Goal: Task Accomplishment & Management: Manage account settings

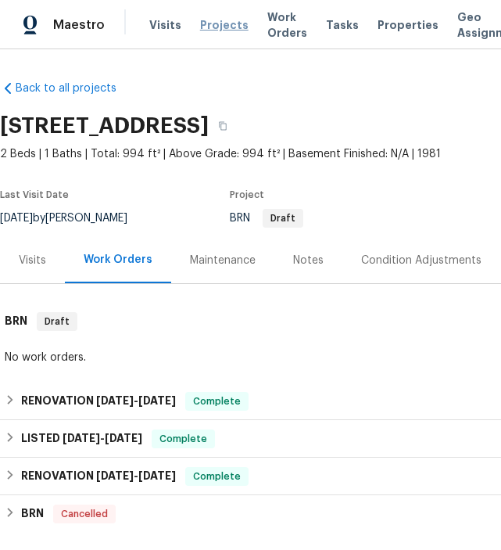
click at [216, 24] on span "Projects" at bounding box center [224, 25] width 48 height 16
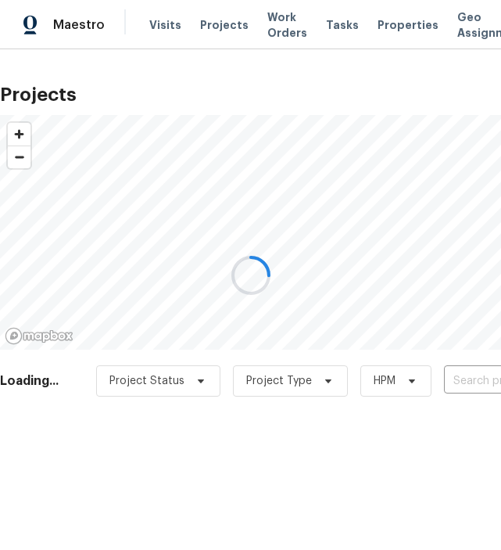
click at [471, 385] on div at bounding box center [250, 275] width 501 height 550
click at [465, 385] on div at bounding box center [250, 275] width 501 height 550
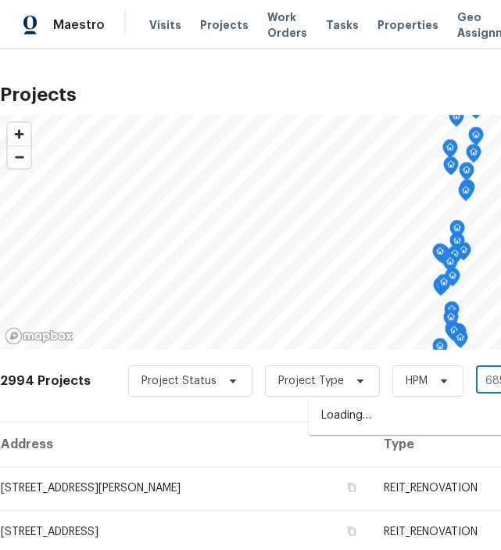
type input "6851"
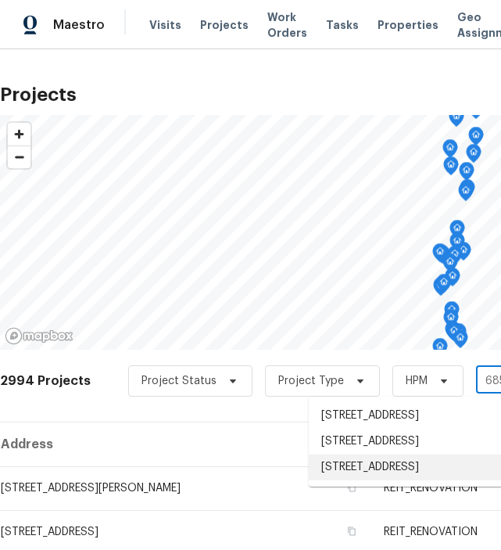
click at [439, 480] on li "6851 Raleigh St, Hollywood, FL 33024" at bounding box center [423, 467] width 228 height 26
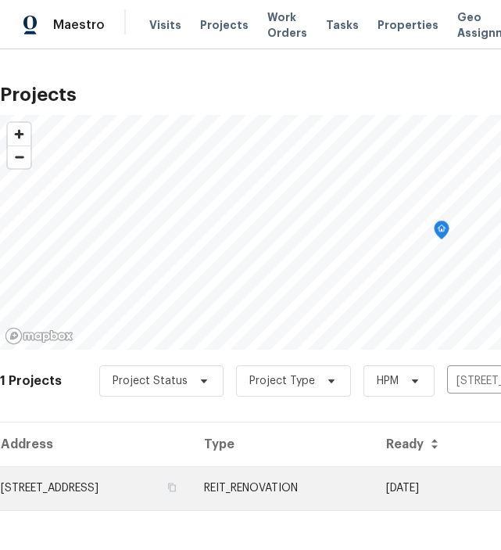
click at [111, 492] on td "6851 Raleigh St, Hollywood, FL 33024" at bounding box center [96, 488] width 192 height 44
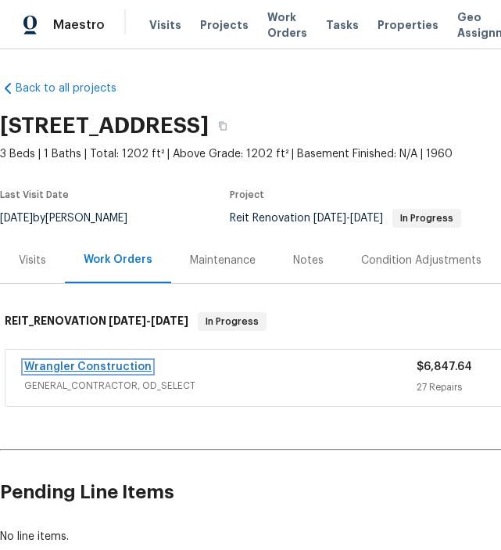
click at [105, 361] on link "Wrangler Construction" at bounding box center [87, 366] width 127 height 11
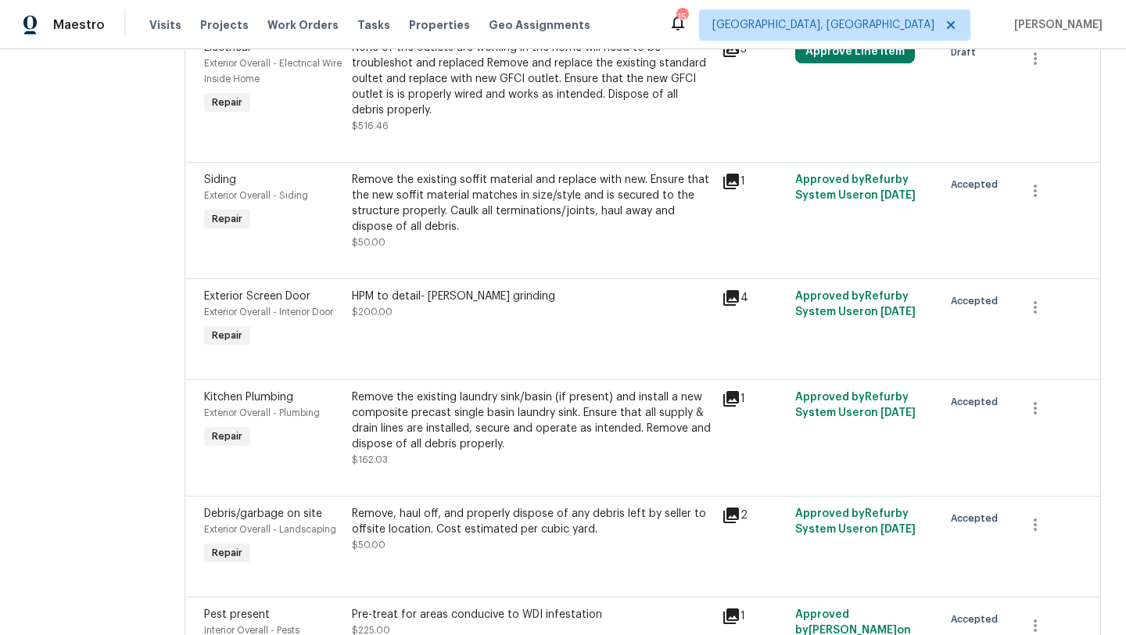
scroll to position [655, 0]
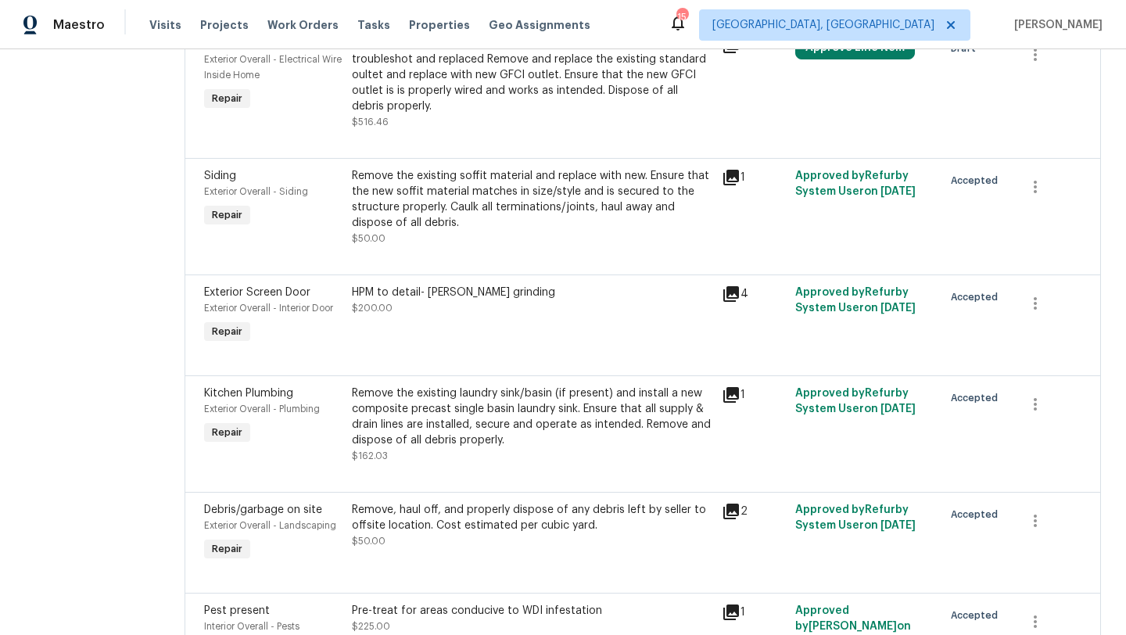
click at [500, 385] on div "Remove the existing laundry sink/basin (if present) and install a new composite…" at bounding box center [532, 416] width 360 height 63
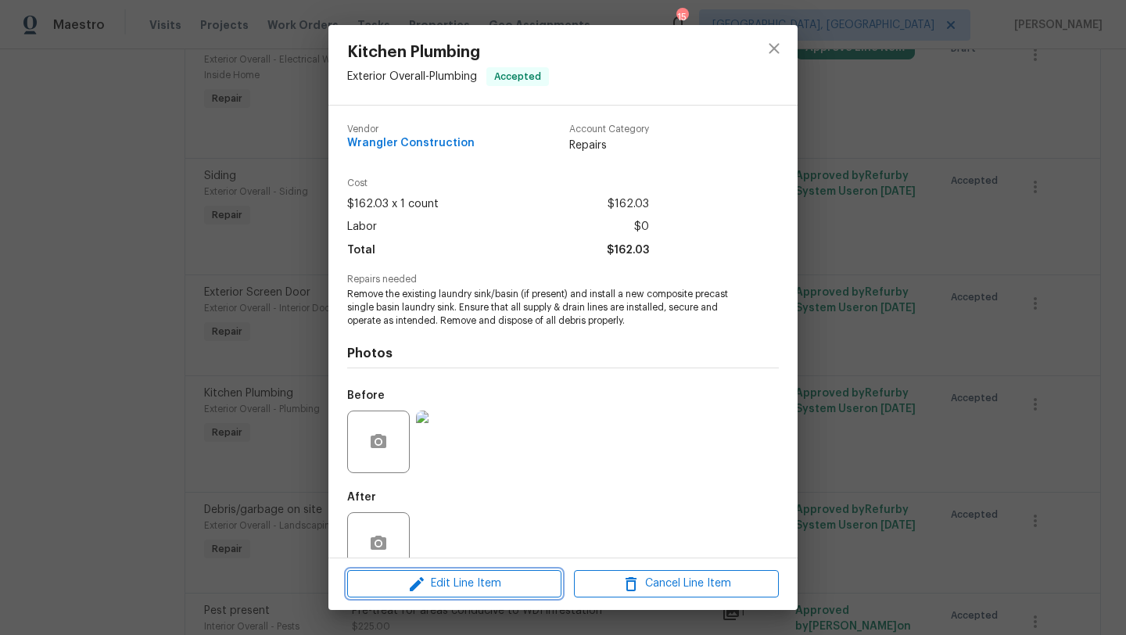
click at [471, 549] on span "Edit Line Item" at bounding box center [454, 584] width 205 height 20
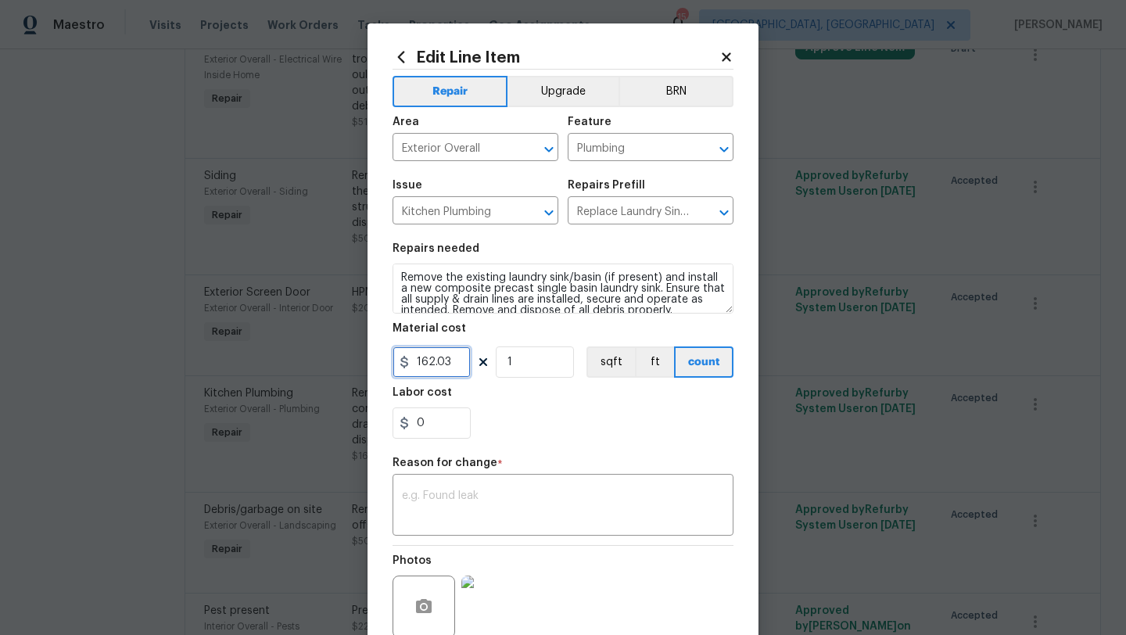
click at [455, 363] on input "162.03" at bounding box center [431, 361] width 78 height 31
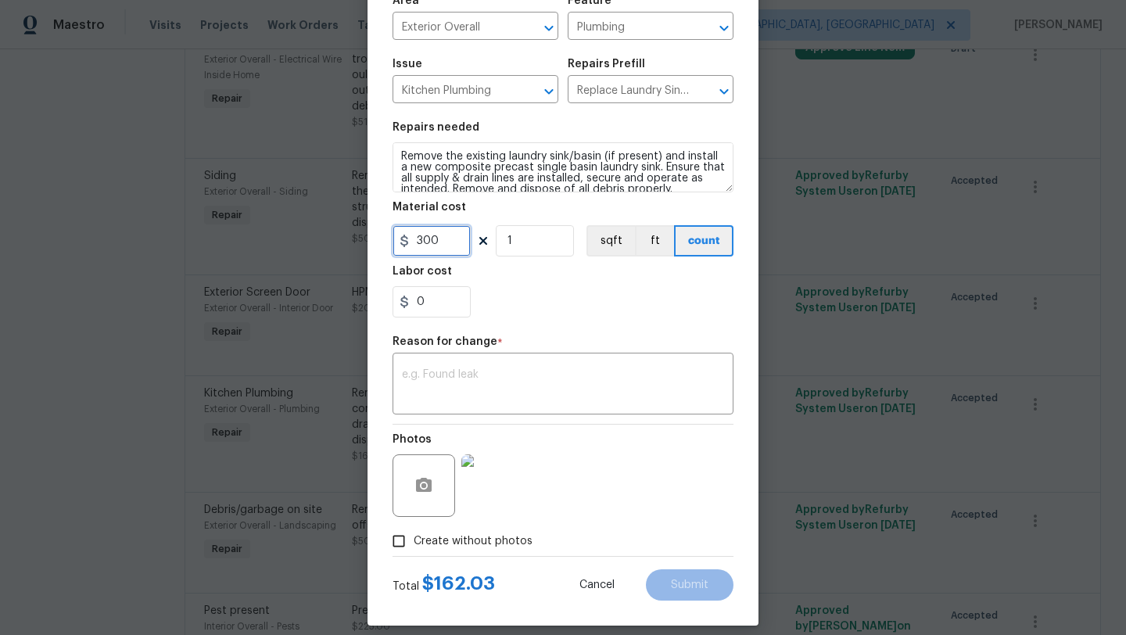
scroll to position [136, 0]
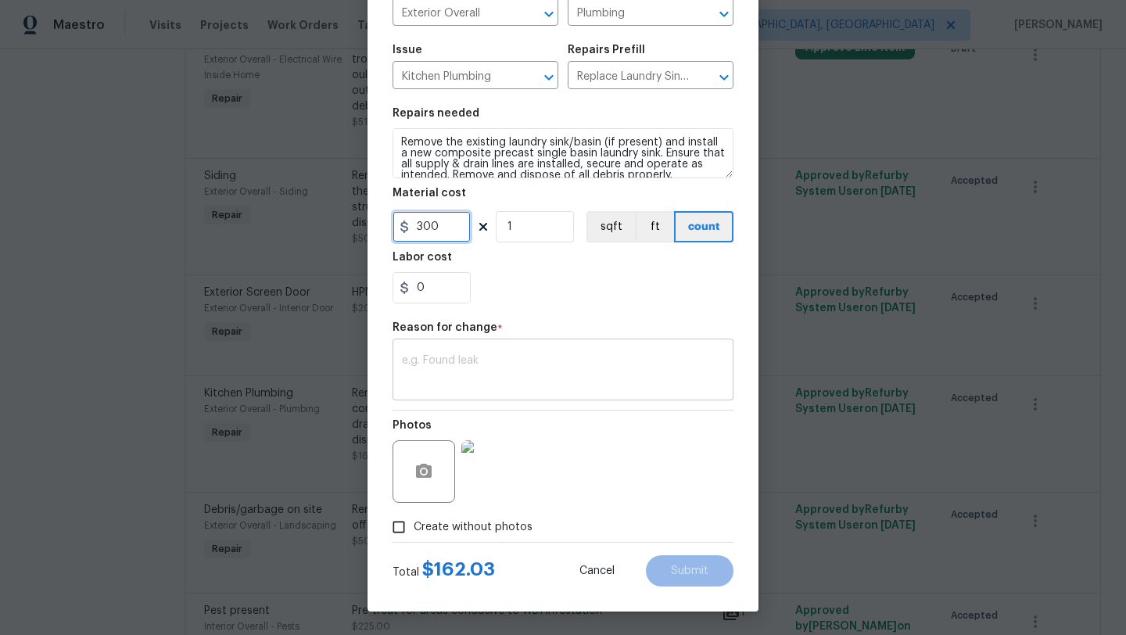
type input "300"
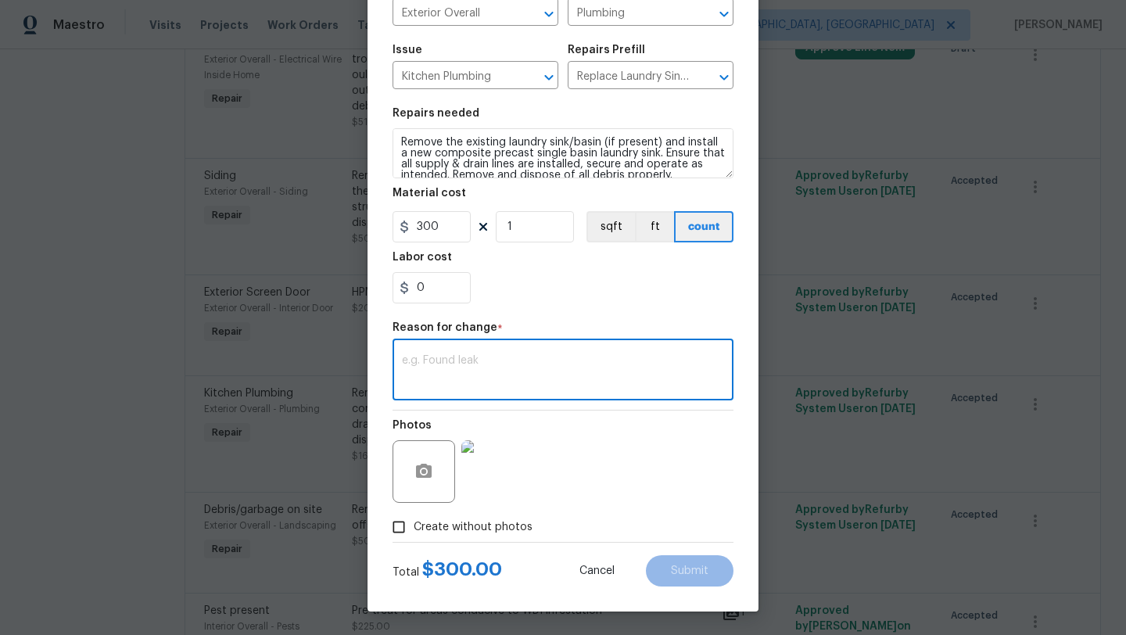
click at [500, 357] on textarea at bounding box center [563, 371] width 322 height 33
type textarea "cost of material"
click at [500, 549] on span "Submit" at bounding box center [690, 571] width 38 height 12
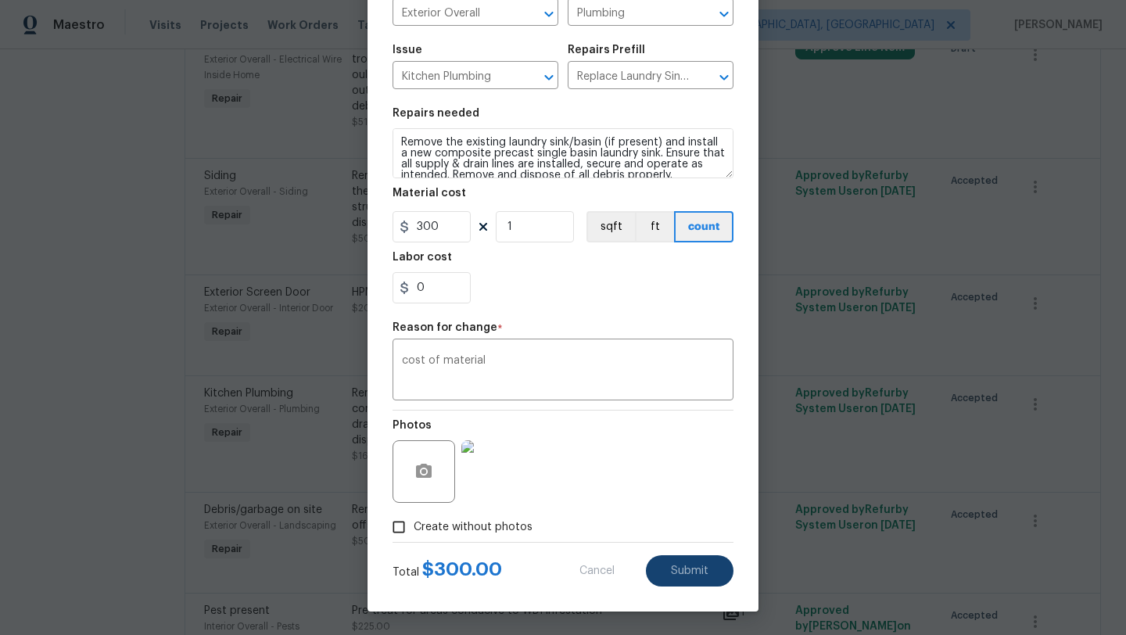
type input "162.03"
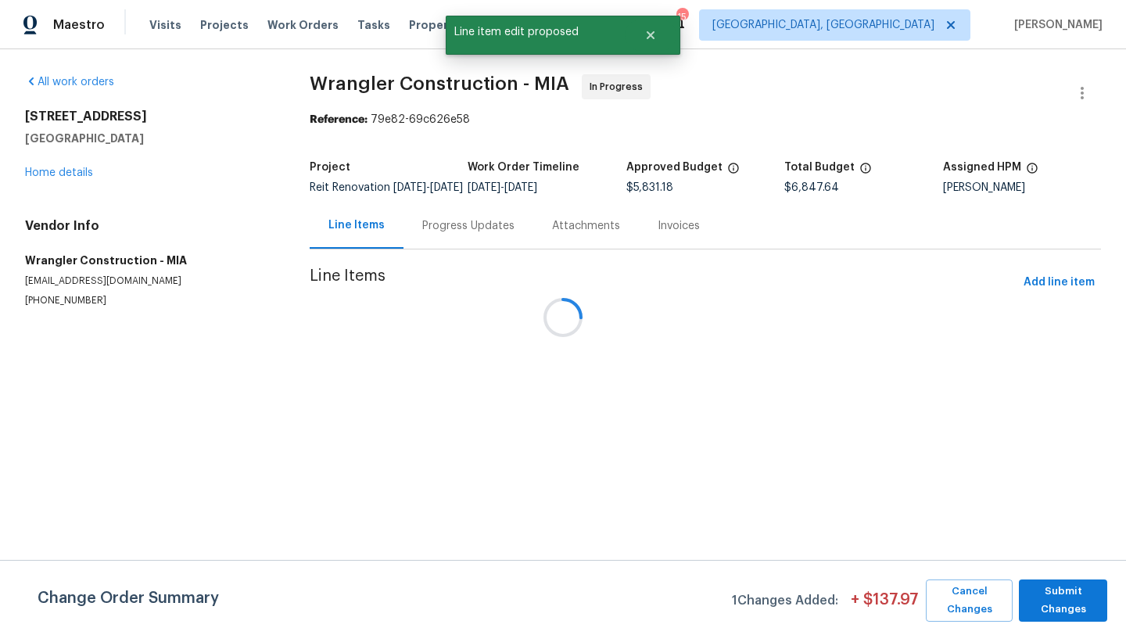
scroll to position [0, 0]
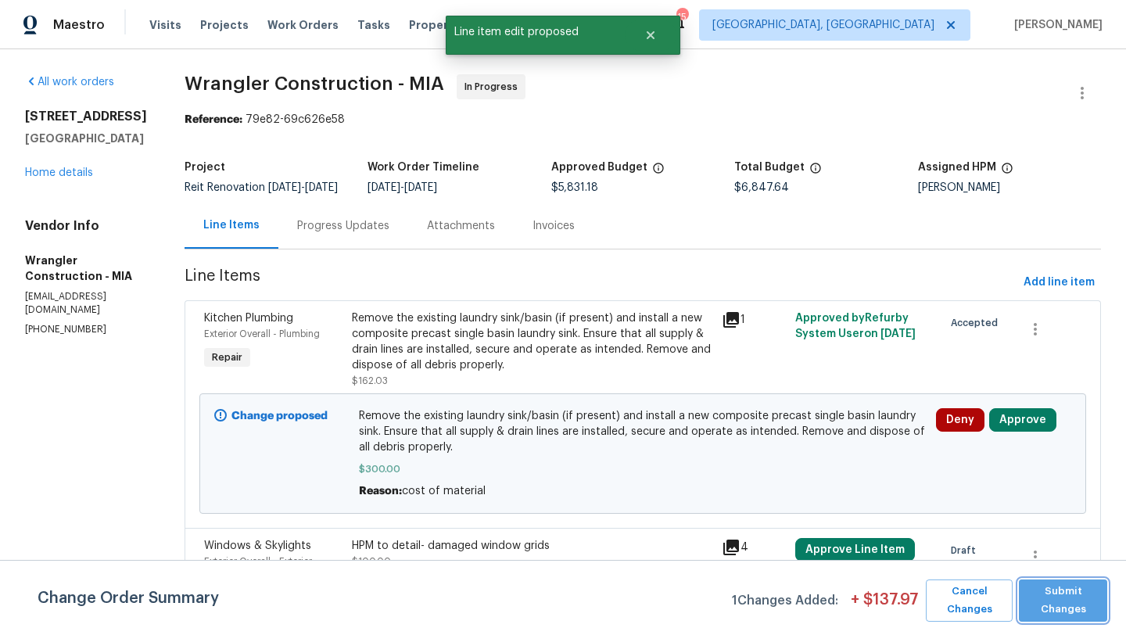
click at [500, 549] on span "Submit Changes" at bounding box center [1063, 600] width 73 height 36
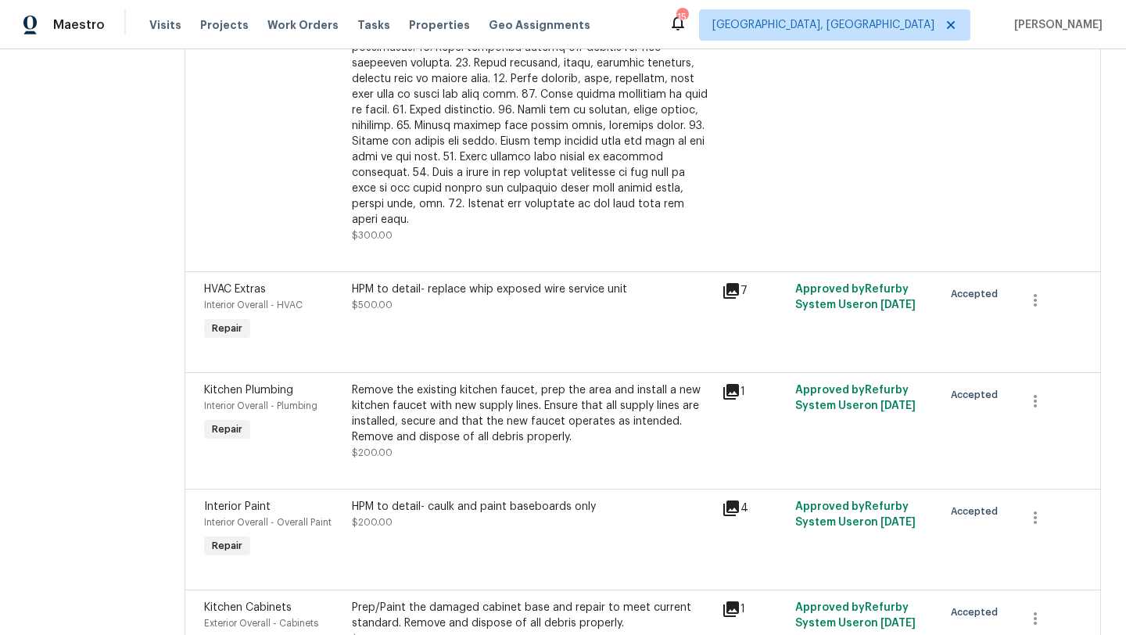
scroll to position [2711, 0]
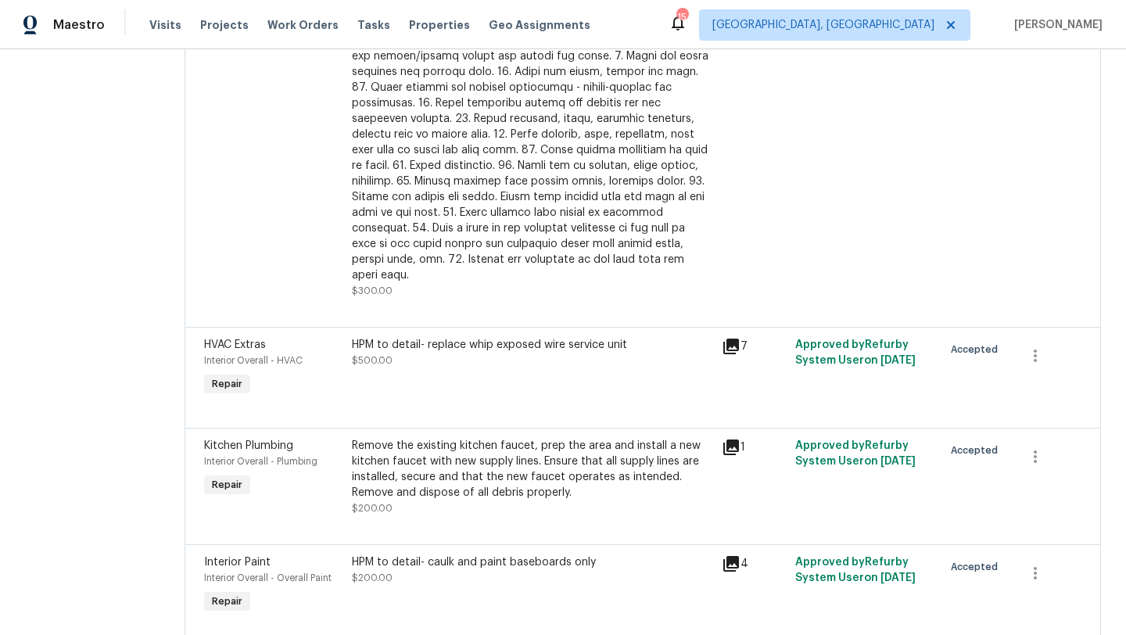
click at [403, 549] on div "HPM to detail- caulk and paint baseboards only" at bounding box center [532, 562] width 360 height 16
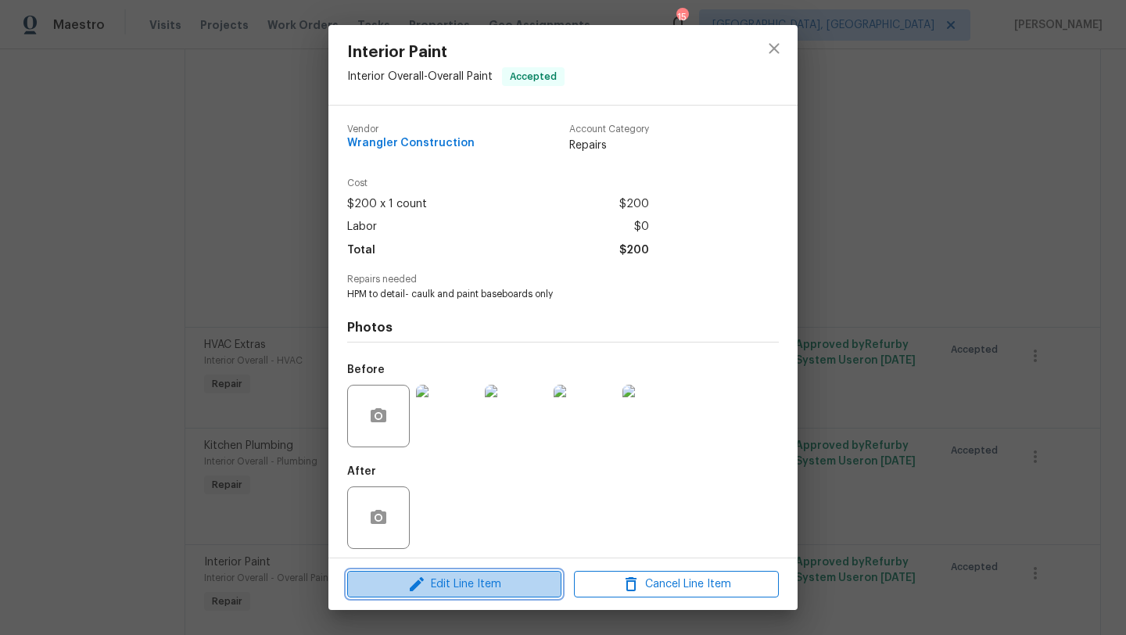
click at [475, 549] on span "Edit Line Item" at bounding box center [454, 585] width 205 height 20
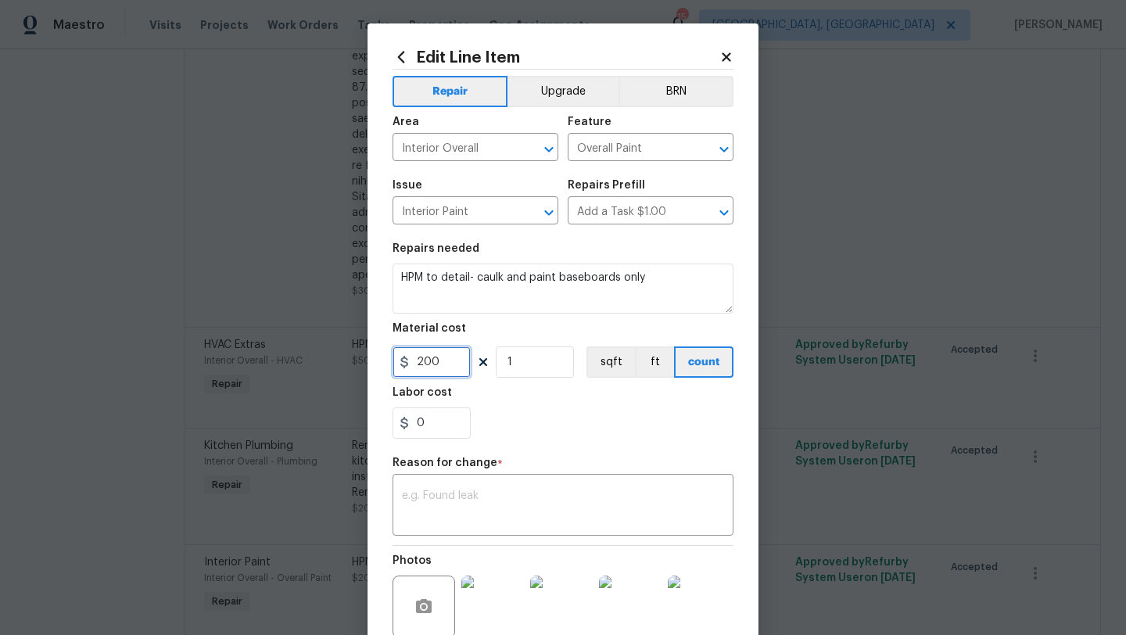
click at [455, 359] on input "200" at bounding box center [431, 361] width 78 height 31
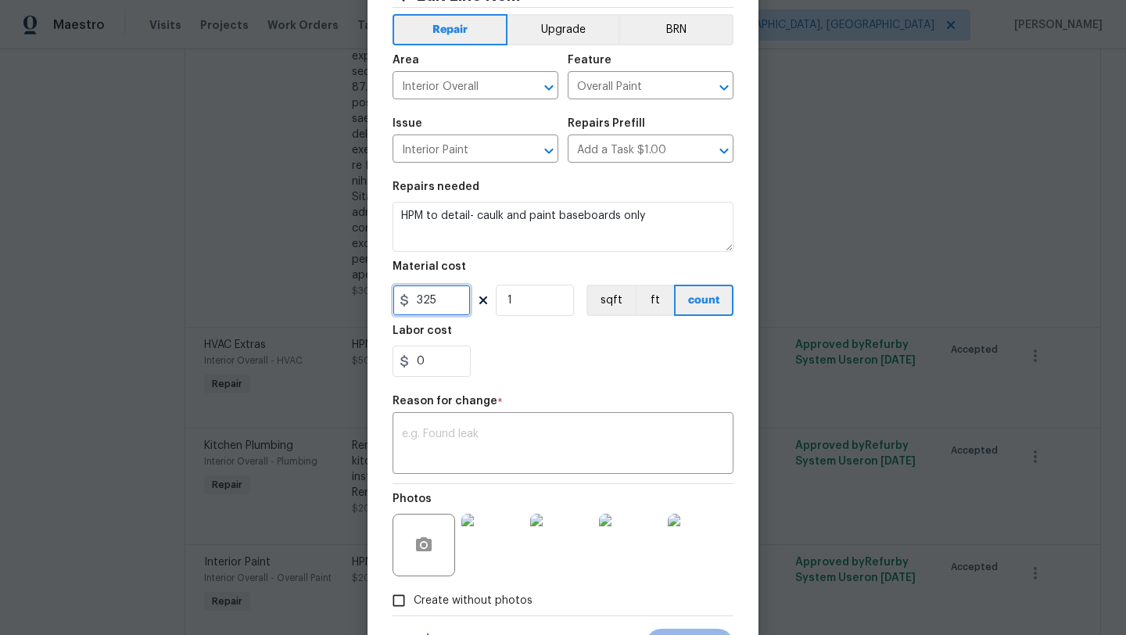
type input "325"
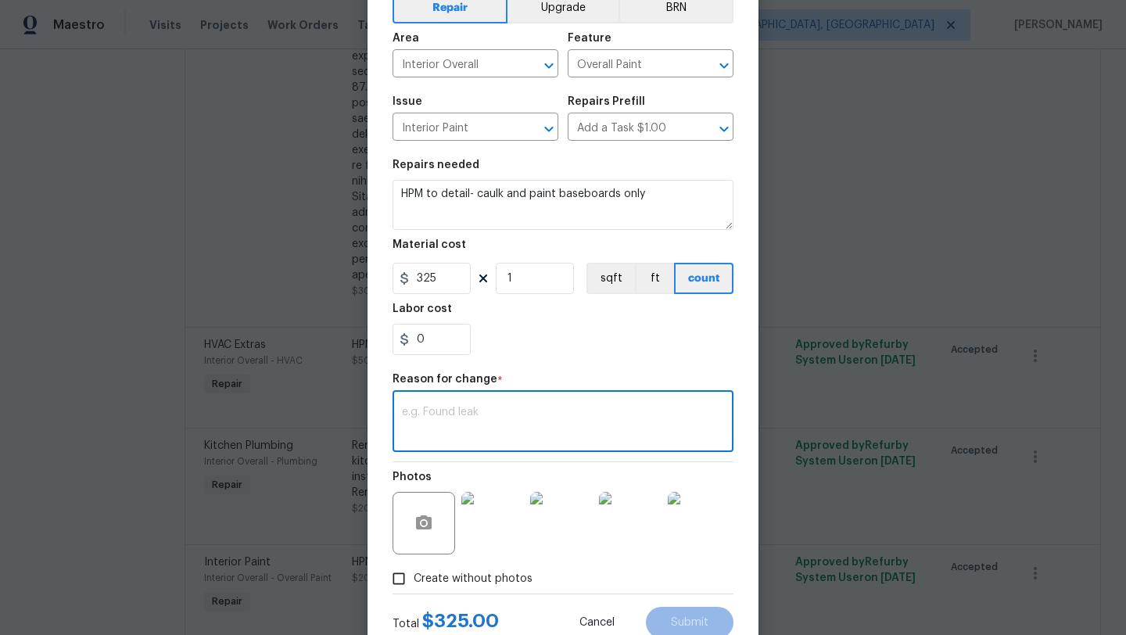
click at [453, 411] on textarea at bounding box center [563, 423] width 322 height 33
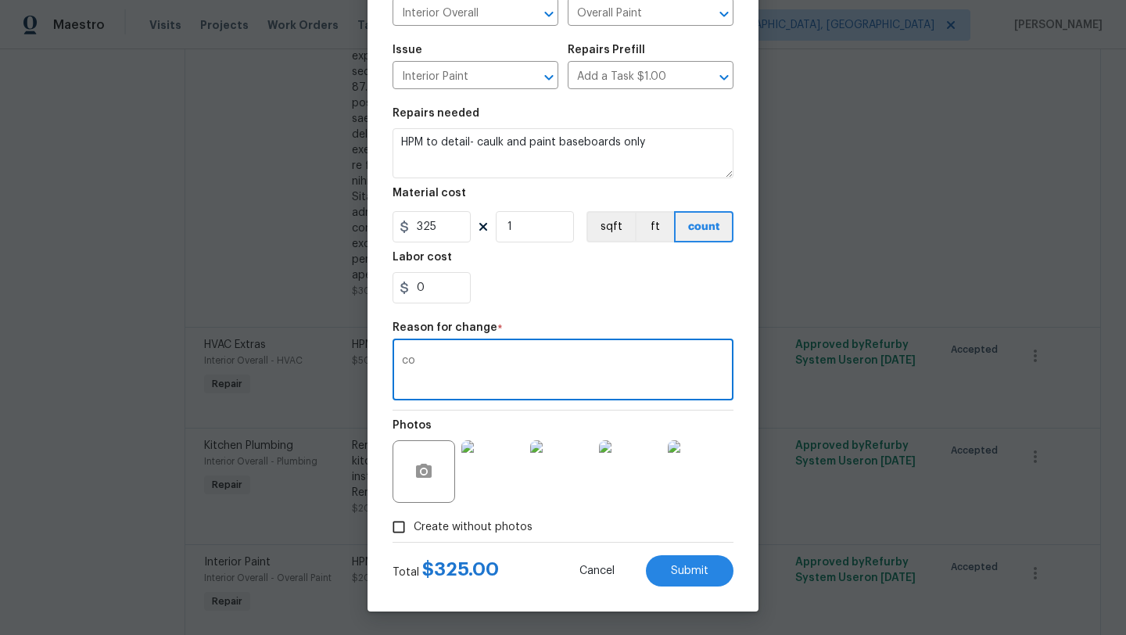
type textarea "c"
type textarea "Additional Qty"
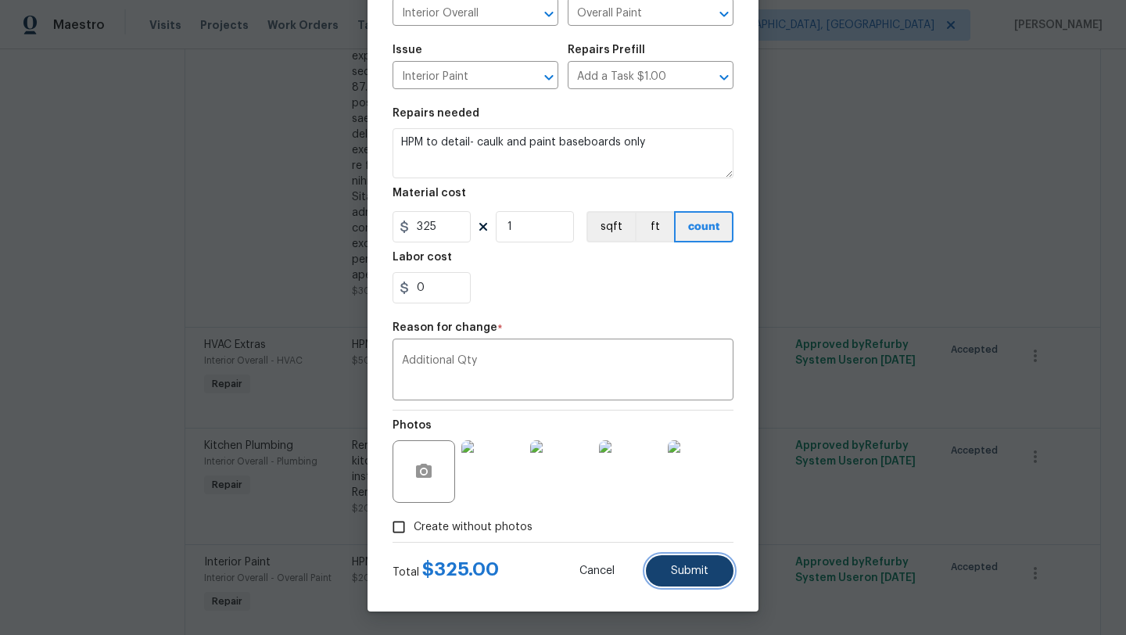
click at [500, 549] on button "Submit" at bounding box center [690, 570] width 88 height 31
type input "200"
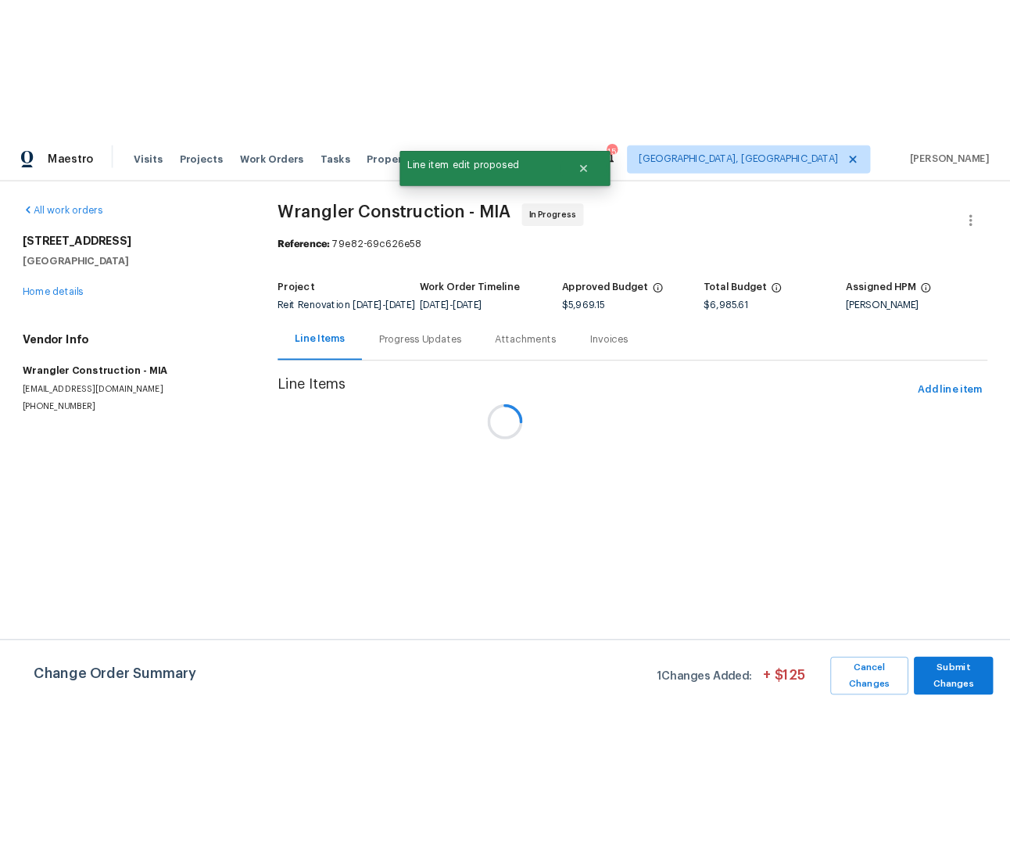
scroll to position [0, 0]
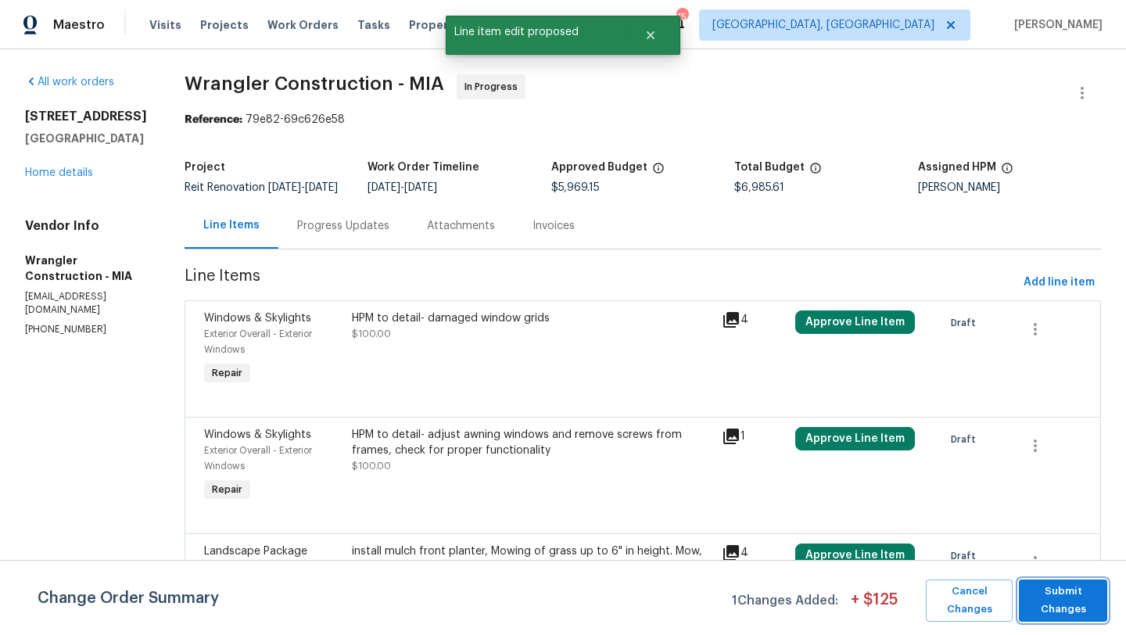
click at [500, 549] on span "Submit Changes" at bounding box center [1063, 600] width 73 height 36
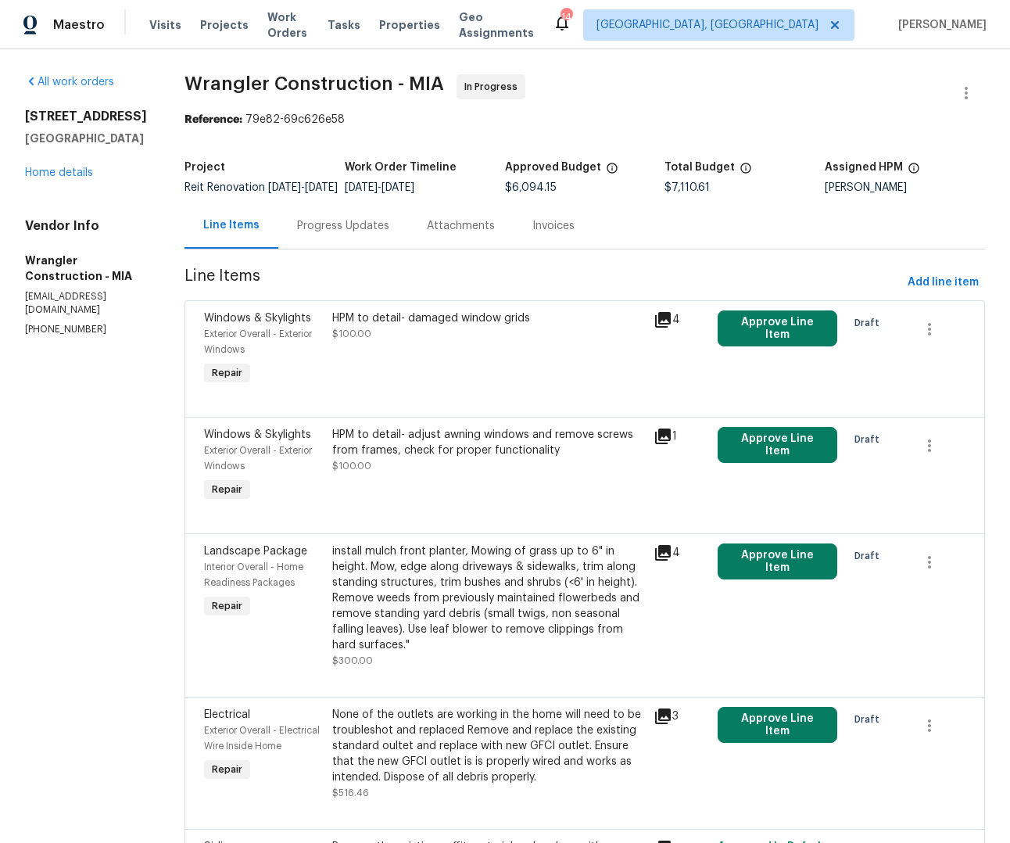
click at [52, 181] on div "6851 Raleigh St Hollywood, FL 33024 Home details" at bounding box center [86, 145] width 122 height 72
click at [52, 178] on link "Home details" at bounding box center [59, 172] width 68 height 11
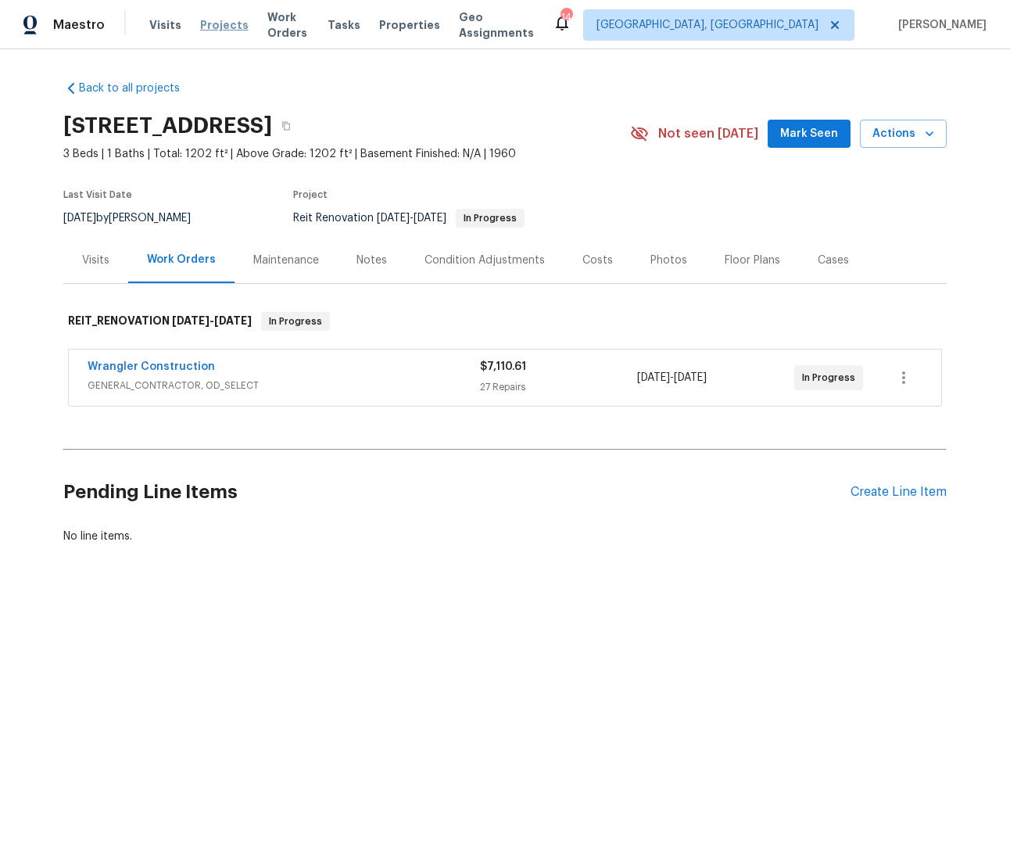
click at [222, 30] on span "Projects" at bounding box center [224, 25] width 48 height 16
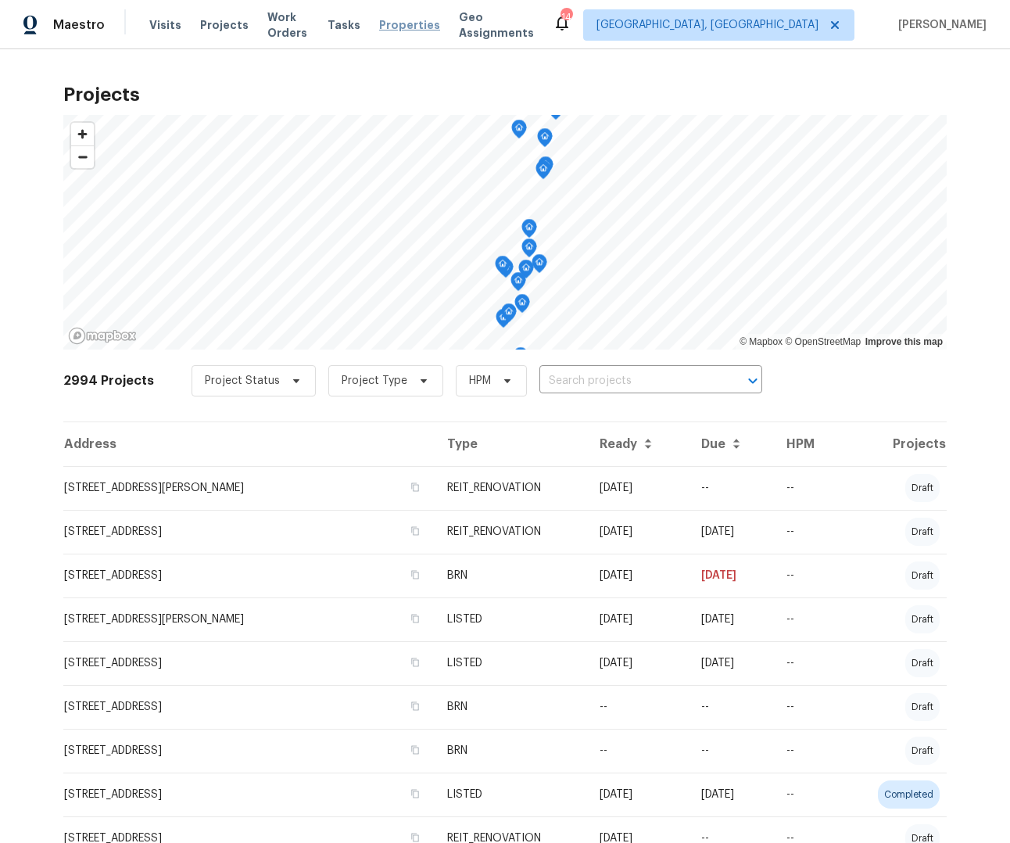
click at [419, 23] on span "Properties" at bounding box center [409, 25] width 61 height 16
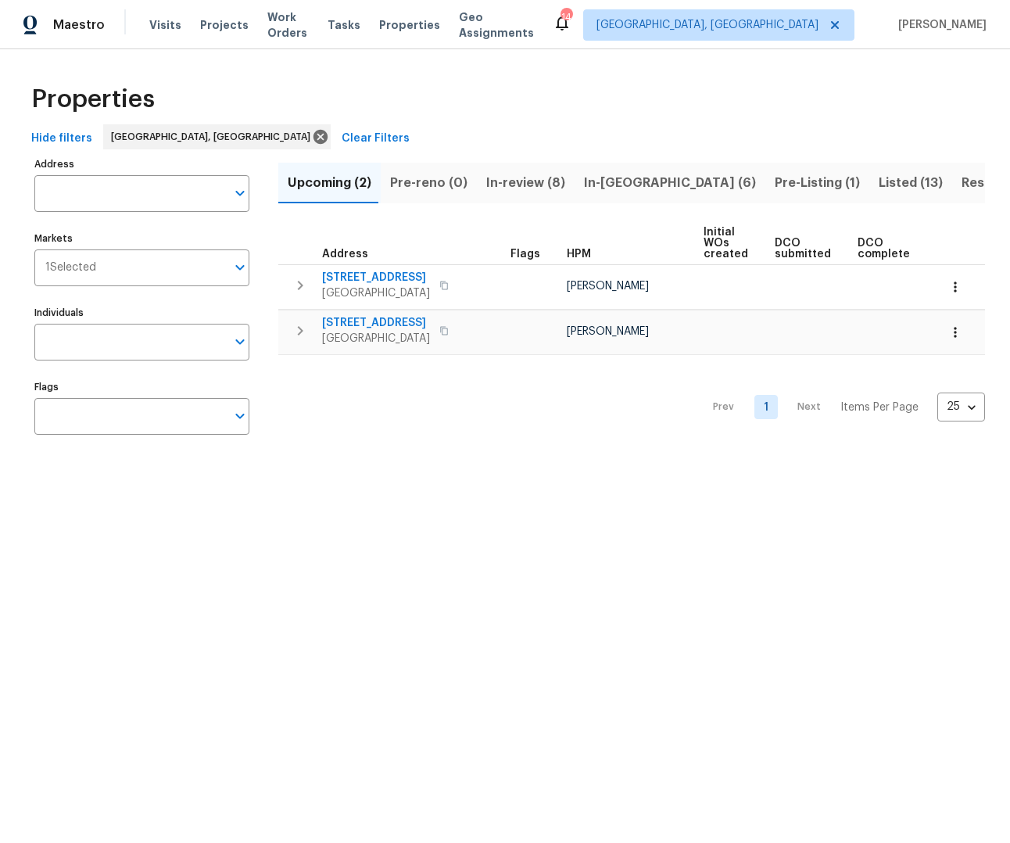
click at [500, 177] on span "In-review (8)" at bounding box center [525, 183] width 79 height 22
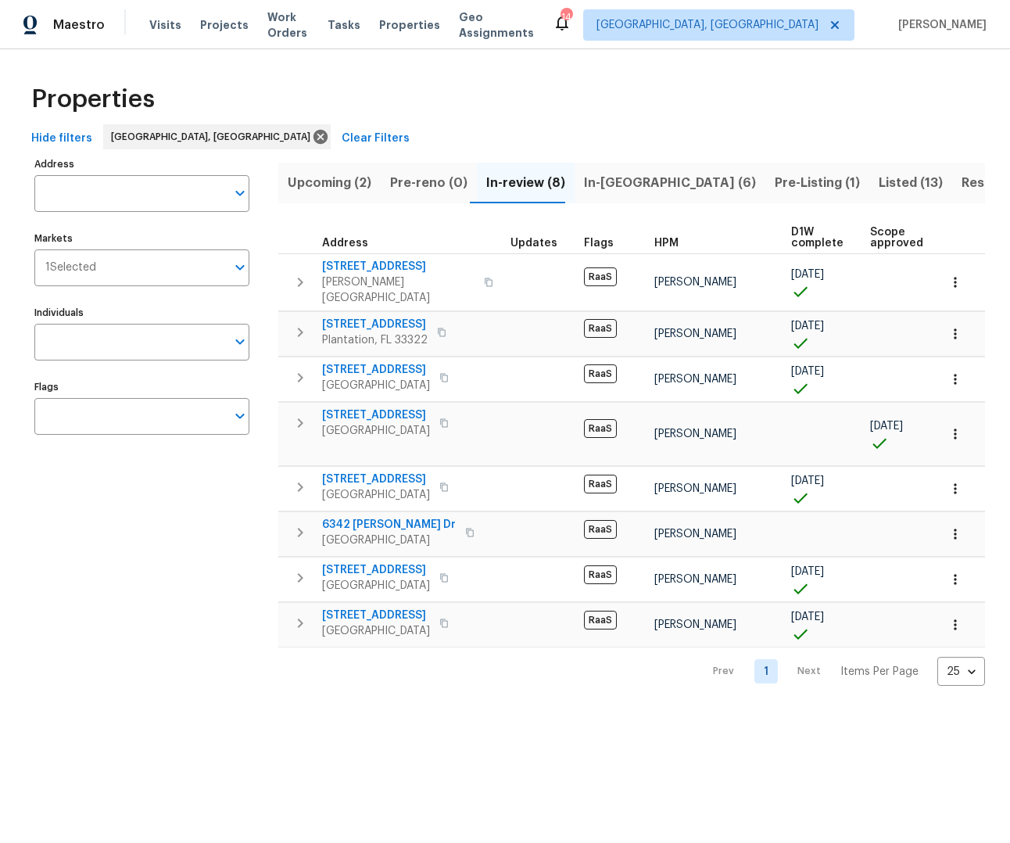
click at [500, 176] on span "In-reno (6)" at bounding box center [670, 183] width 172 height 22
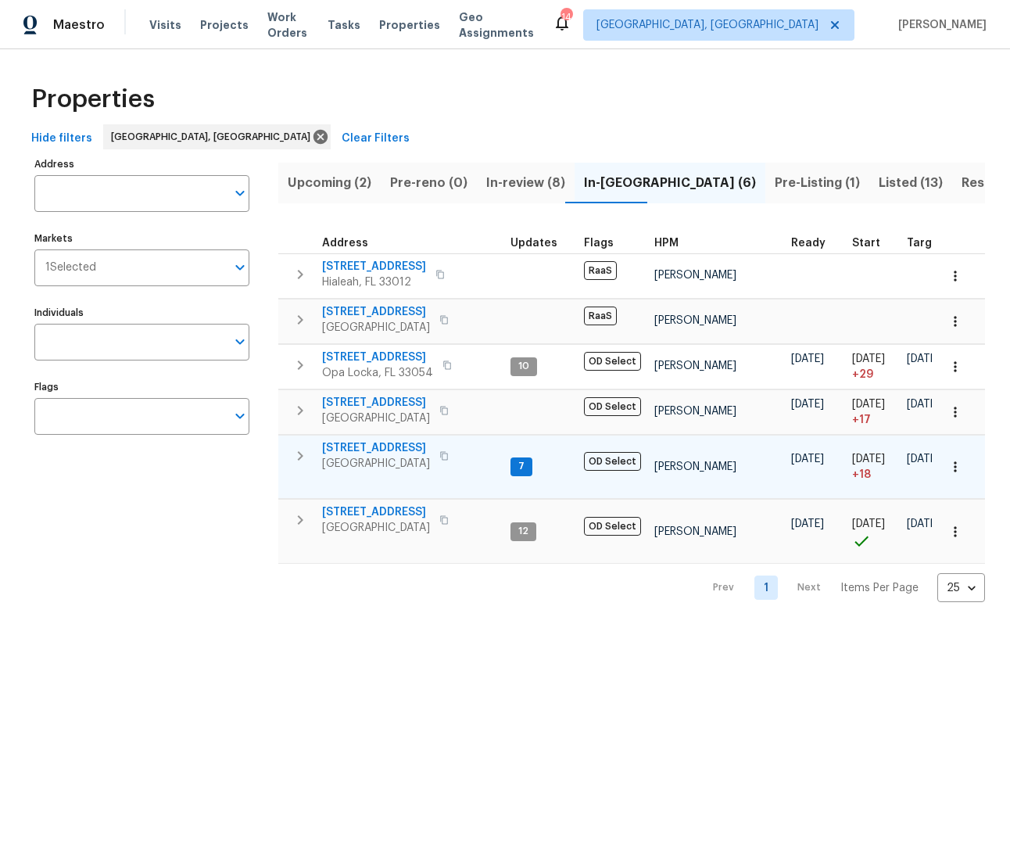
click at [392, 452] on span "12785 Meadowbreeze Dr" at bounding box center [376, 448] width 108 height 16
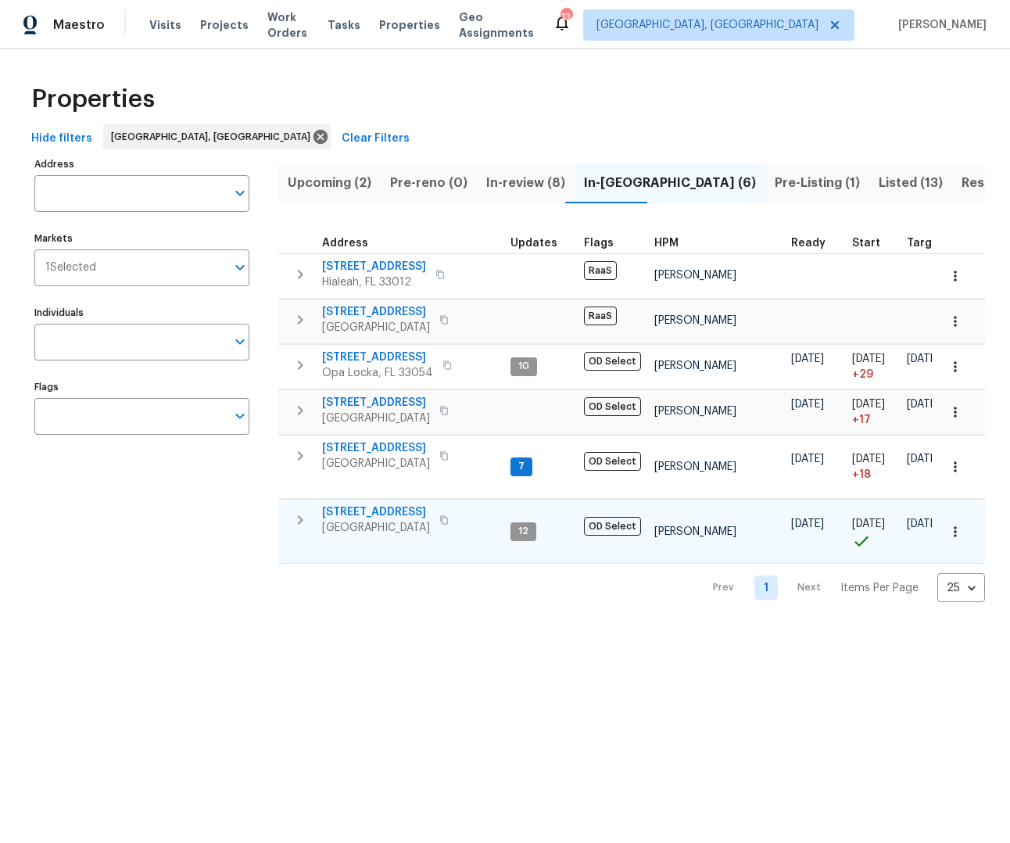
click at [359, 511] on span "20411 NW 4th St" at bounding box center [376, 512] width 108 height 16
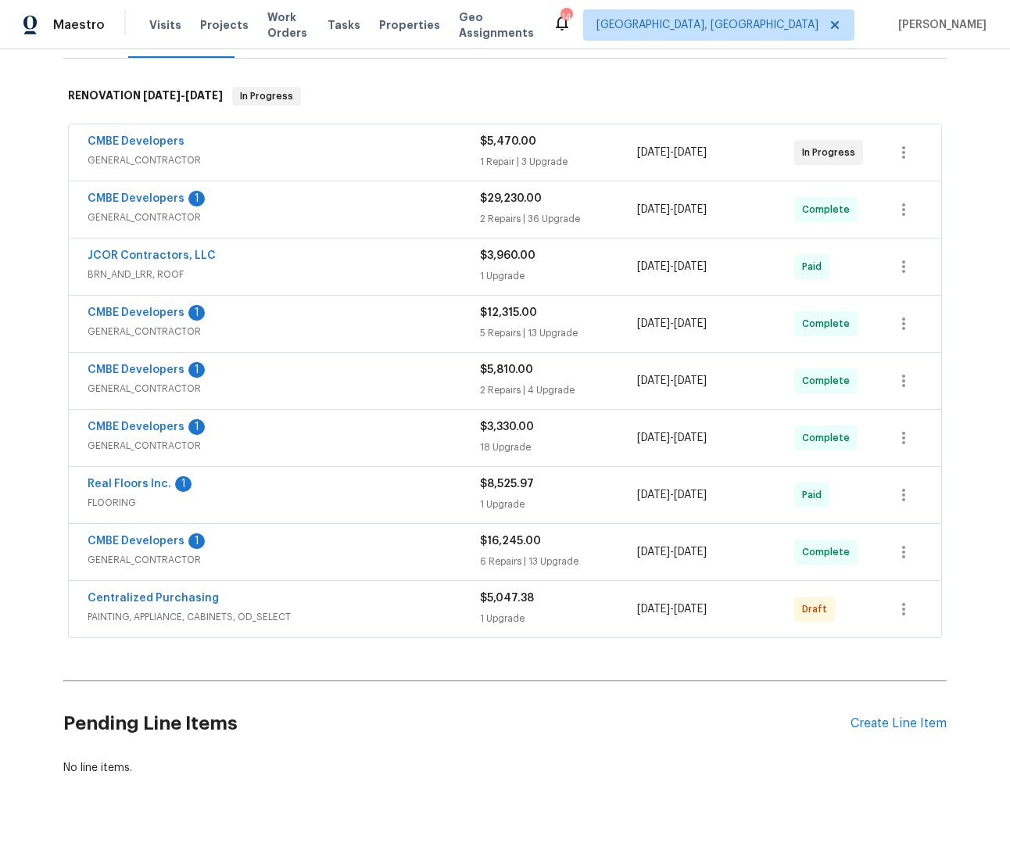
scroll to position [228, 0]
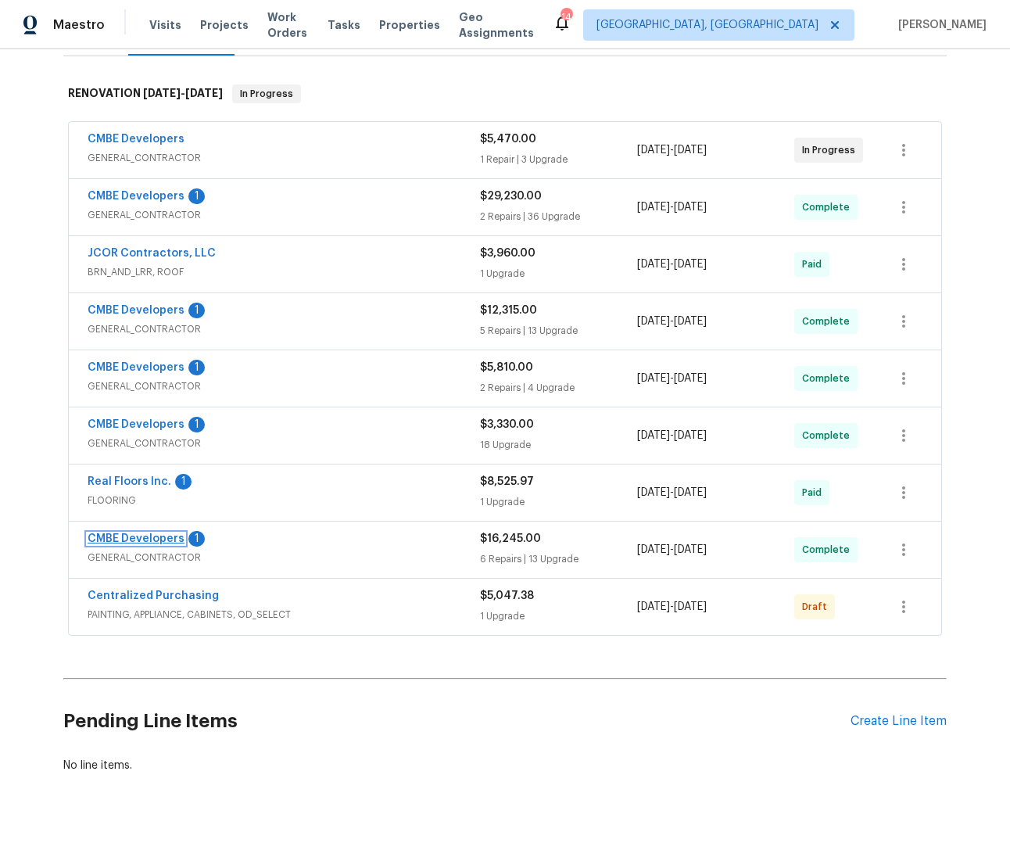
click at [142, 539] on link "CMBE Developers" at bounding box center [136, 538] width 97 height 11
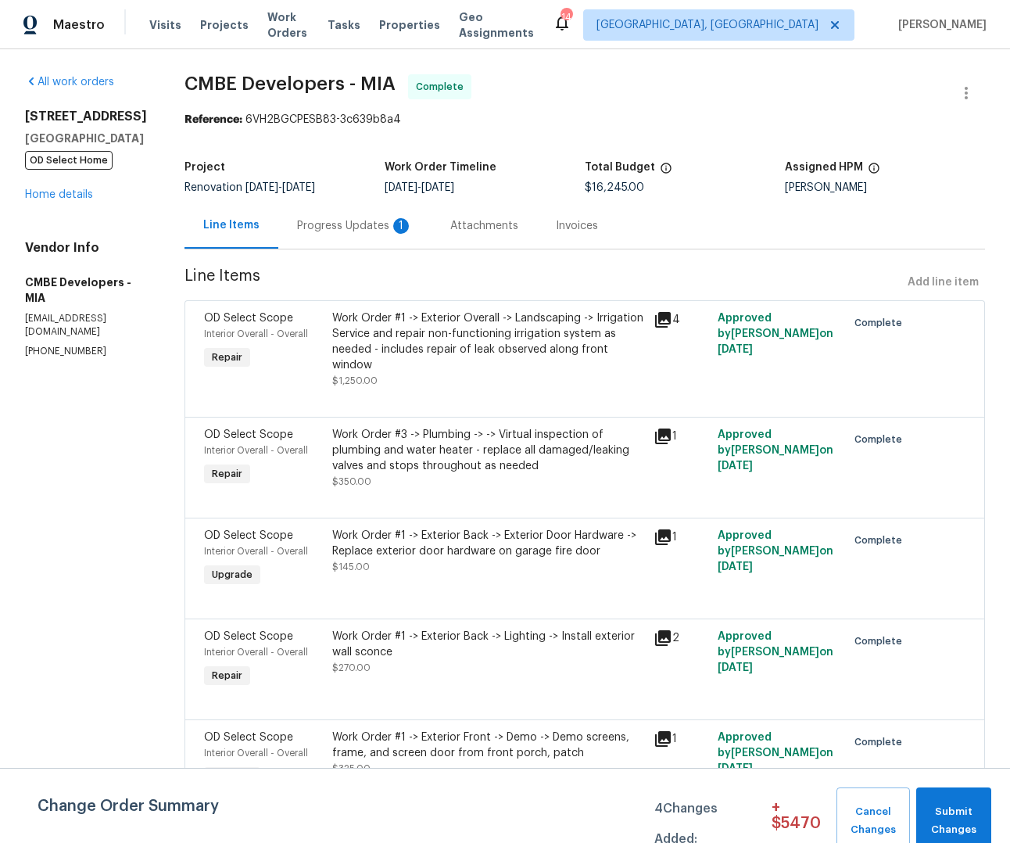
click at [376, 227] on div "Progress Updates 1" at bounding box center [355, 226] width 116 height 16
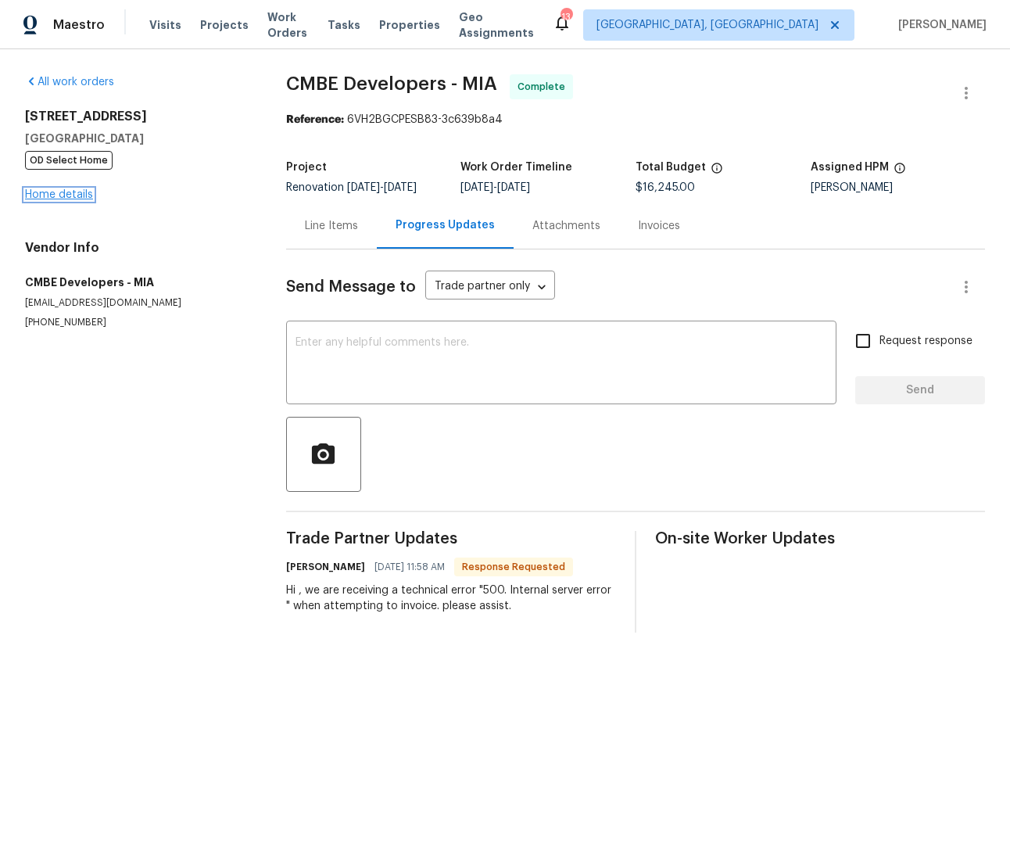
click at [52, 199] on link "Home details" at bounding box center [59, 194] width 68 height 11
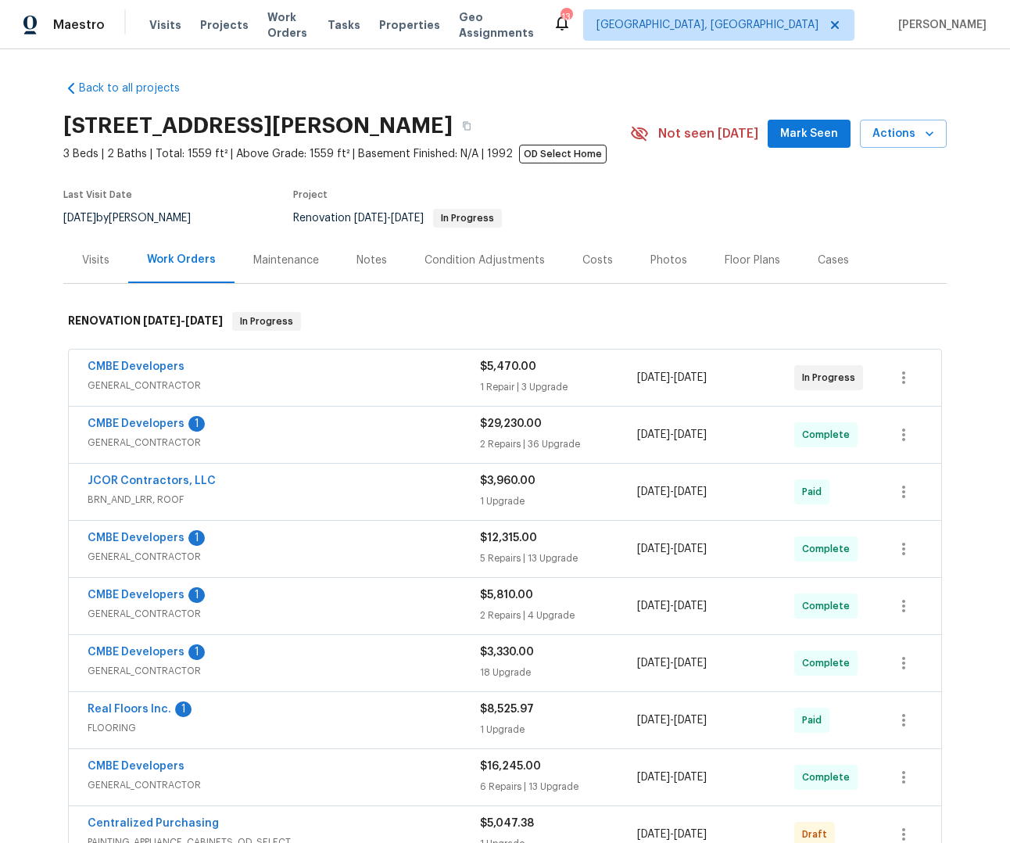
click at [280, 376] on div "CMBE Developers" at bounding box center [284, 368] width 392 height 19
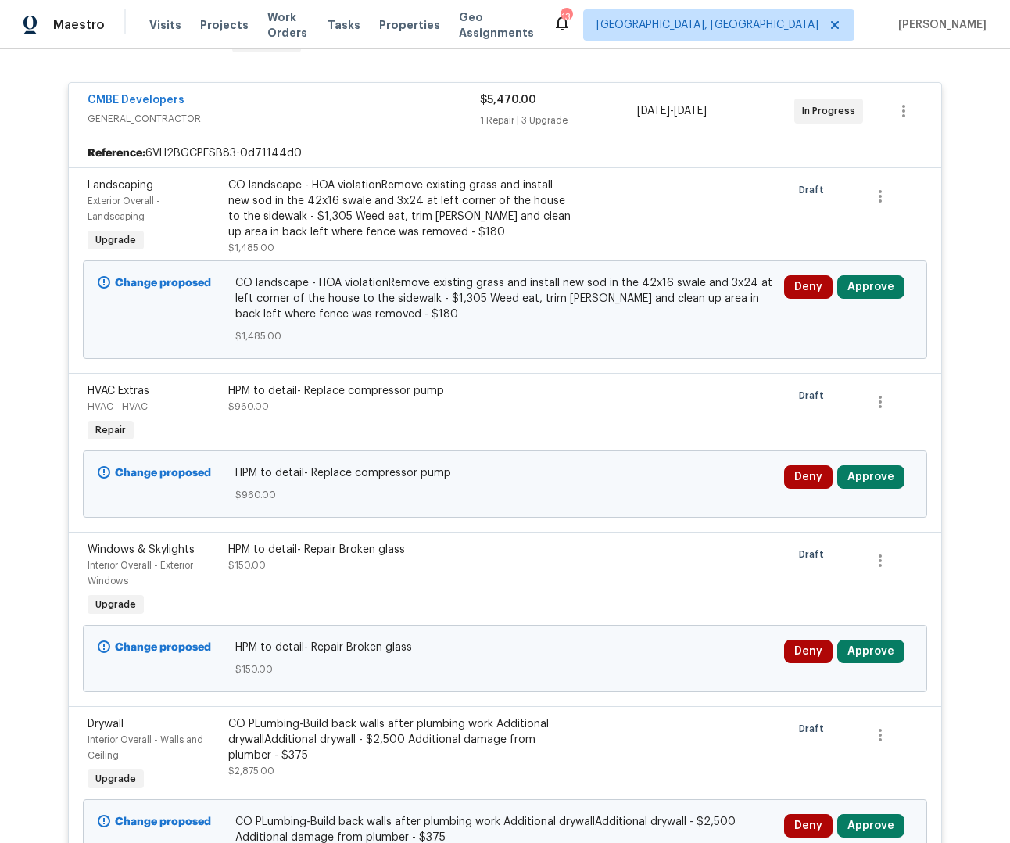
scroll to position [264, 0]
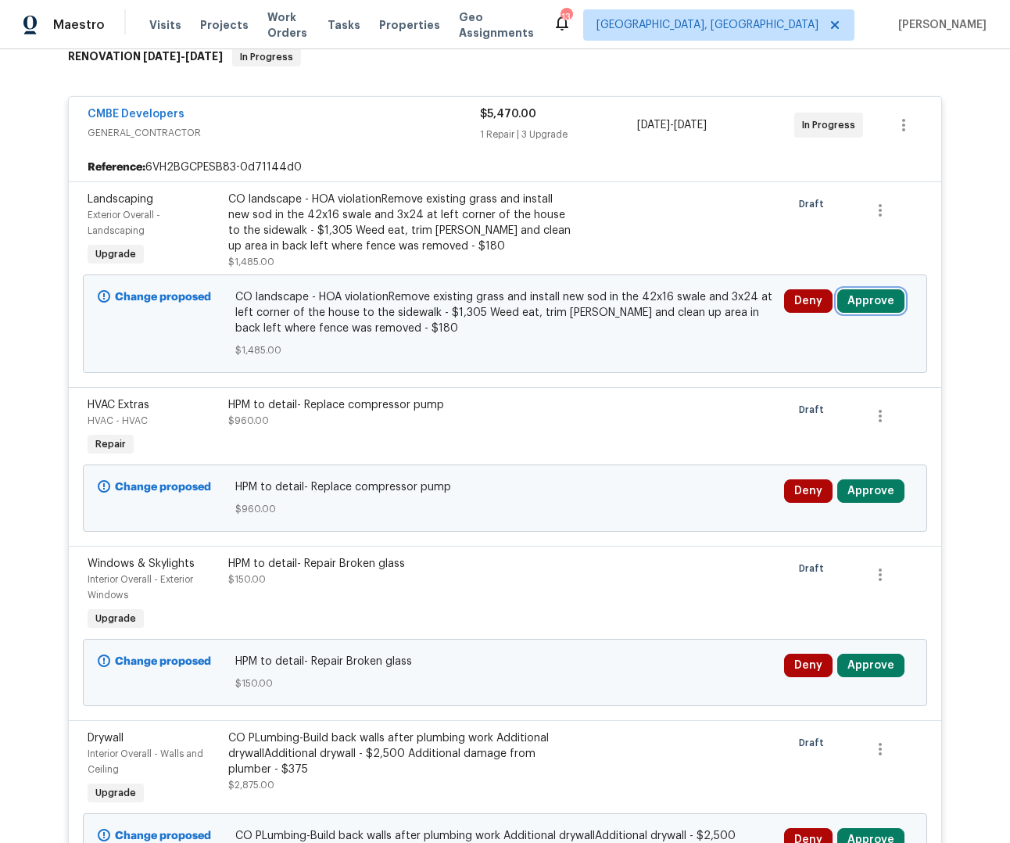
click at [859, 303] on button "Approve" at bounding box center [870, 300] width 67 height 23
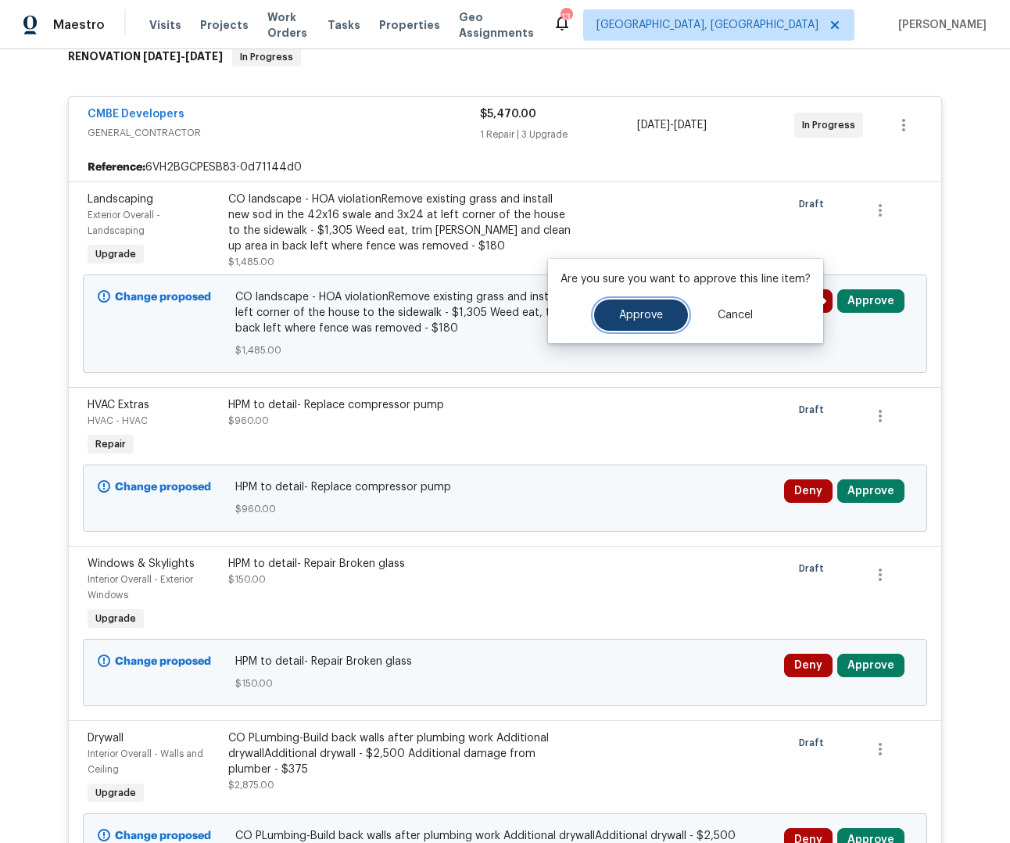
click at [661, 328] on button "Approve" at bounding box center [641, 314] width 94 height 31
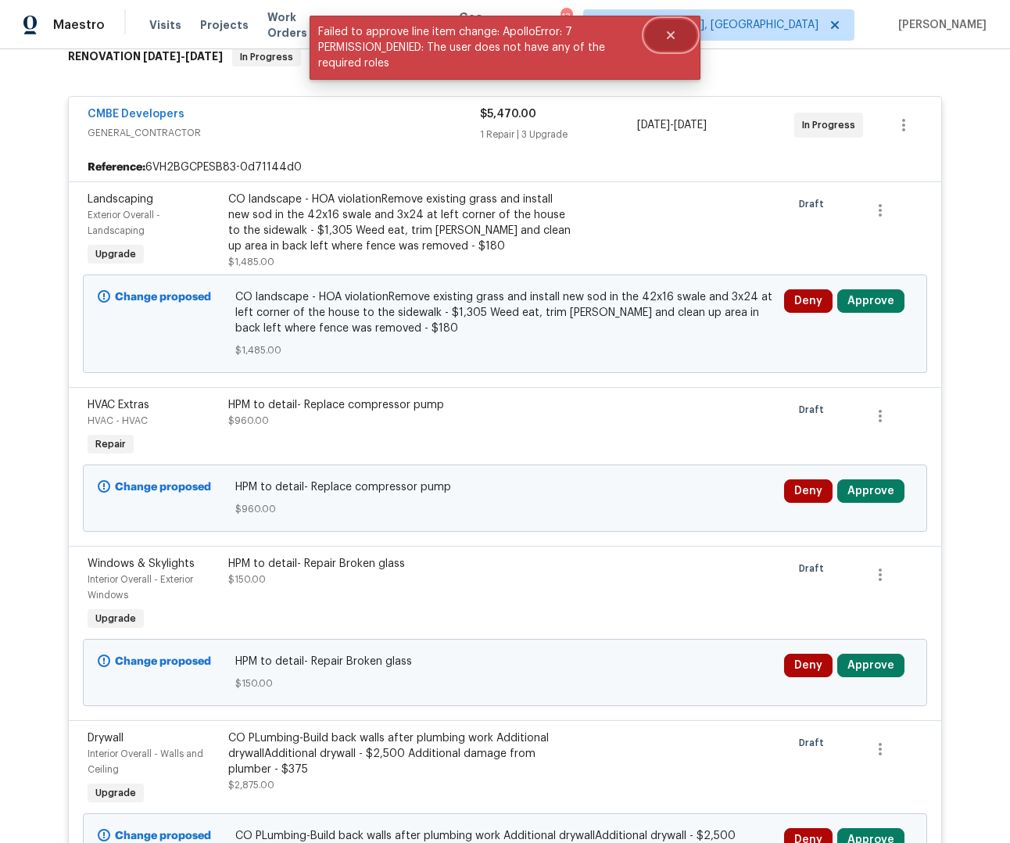
click at [669, 38] on icon "Close" at bounding box center [671, 35] width 13 height 13
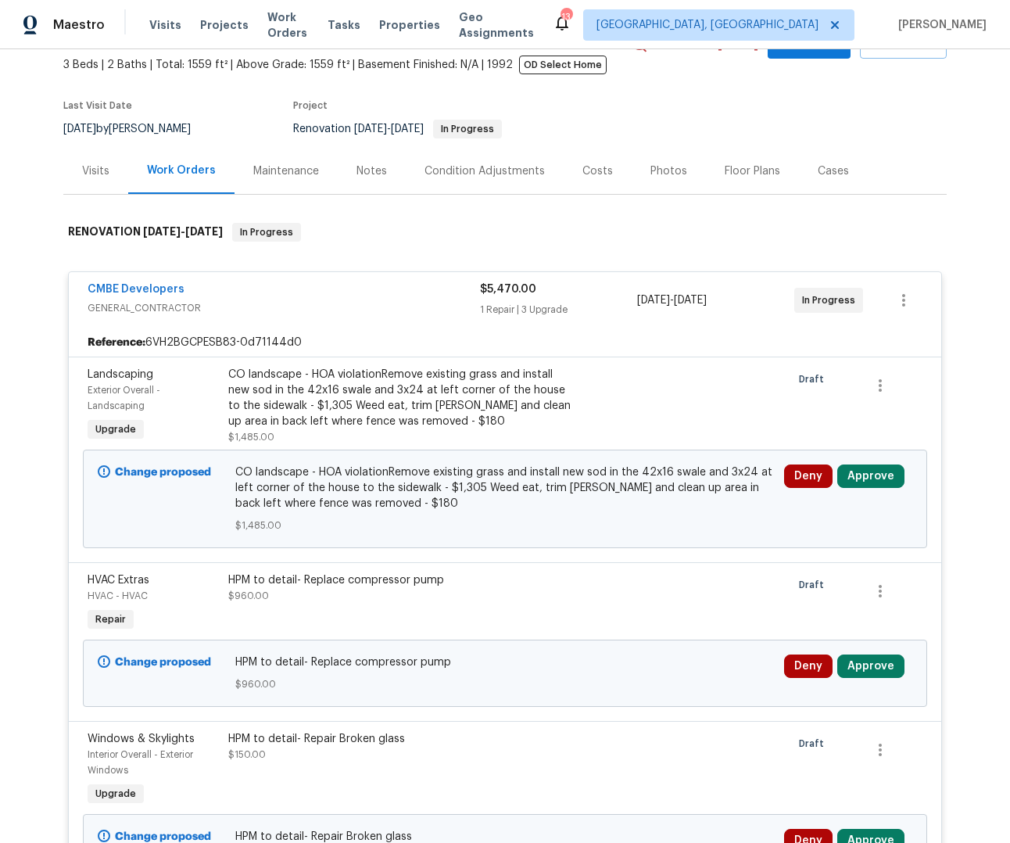
scroll to position [145, 0]
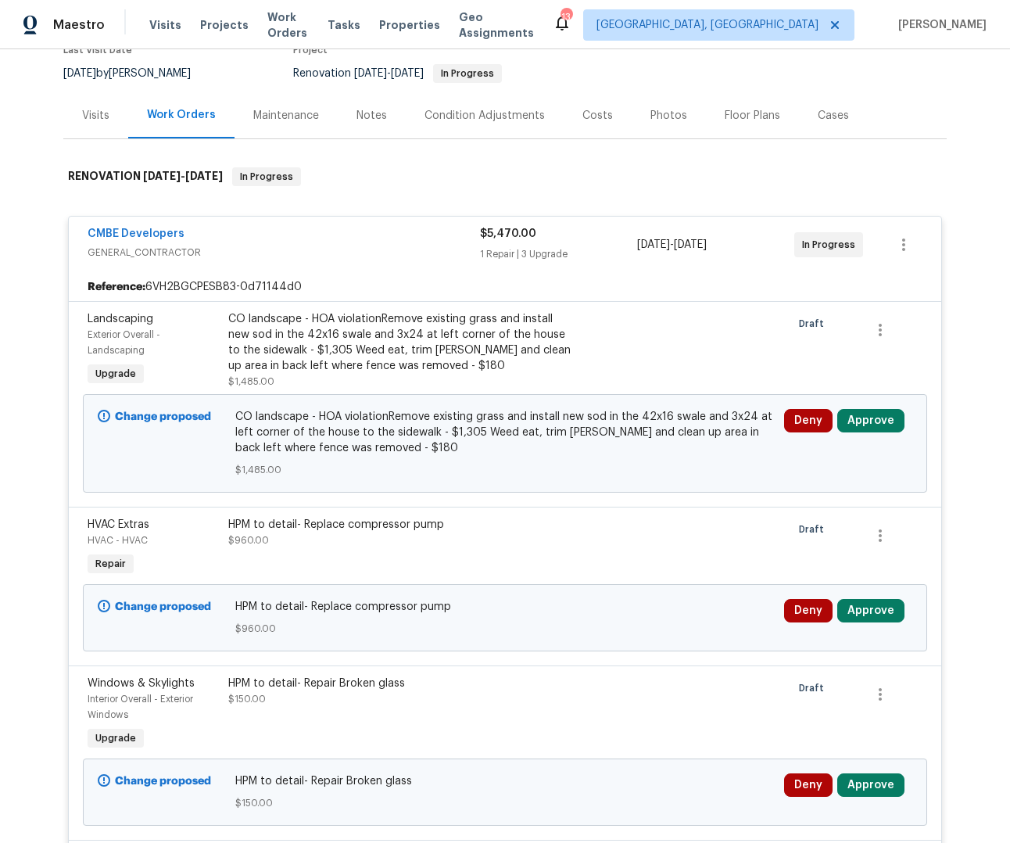
click at [559, 549] on div "HPM to detail- Replace compressor pump $960.00" at bounding box center [400, 548] width 352 height 72
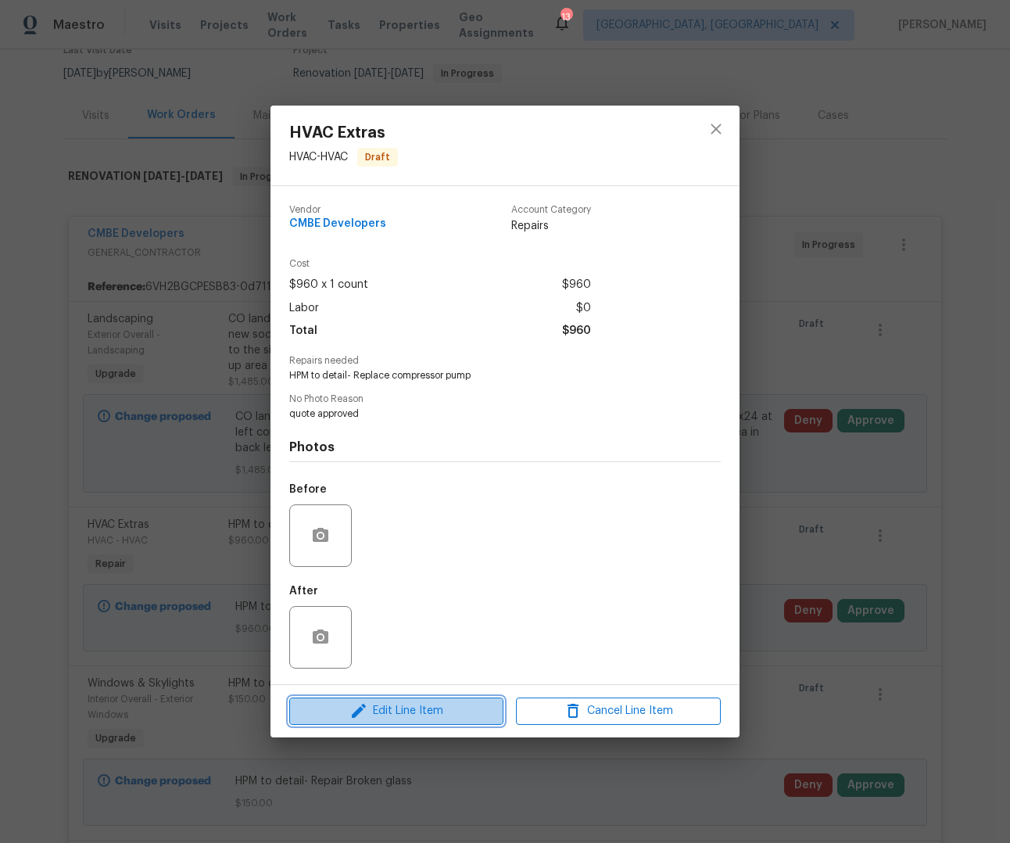
click at [419, 707] on span "Edit Line Item" at bounding box center [396, 711] width 205 height 20
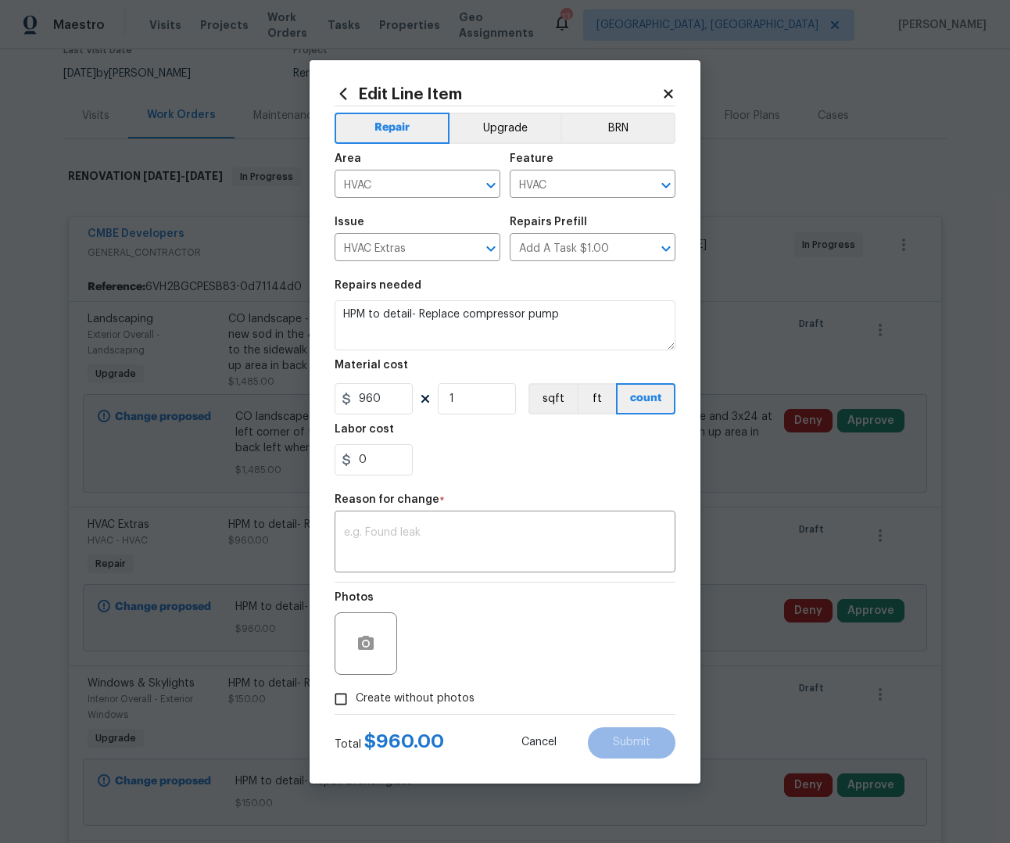
click at [668, 97] on icon at bounding box center [668, 94] width 14 height 14
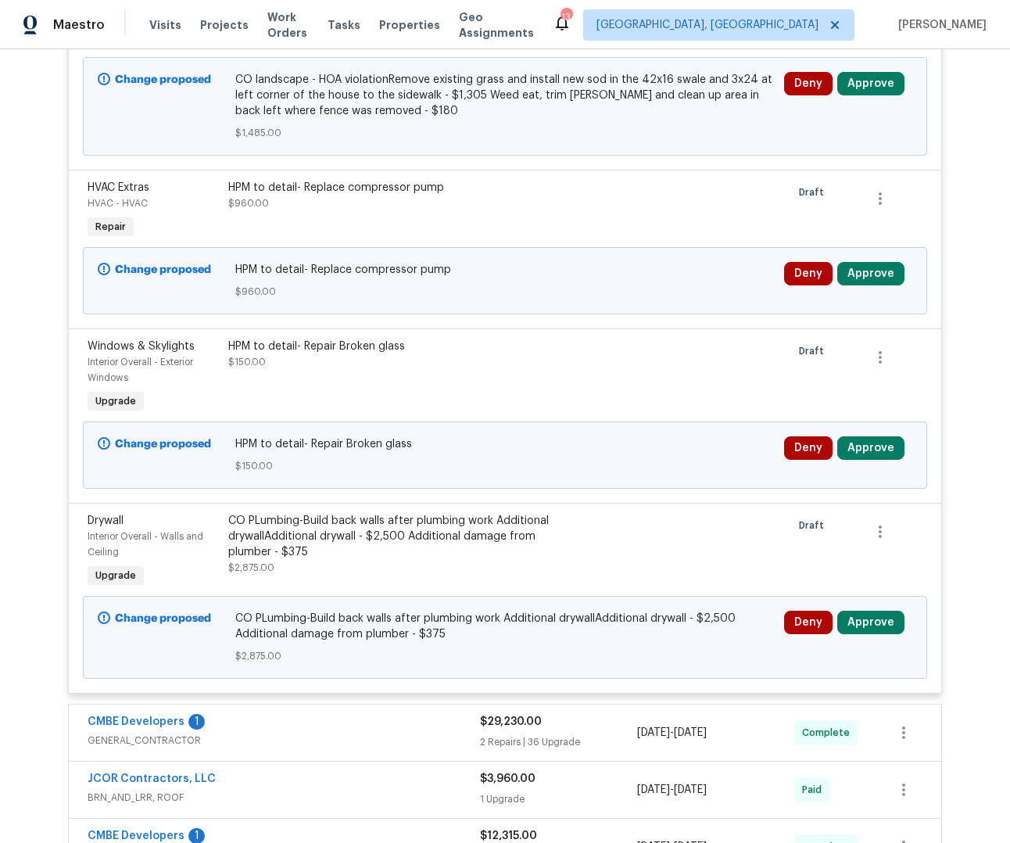
scroll to position [0, 0]
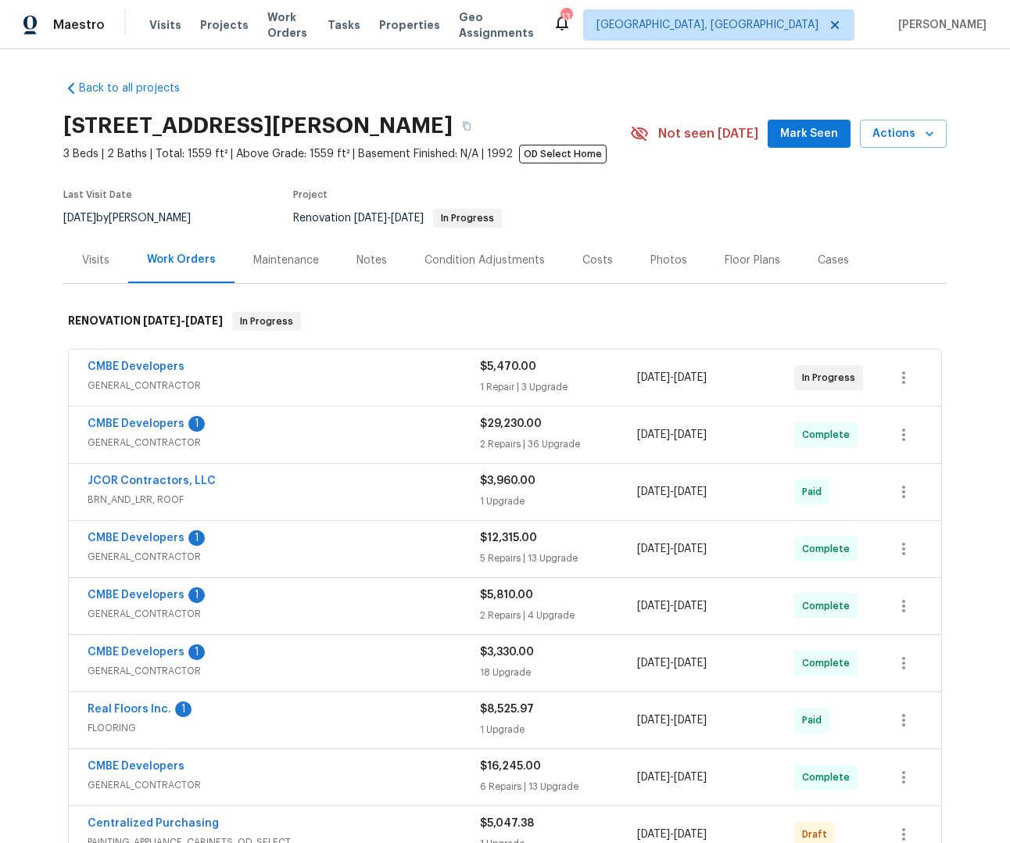
click at [348, 359] on div "CMBE Developers" at bounding box center [284, 368] width 392 height 19
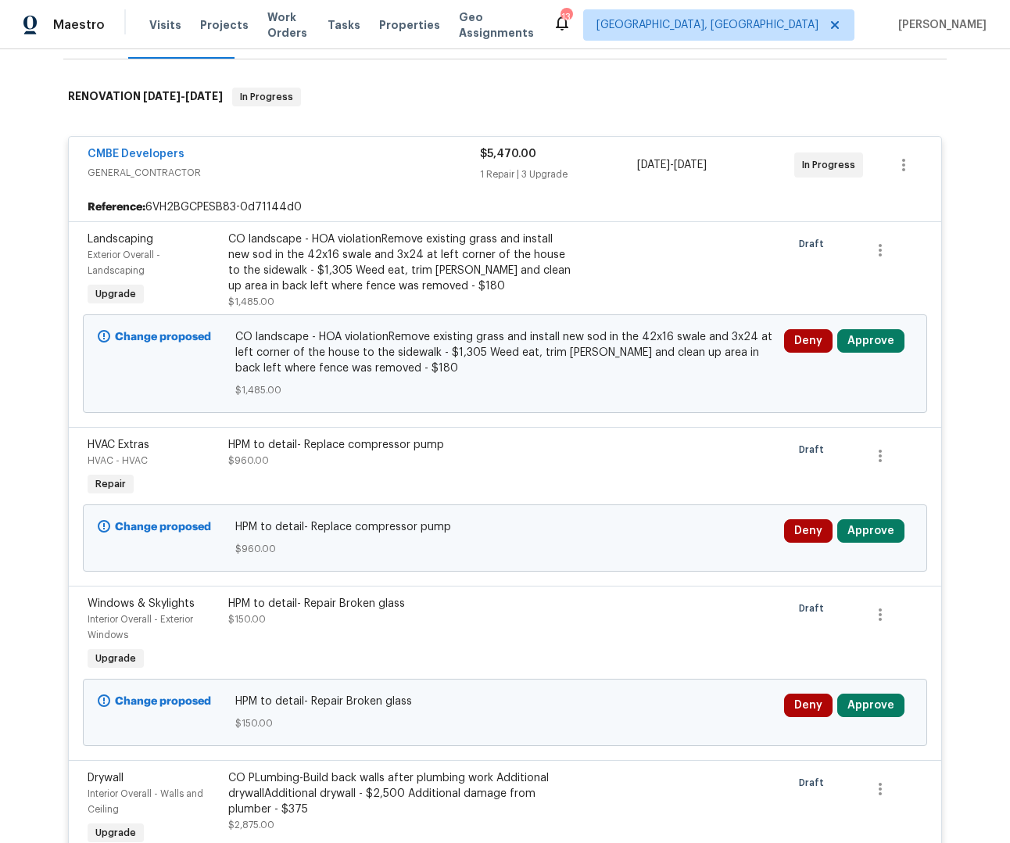
scroll to position [56, 0]
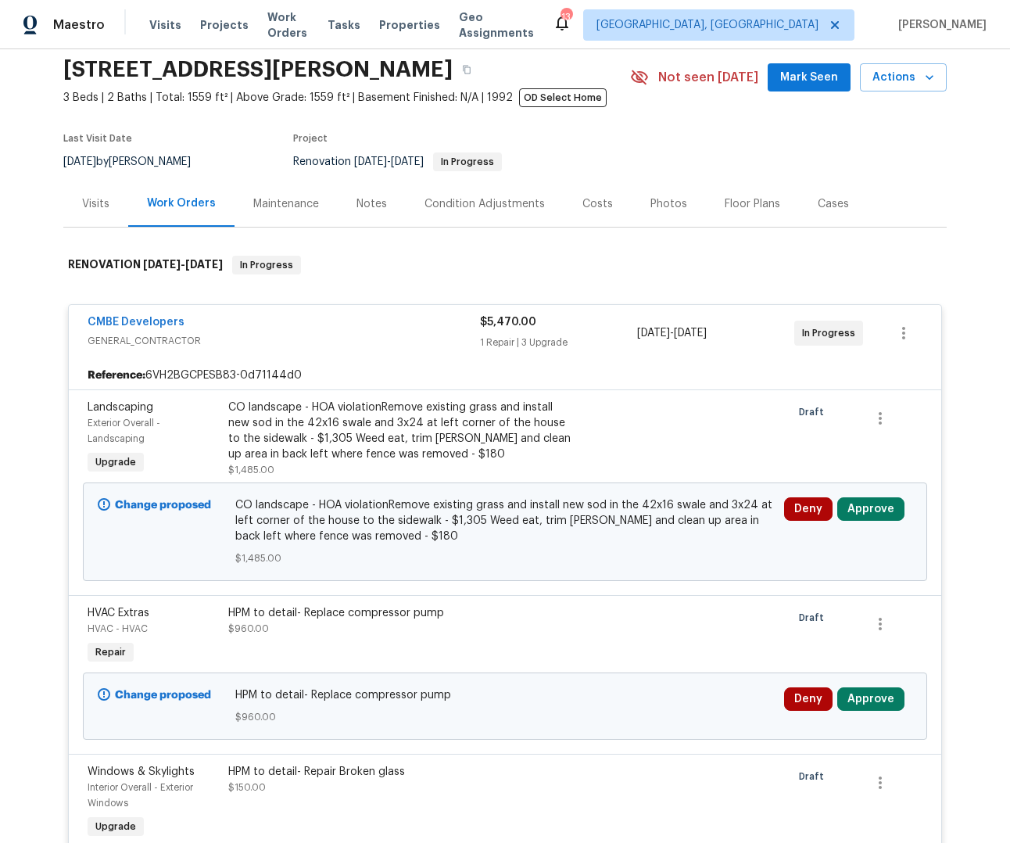
click at [823, 87] on button "Mark Seen" at bounding box center [809, 77] width 83 height 29
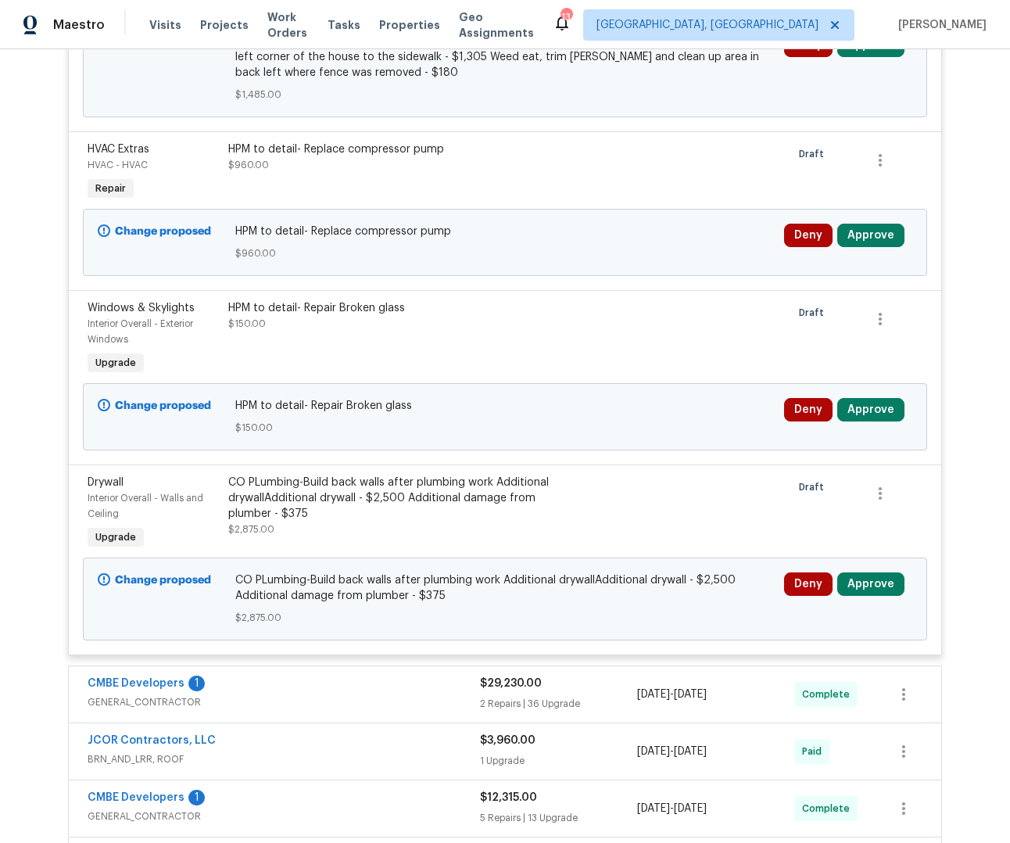
scroll to position [39, 0]
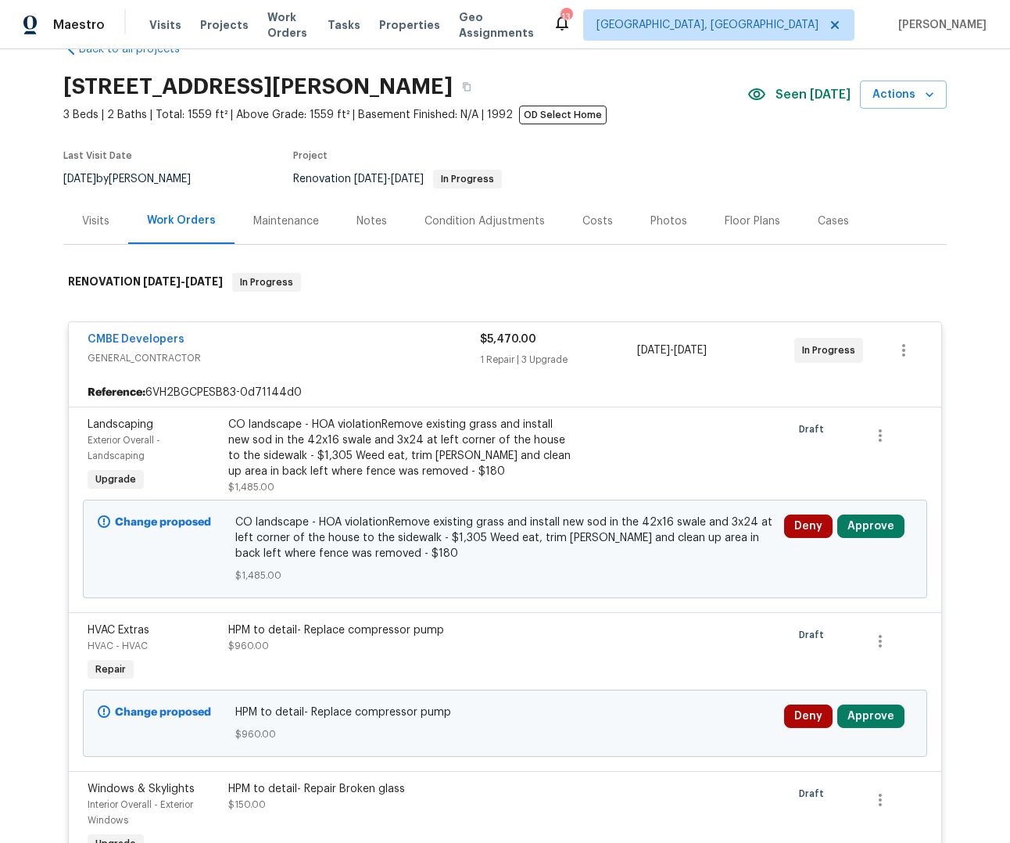
click at [373, 213] on div "Notes" at bounding box center [372, 221] width 30 height 16
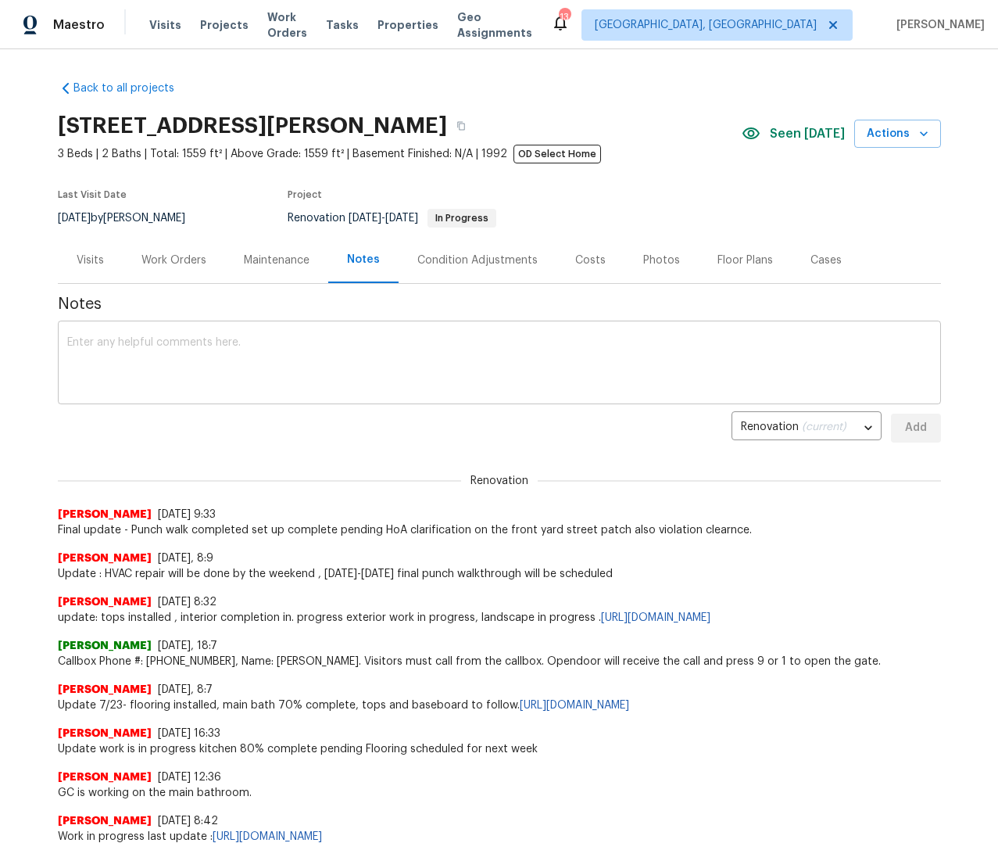
click at [203, 359] on textarea at bounding box center [499, 364] width 865 height 55
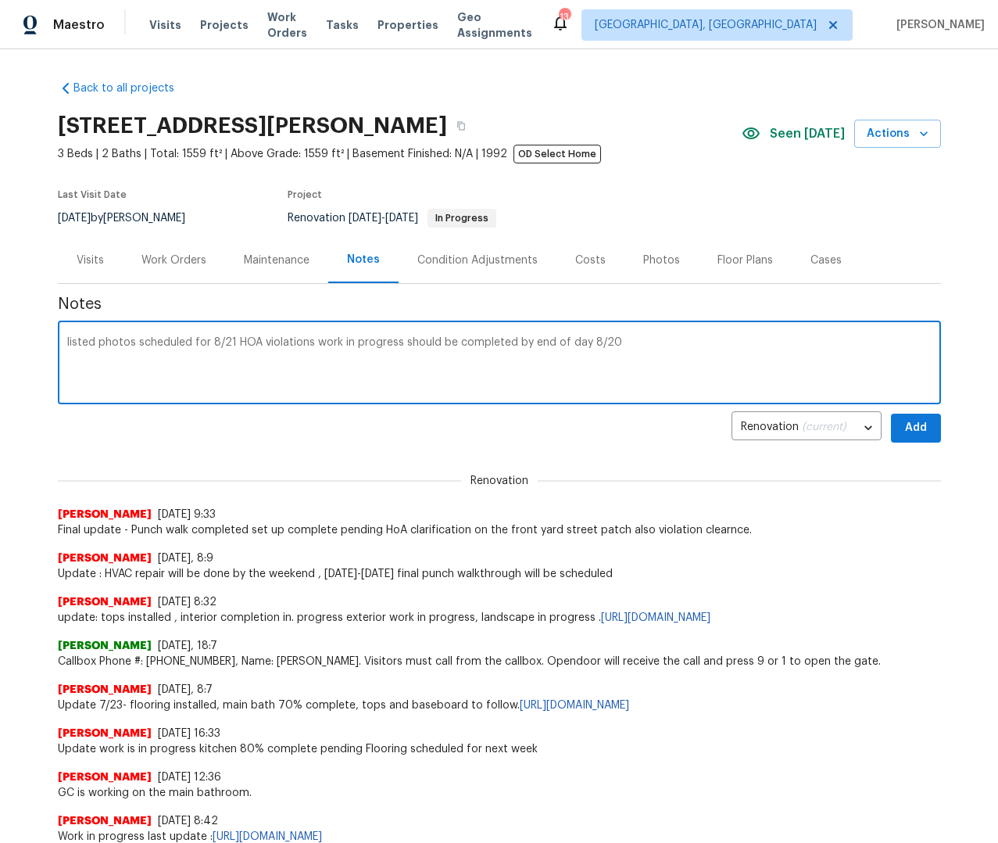
type textarea "listed photos scheduled for 8/21 HOA violations work in progress should be comp…"
click at [918, 435] on span "Add" at bounding box center [916, 428] width 25 height 20
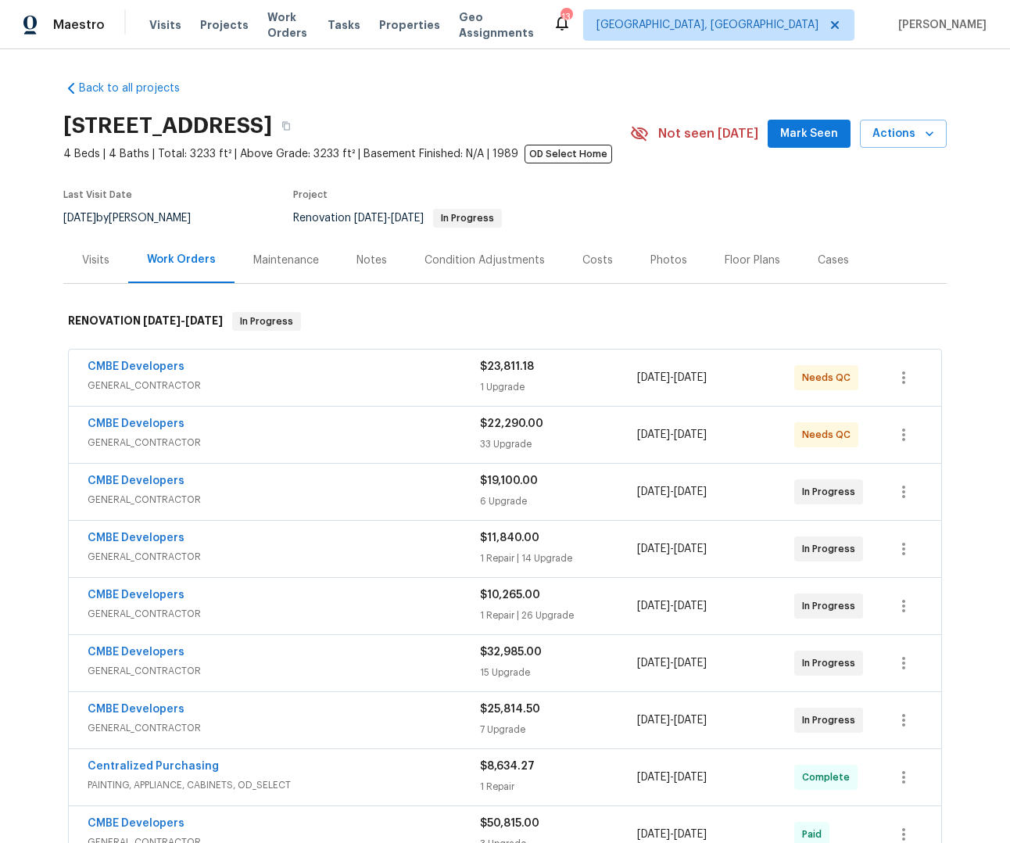
click at [360, 264] on div "Notes" at bounding box center [372, 261] width 30 height 16
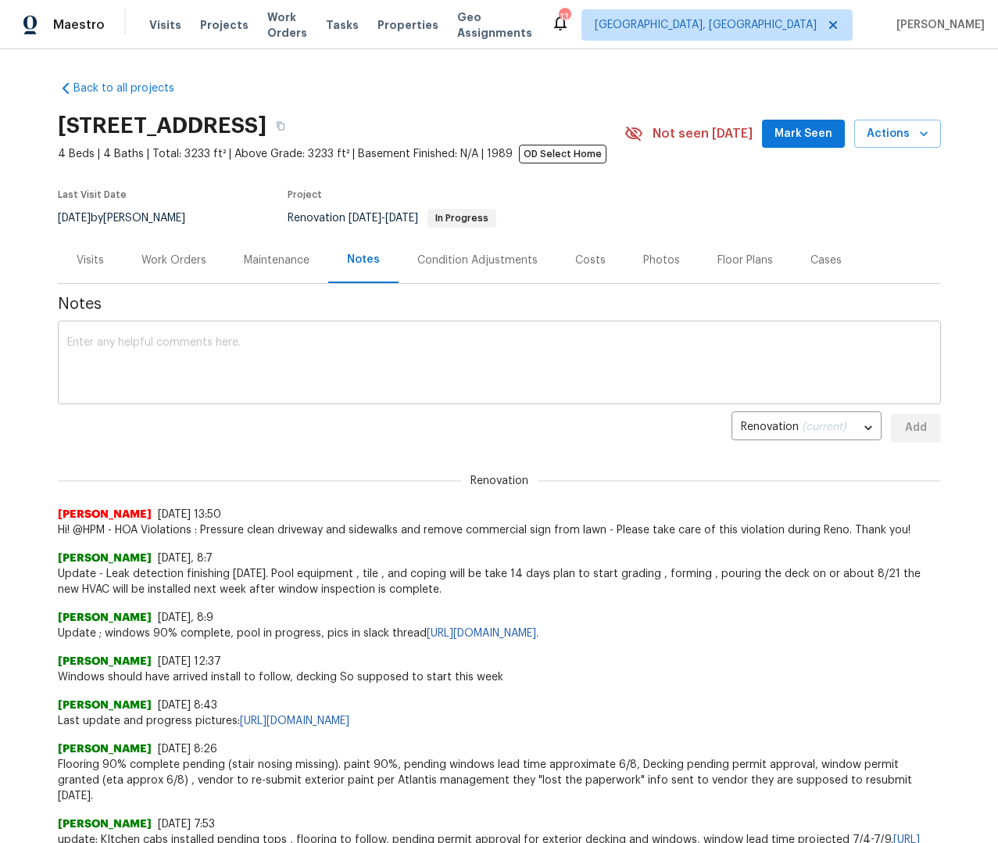
click at [228, 349] on textarea at bounding box center [499, 364] width 865 height 55
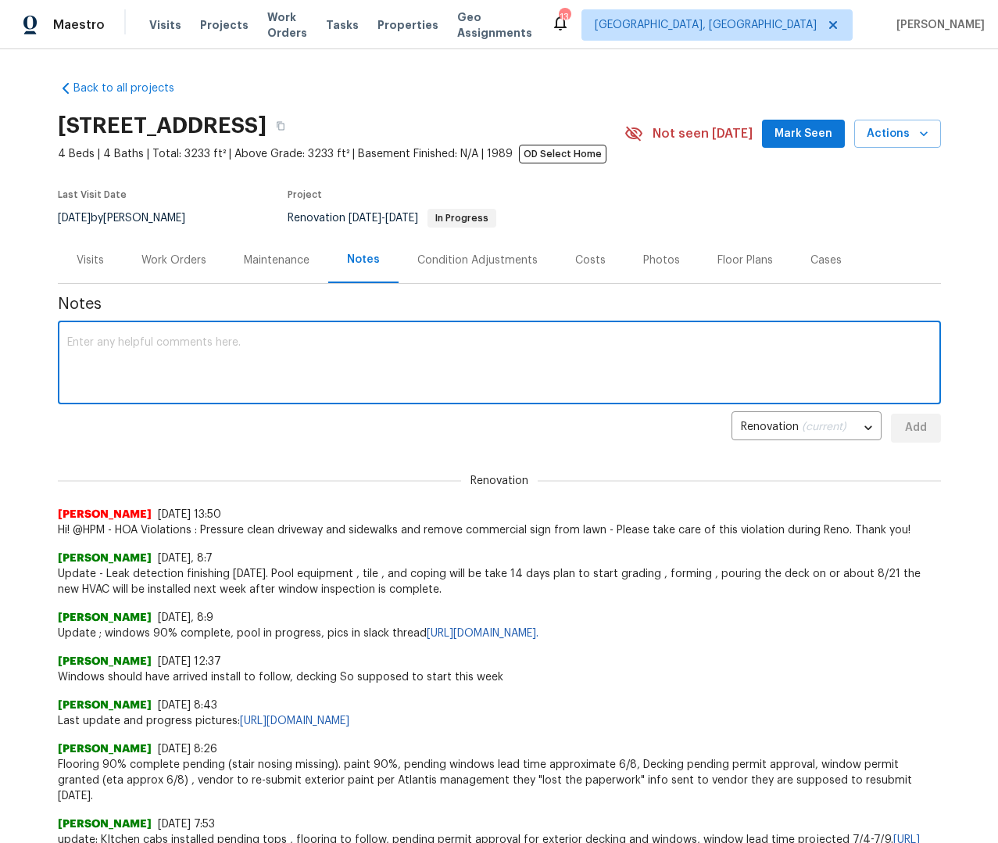
click at [108, 346] on textarea at bounding box center [499, 364] width 865 height 55
type textarea "H"
type textarea "Pool in progress underground plumbing in progress."
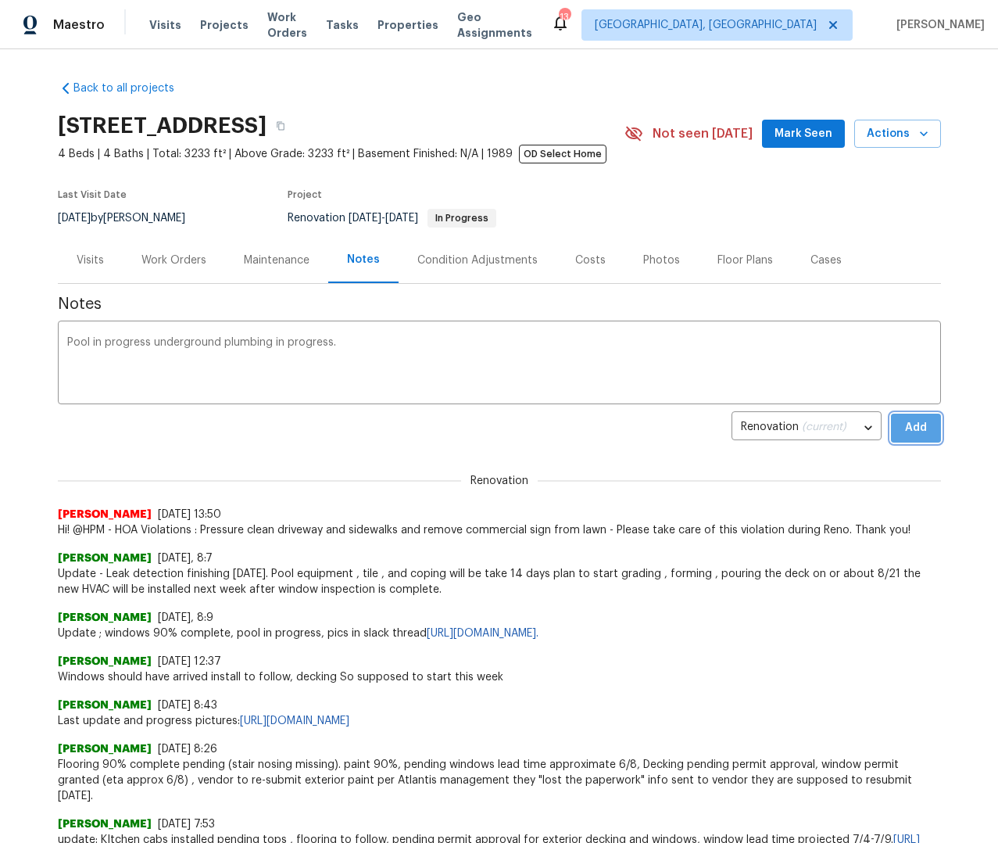
click at [928, 436] on button "Add" at bounding box center [916, 428] width 50 height 29
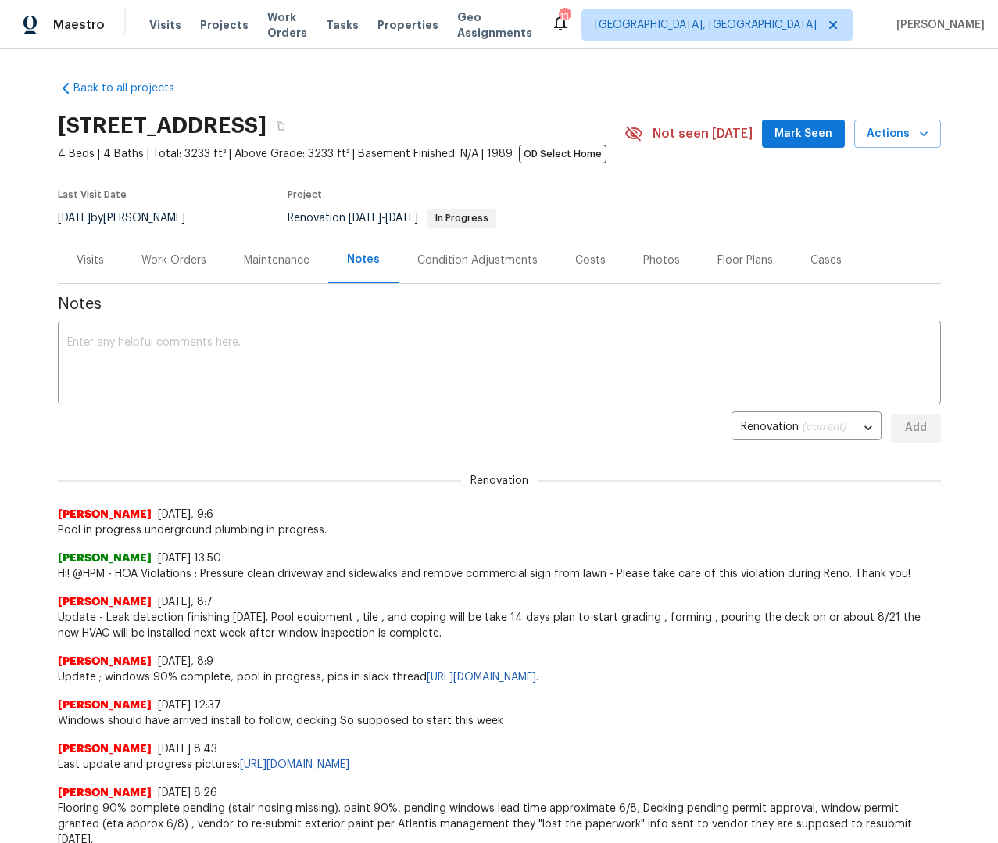
click at [210, 578] on span "Hi! @HPM - HOA Violations : Pressure clean driveway and sidewalks and remove co…" at bounding box center [499, 574] width 883 height 16
click at [211, 576] on span "Hi! @HPM - HOA Violations : Pressure clean driveway and sidewalks and remove co…" at bounding box center [499, 574] width 883 height 16
click at [211, 577] on span "Hi! @HPM - HOA Violations : Pressure clean driveway and sidewalks and remove co…" at bounding box center [499, 574] width 883 height 16
click at [213, 578] on span "Hi! @HPM - HOA Violations : Pressure clean driveway and sidewalks and remove co…" at bounding box center [499, 574] width 883 height 16
click at [213, 577] on span "Hi! @HPM - HOA Violations : Pressure clean driveway and sidewalks and remove co…" at bounding box center [499, 574] width 883 height 16
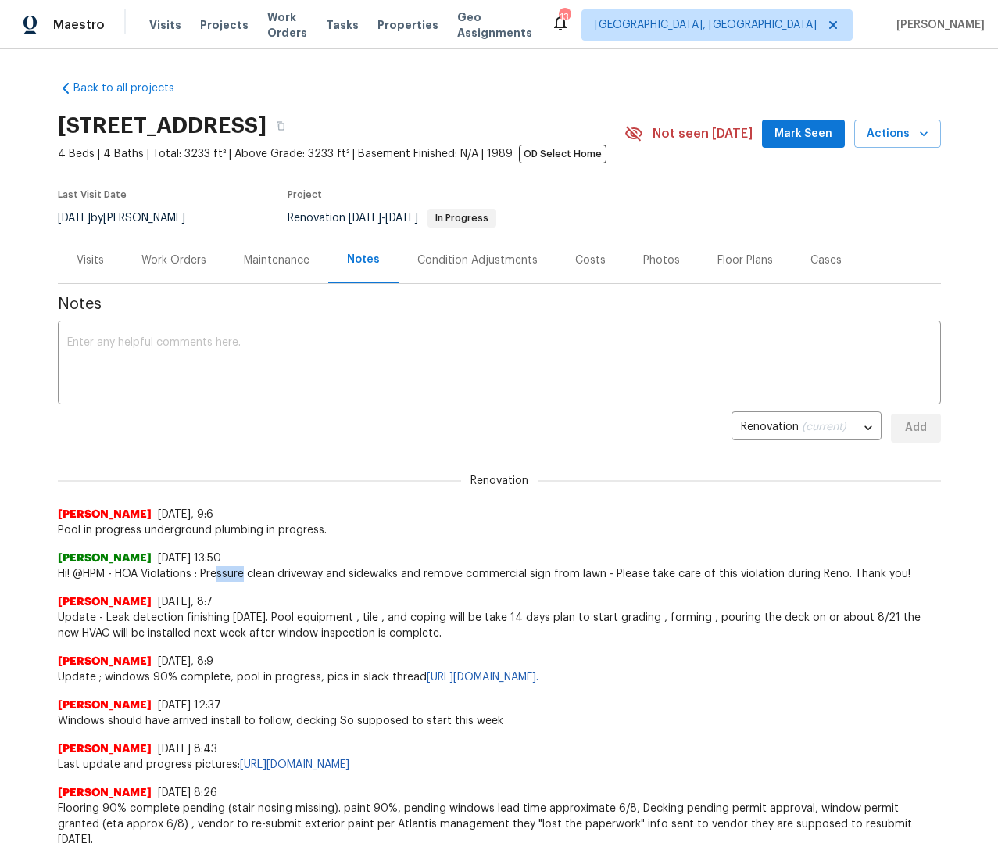
click at [214, 577] on span "Hi! @HPM - HOA Violations : Pressure clean driveway and sidewalks and remove co…" at bounding box center [499, 574] width 883 height 16
drag, startPoint x: 215, startPoint y: 575, endPoint x: 203, endPoint y: 578, distance: 12.0
click at [215, 575] on span "Hi! @HPM - HOA Violations : Pressure clean driveway and sidewalks and remove co…" at bounding box center [499, 574] width 883 height 16
click at [887, 588] on div "Alex Baquerizo 8/6/25, 8:7 Update - Leak detection finishing today. Pool equipm…" at bounding box center [499, 611] width 883 height 59
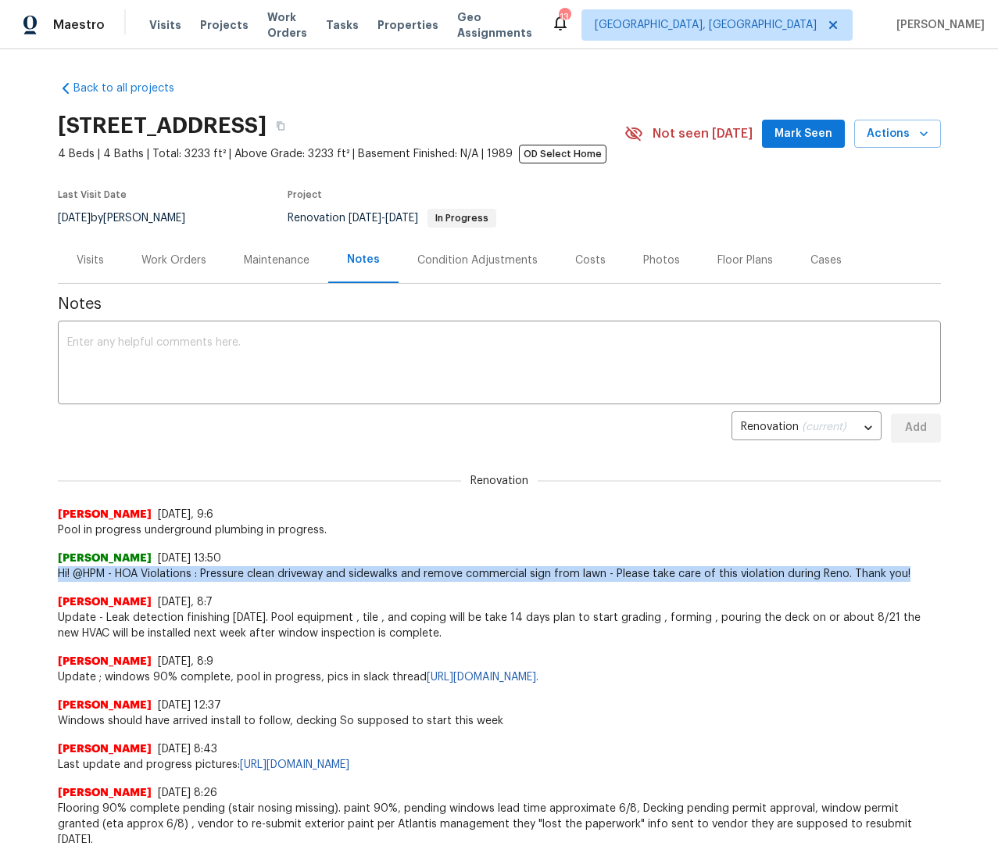
drag, startPoint x: 909, startPoint y: 574, endPoint x: 46, endPoint y: 574, distance: 862.4
click at [46, 574] on div "Back to all projects 20411 NW 4th St, Pembroke Pines, FL 33029 4 Beds | 4 Baths…" at bounding box center [499, 446] width 998 height 794
copy span "Hi! @HPM - HOA Violations : Pressure clean driveway and sidewalks and remove co…"
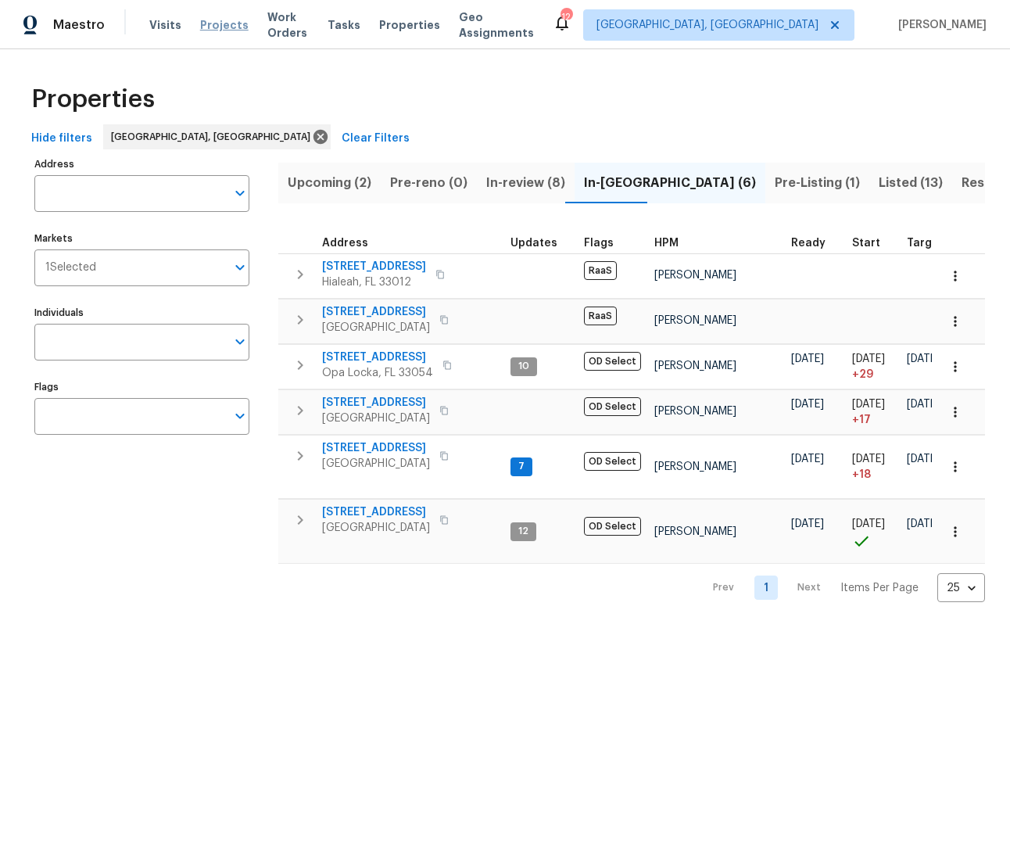
click at [211, 18] on span "Projects" at bounding box center [224, 25] width 48 height 16
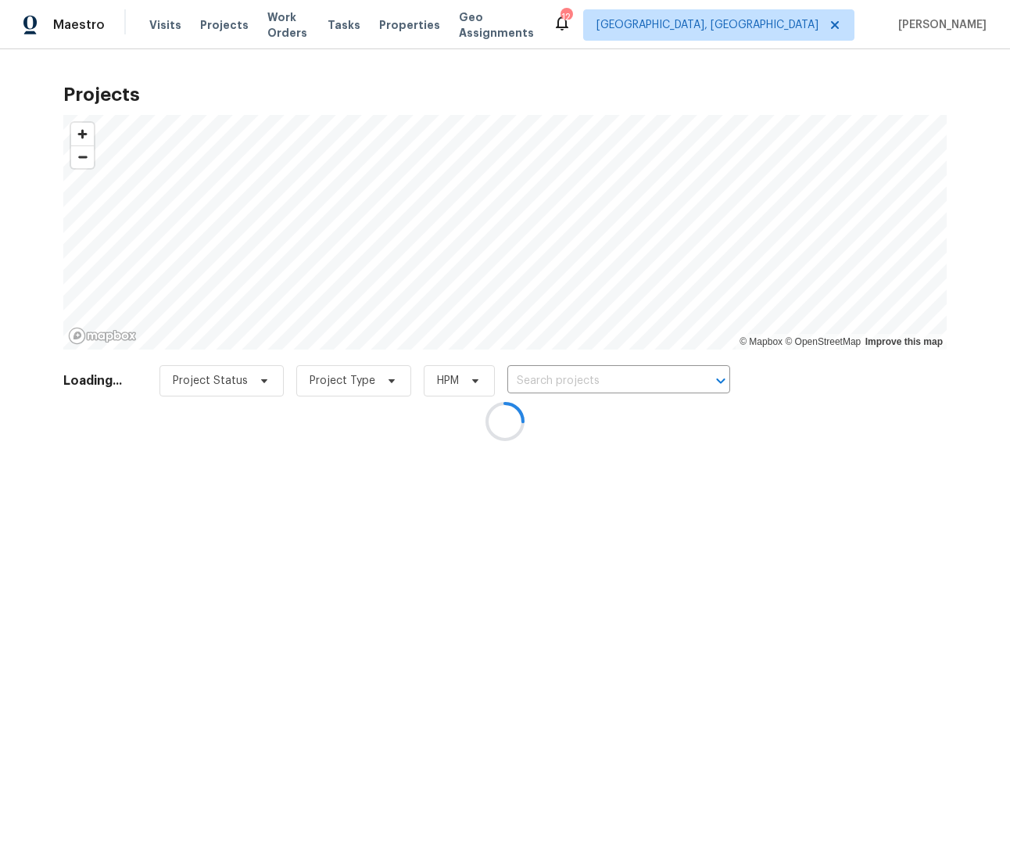
click at [558, 381] on div at bounding box center [505, 421] width 1010 height 843
click at [543, 375] on div at bounding box center [505, 421] width 1010 height 843
click at [543, 382] on div at bounding box center [505, 421] width 1010 height 843
click at [550, 387] on div at bounding box center [505, 421] width 1010 height 843
click at [550, 385] on div at bounding box center [505, 421] width 1010 height 843
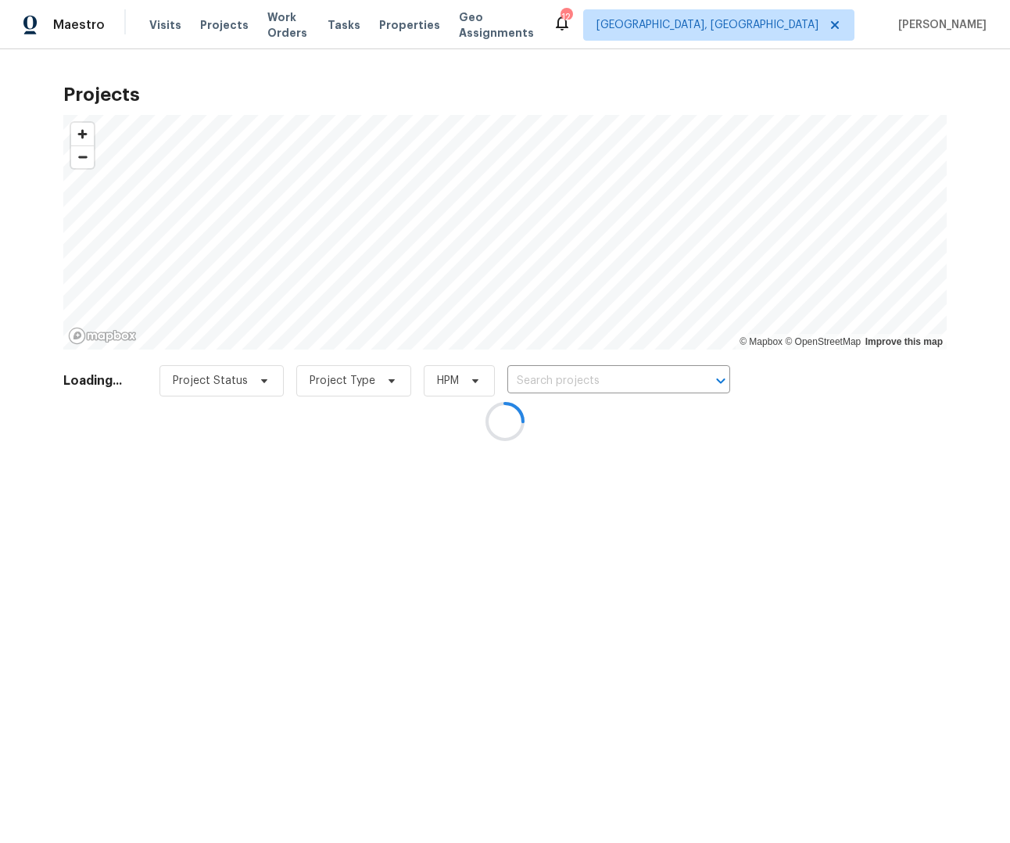
click at [549, 384] on div at bounding box center [505, 421] width 1010 height 843
click at [550, 384] on div at bounding box center [505, 421] width 1010 height 843
click at [550, 383] on div at bounding box center [505, 421] width 1010 height 843
click at [552, 383] on div at bounding box center [505, 421] width 1010 height 843
click at [552, 382] on div at bounding box center [505, 421] width 1010 height 843
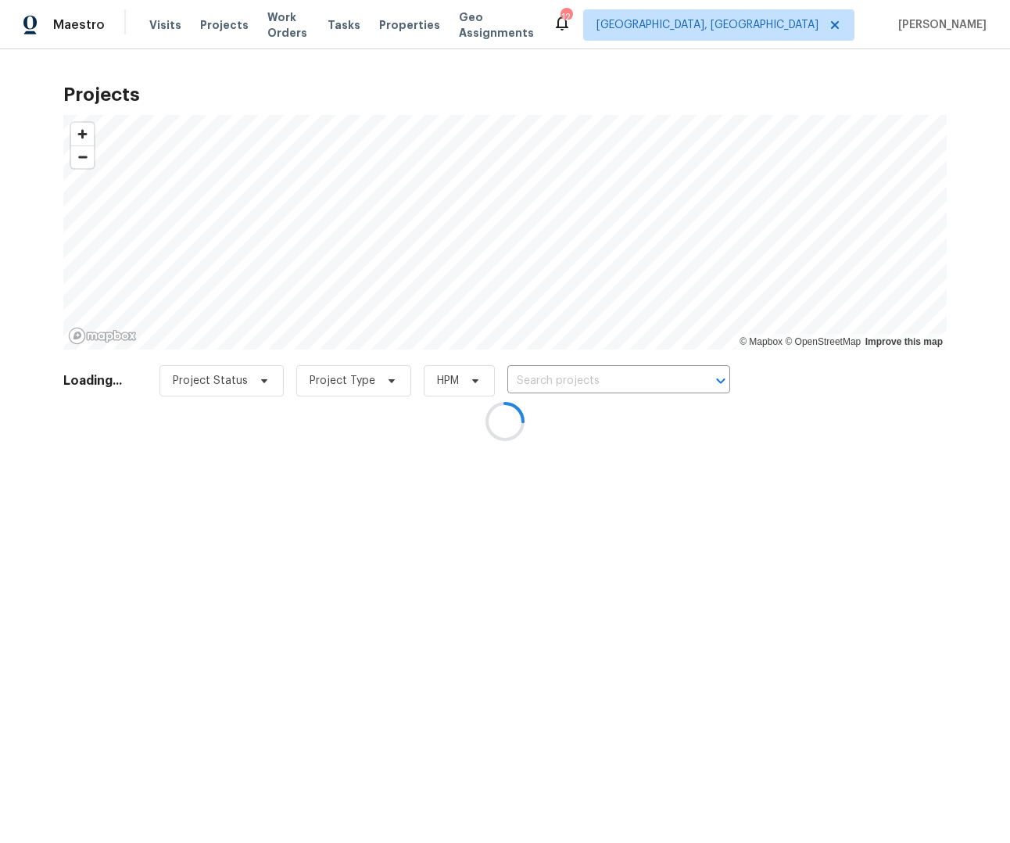
click at [552, 382] on div at bounding box center [505, 421] width 1010 height 843
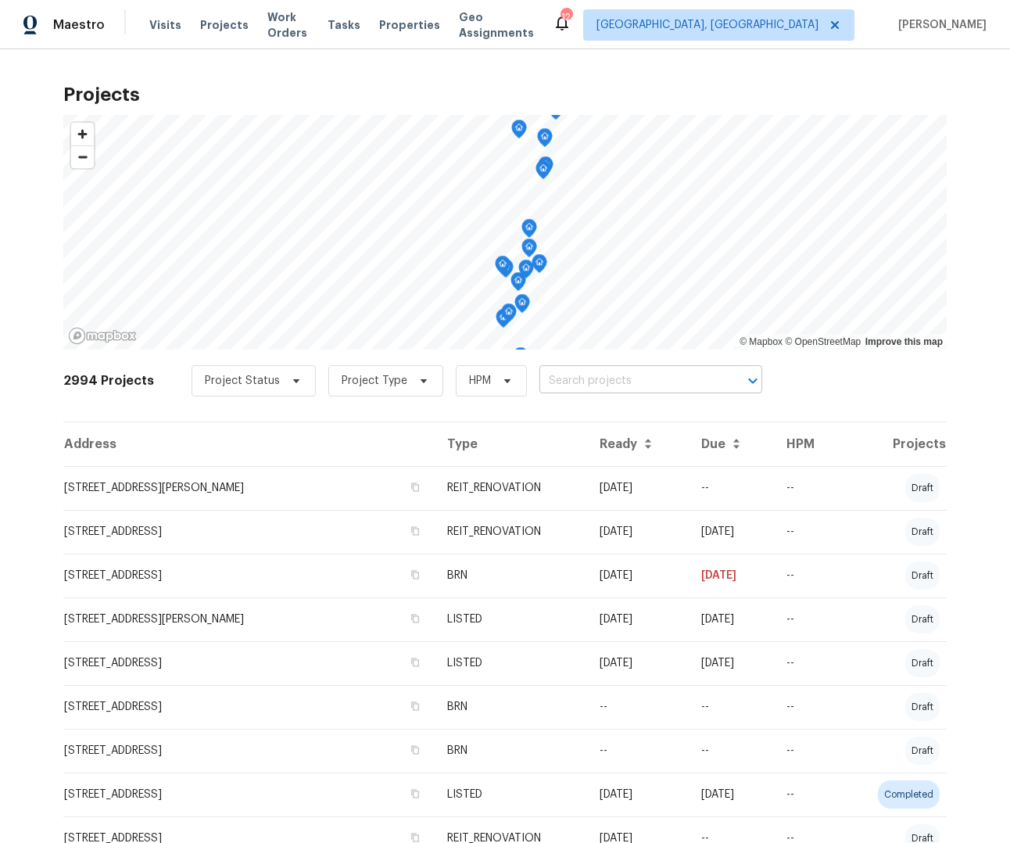
click at [554, 380] on input "text" at bounding box center [628, 381] width 179 height 24
type input "6342"
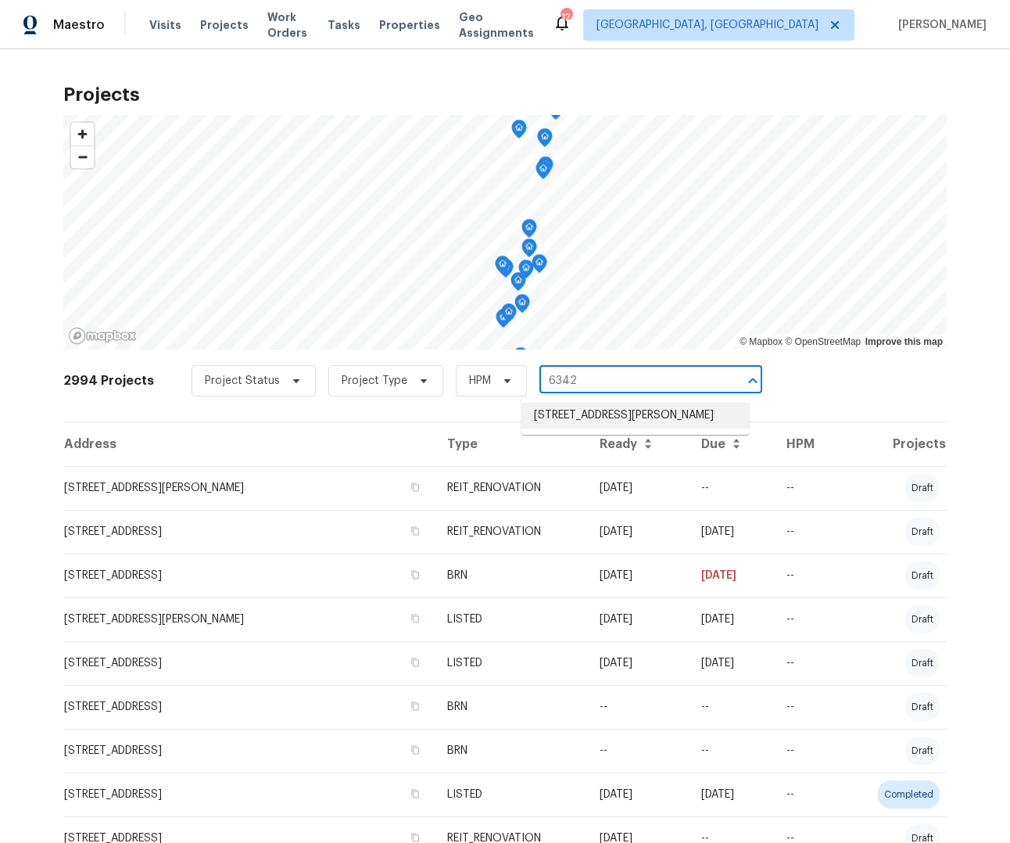
click at [568, 413] on li "[STREET_ADDRESS][PERSON_NAME]" at bounding box center [635, 416] width 228 height 26
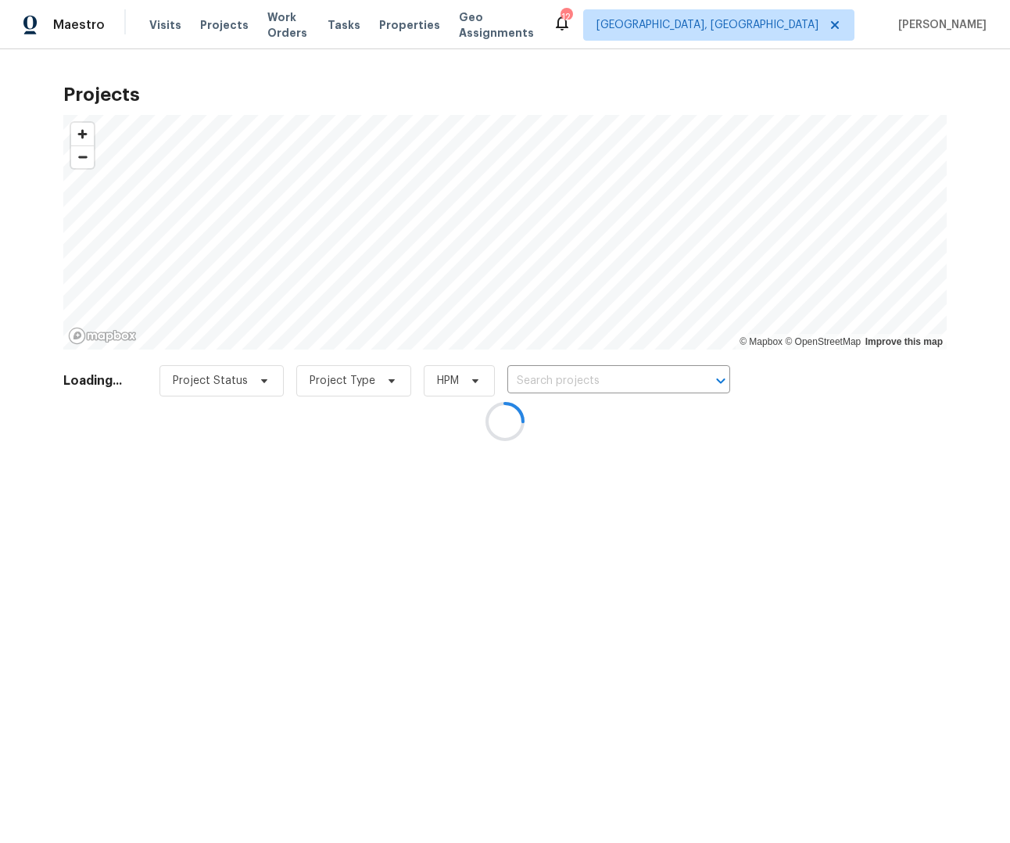
type input "[STREET_ADDRESS][PERSON_NAME]"
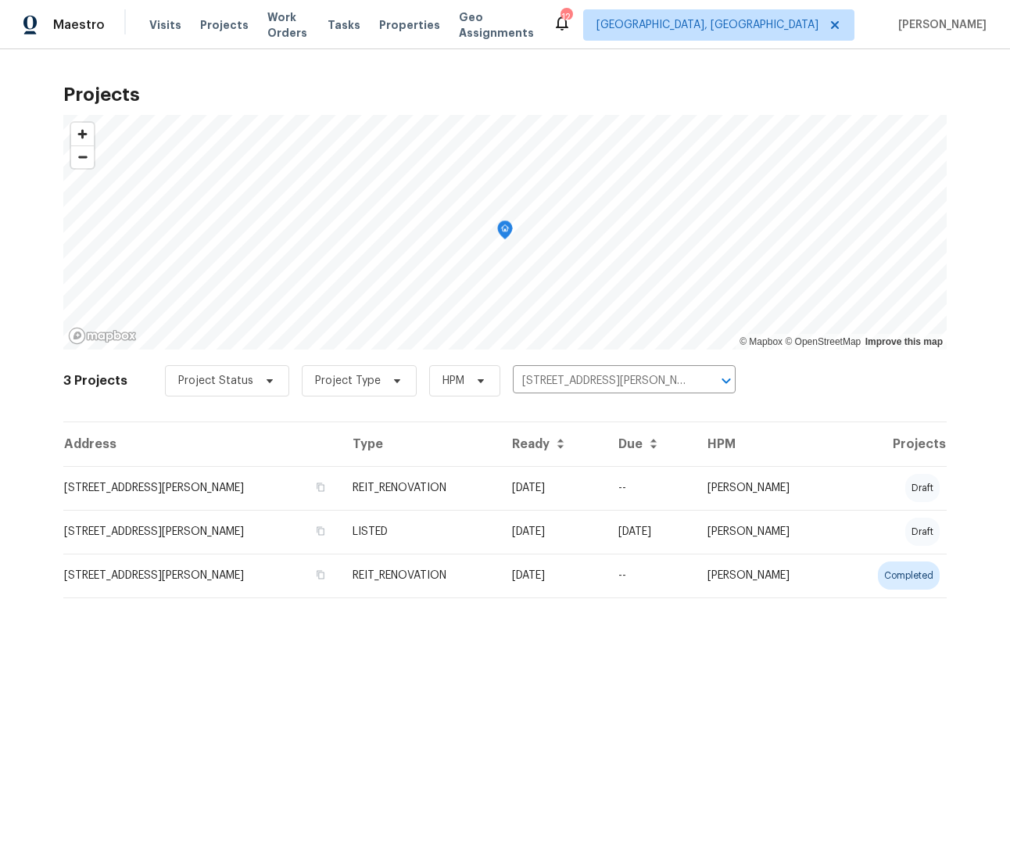
click at [291, 485] on td "[STREET_ADDRESS][PERSON_NAME]" at bounding box center [201, 488] width 277 height 44
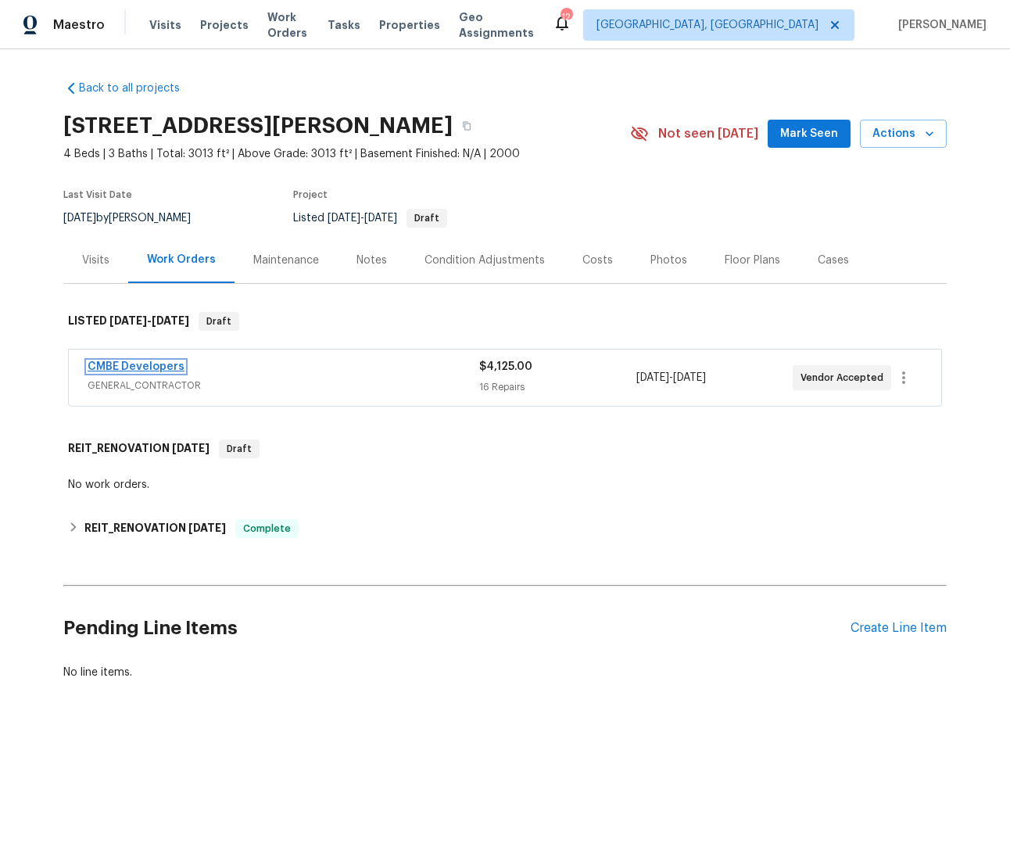
click at [143, 371] on link "CMBE Developers" at bounding box center [136, 366] width 97 height 11
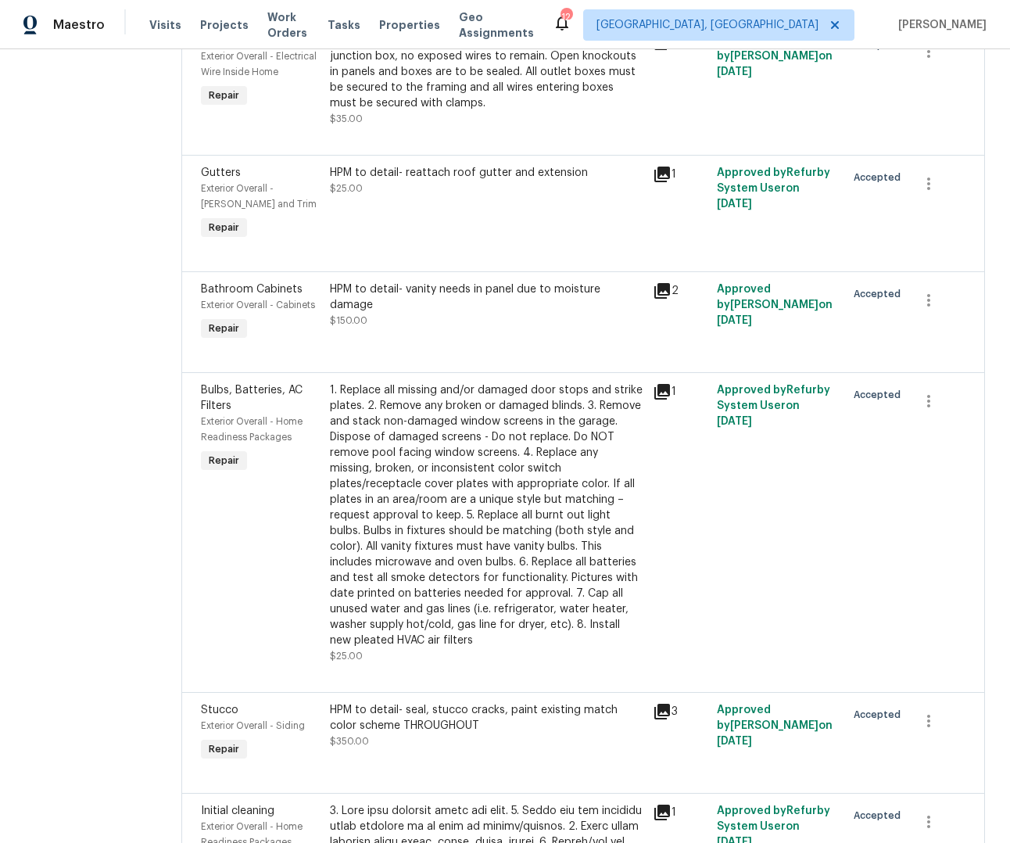
scroll to position [752, 0]
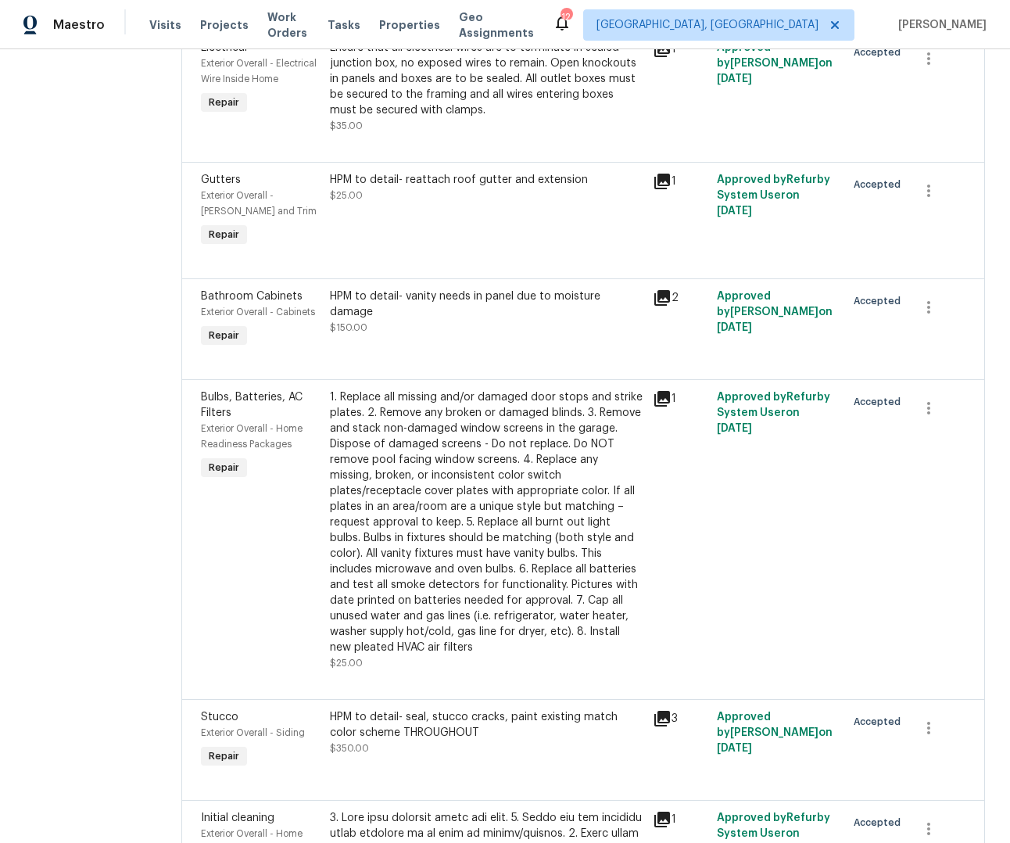
click at [464, 469] on div "1. Replace all missing and/or damaged door stops and strike plates. 2. Remove a…" at bounding box center [487, 522] width 314 height 266
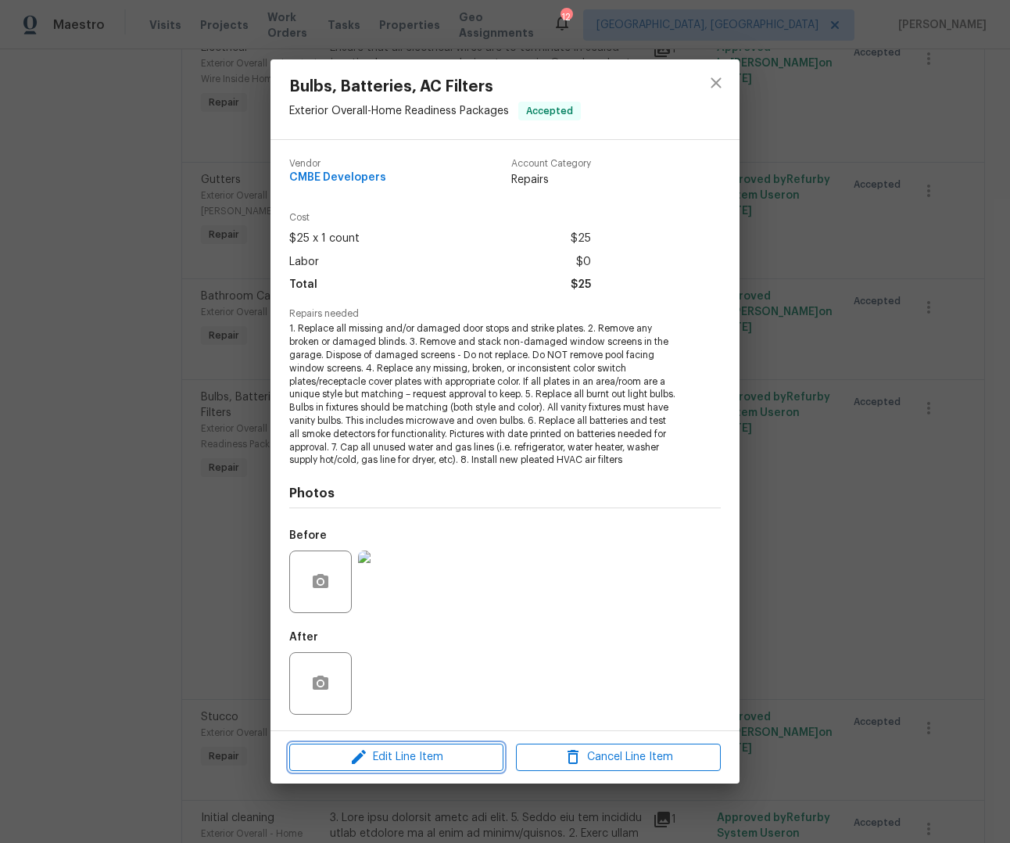
click at [428, 758] on span "Edit Line Item" at bounding box center [396, 757] width 205 height 20
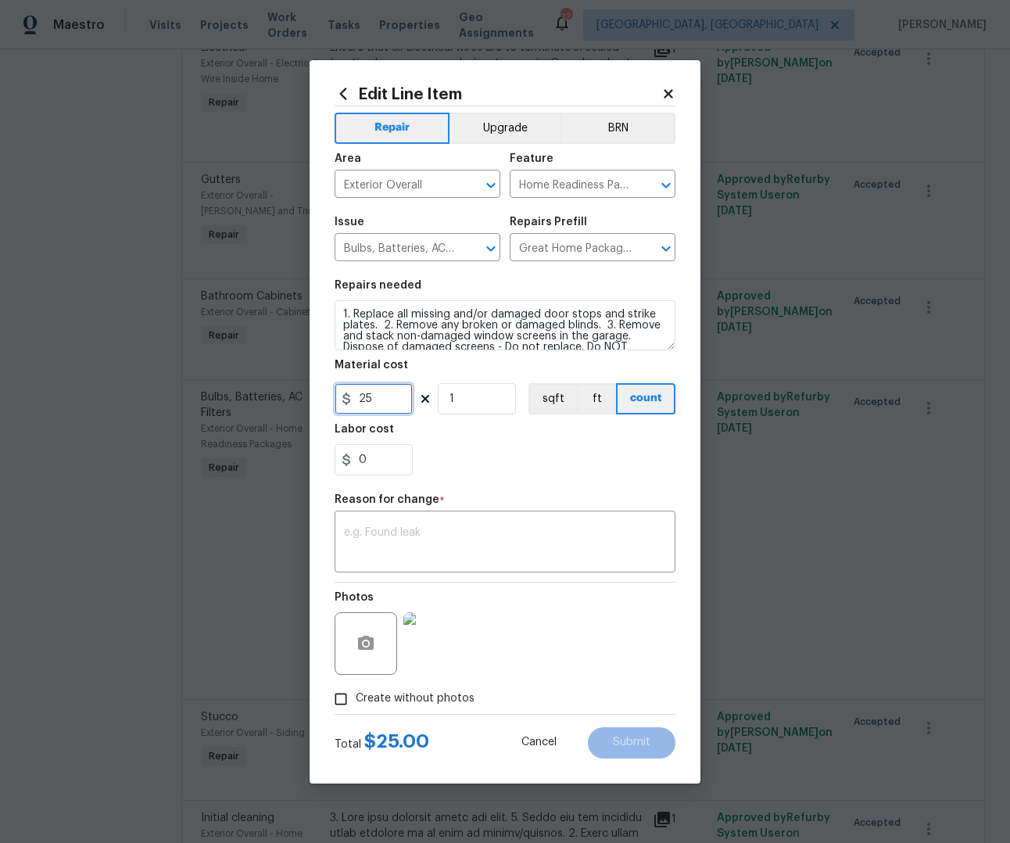
click at [393, 400] on input "25" at bounding box center [374, 398] width 78 height 31
type input "50"
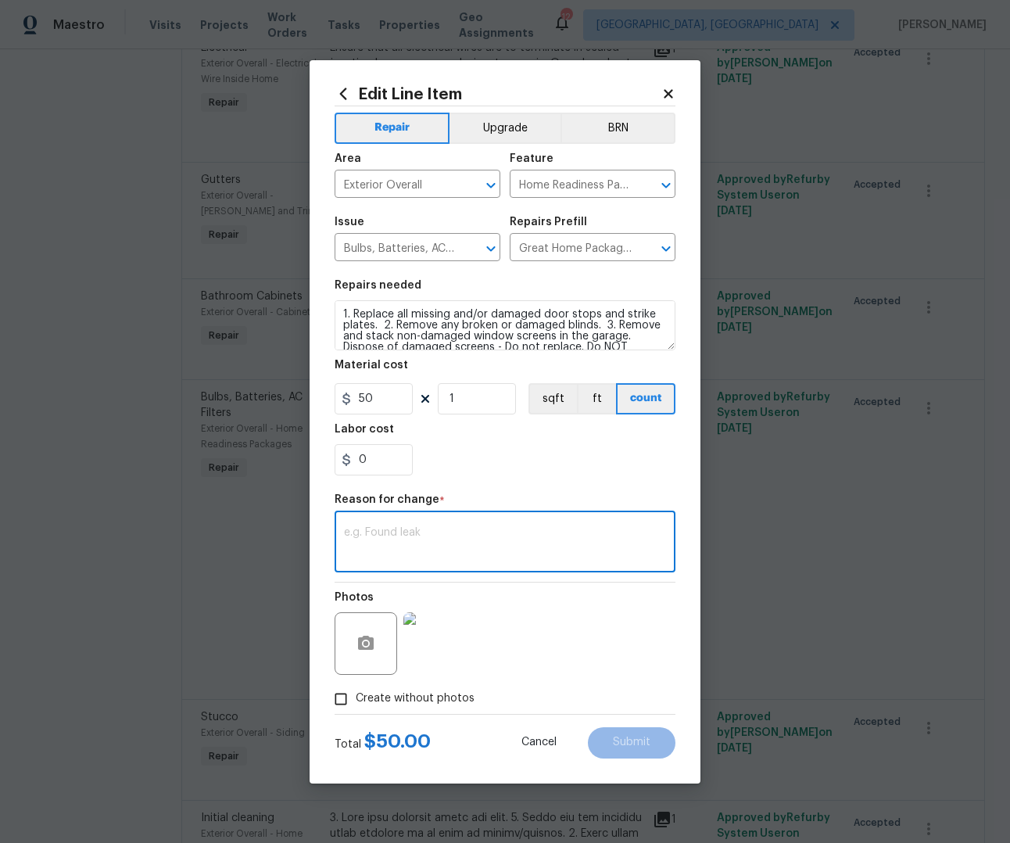
click at [426, 542] on textarea at bounding box center [505, 543] width 322 height 33
type textarea "cost"
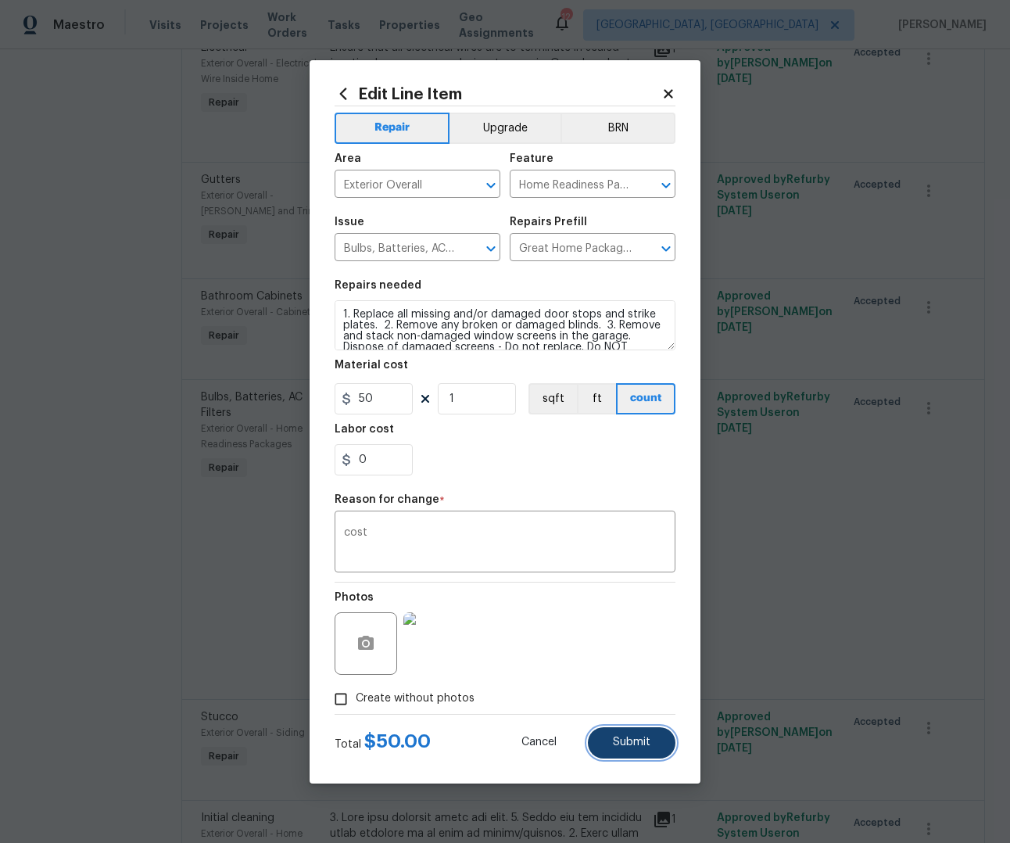
click at [618, 738] on span "Submit" at bounding box center [632, 743] width 38 height 12
type input "25"
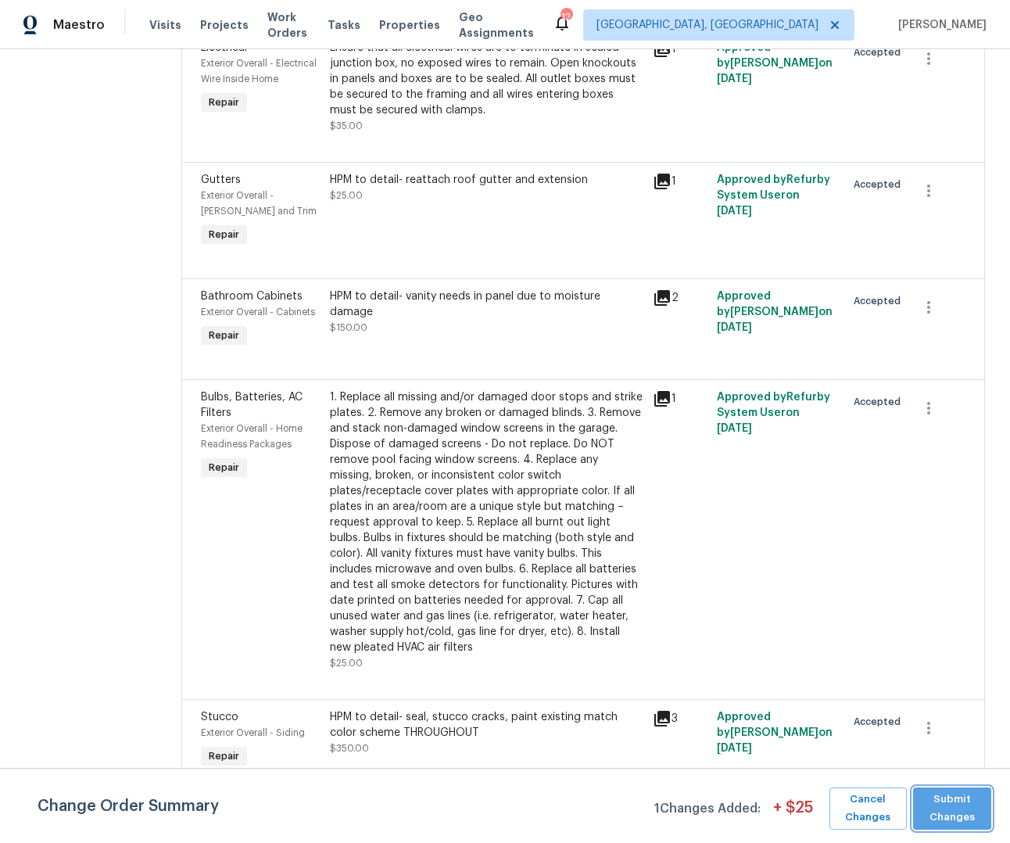
click at [970, 819] on span "Submit Changes" at bounding box center [952, 808] width 63 height 36
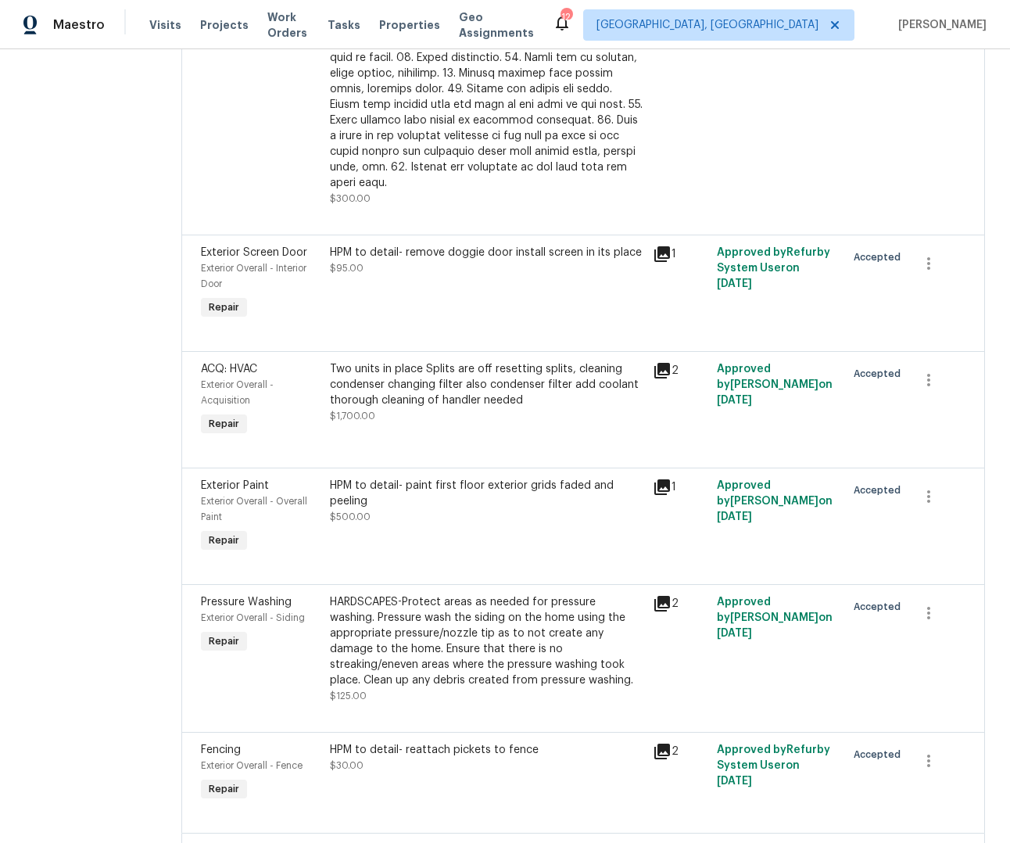
scroll to position [1955, 0]
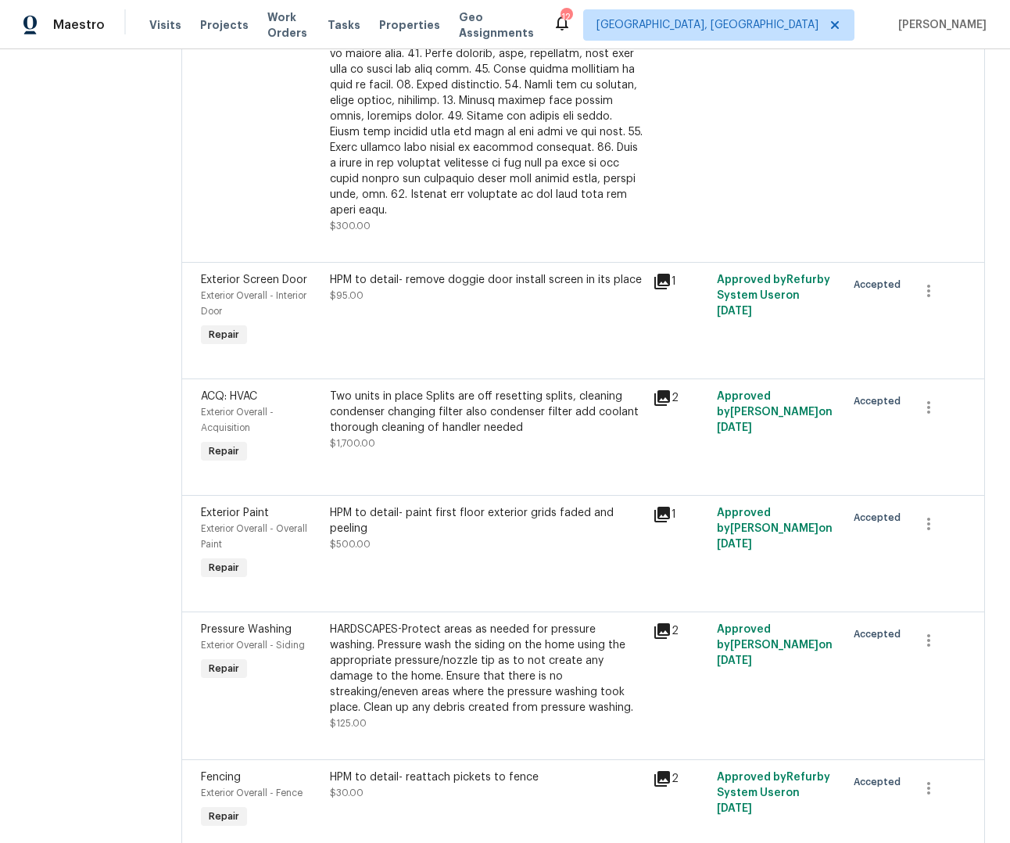
click at [657, 514] on icon at bounding box center [662, 515] width 16 height 16
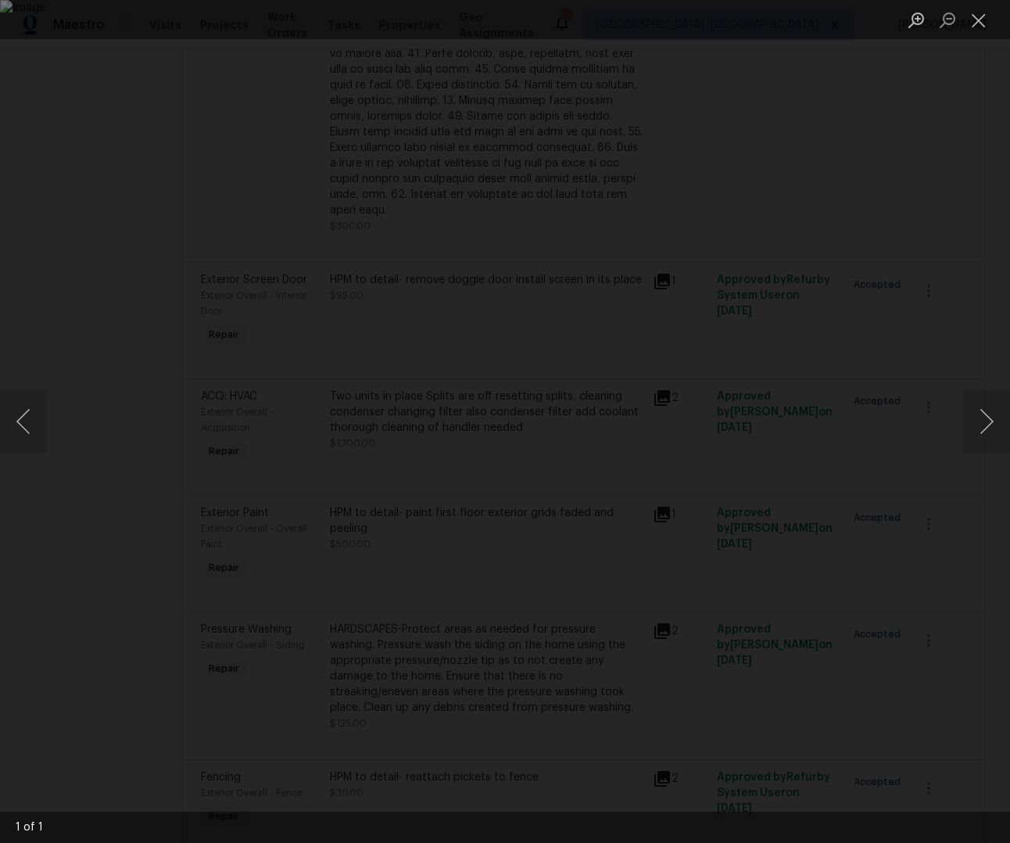
click at [927, 464] on div "Lightbox" at bounding box center [505, 421] width 1010 height 843
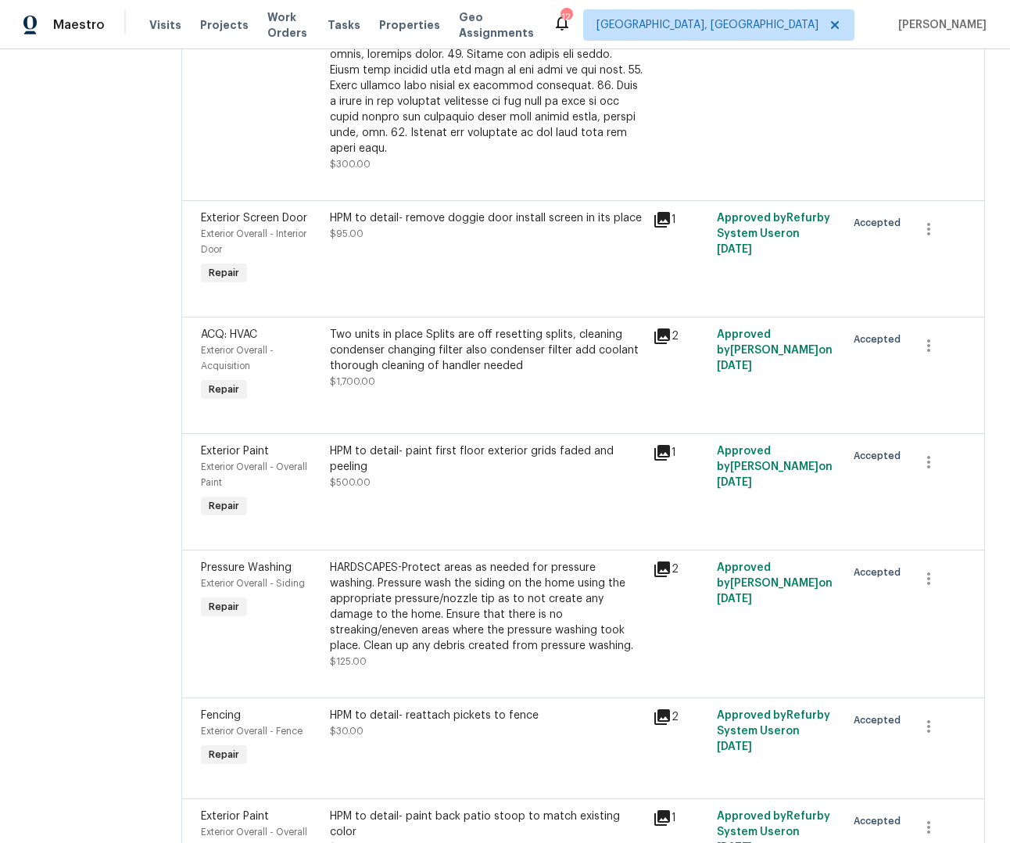
scroll to position [2020, 0]
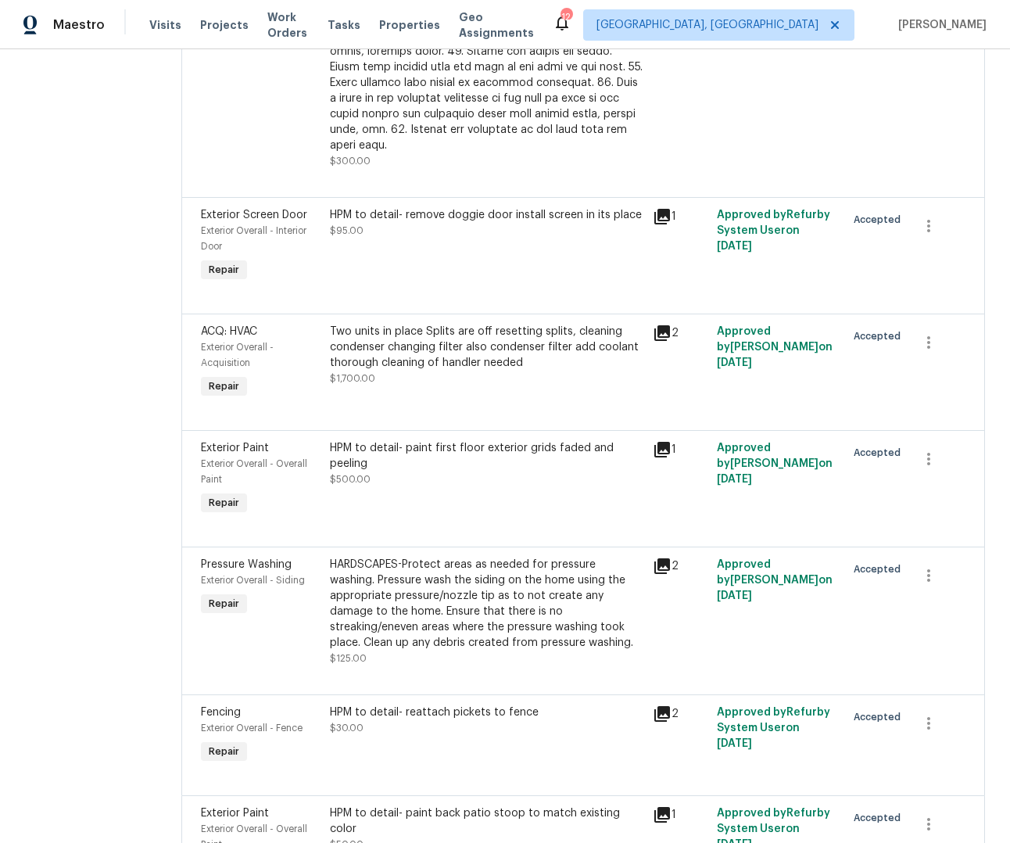
click at [440, 463] on div "HPM to detail- paint first floor exterior grids faded and peeling" at bounding box center [487, 455] width 314 height 31
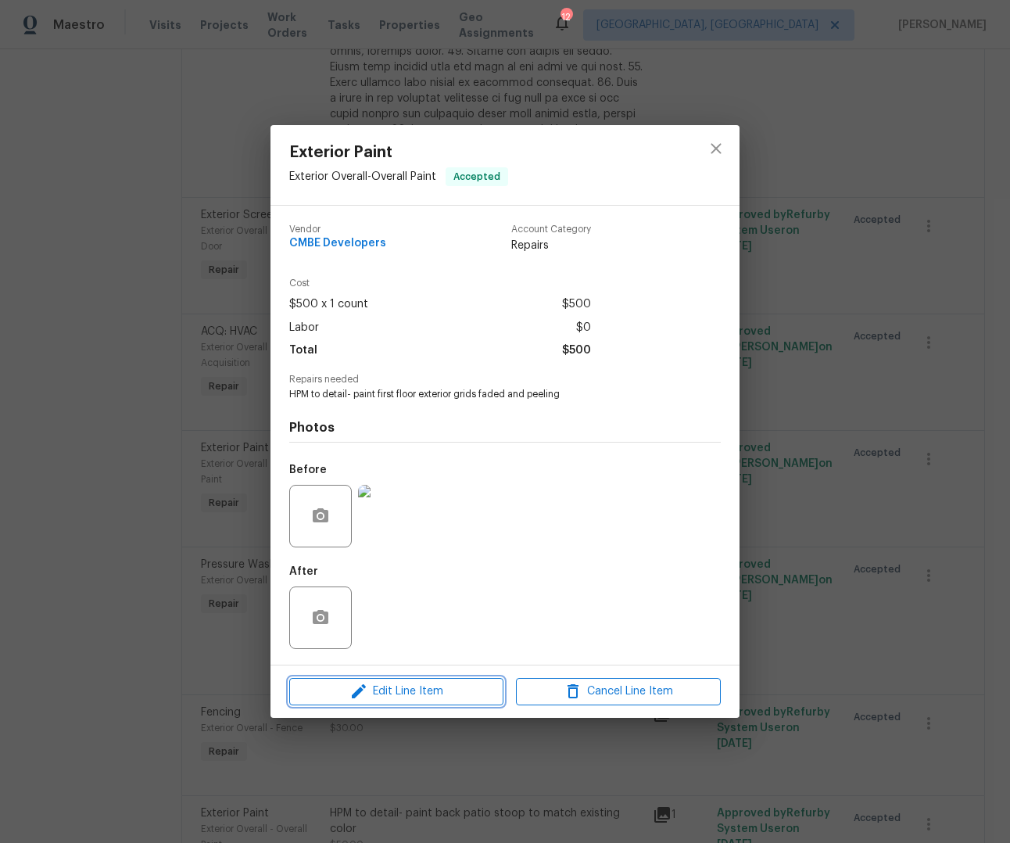
click at [410, 692] on span "Edit Line Item" at bounding box center [396, 692] width 205 height 20
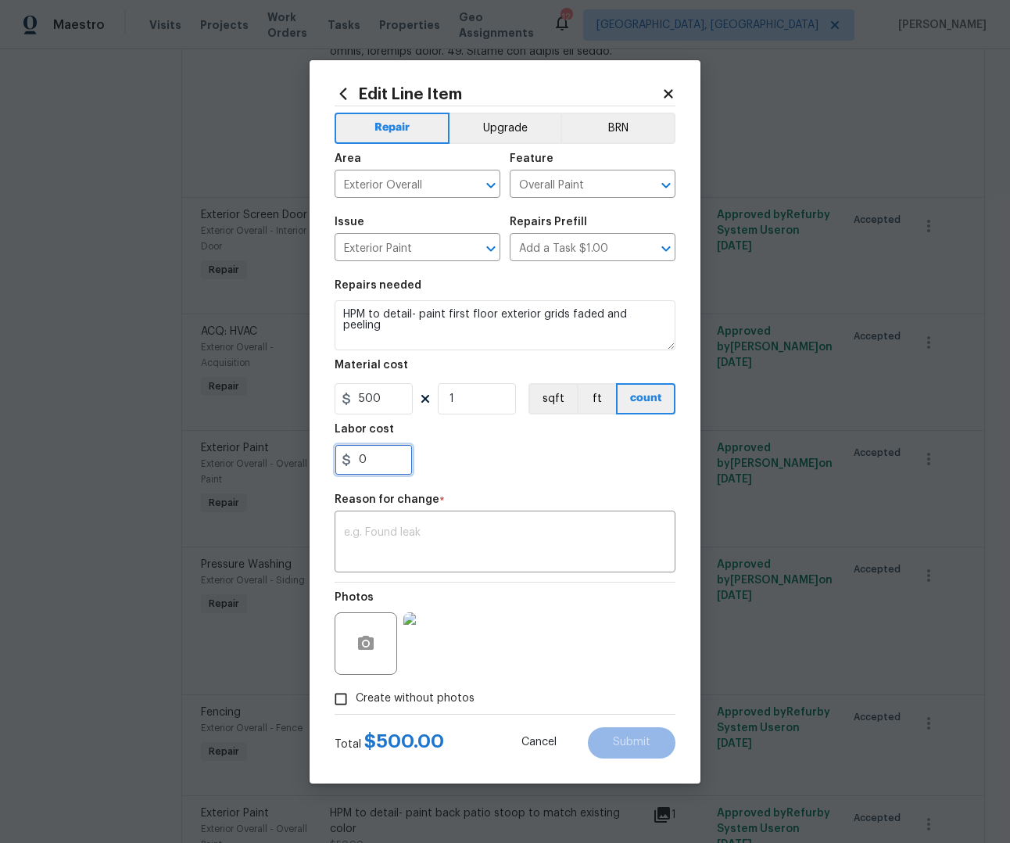
click at [397, 457] on input "0" at bounding box center [374, 459] width 78 height 31
type input "700"
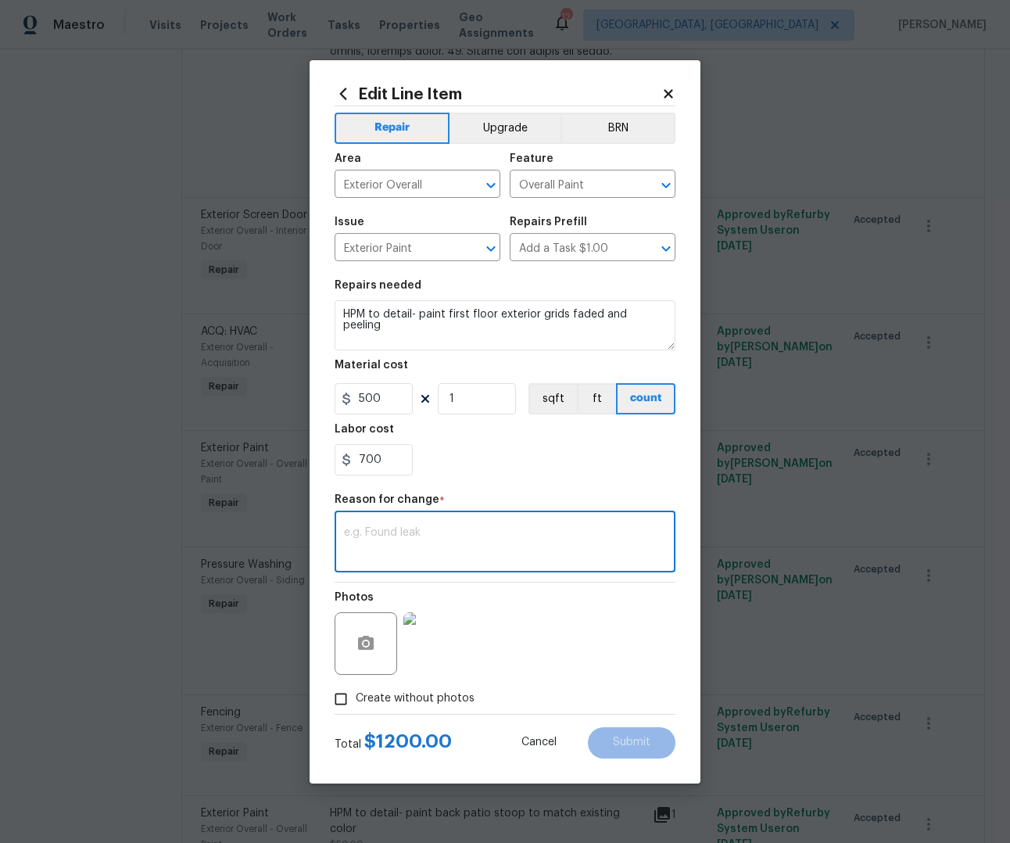
click at [432, 528] on textarea at bounding box center [505, 543] width 322 height 33
type textarea "cost"
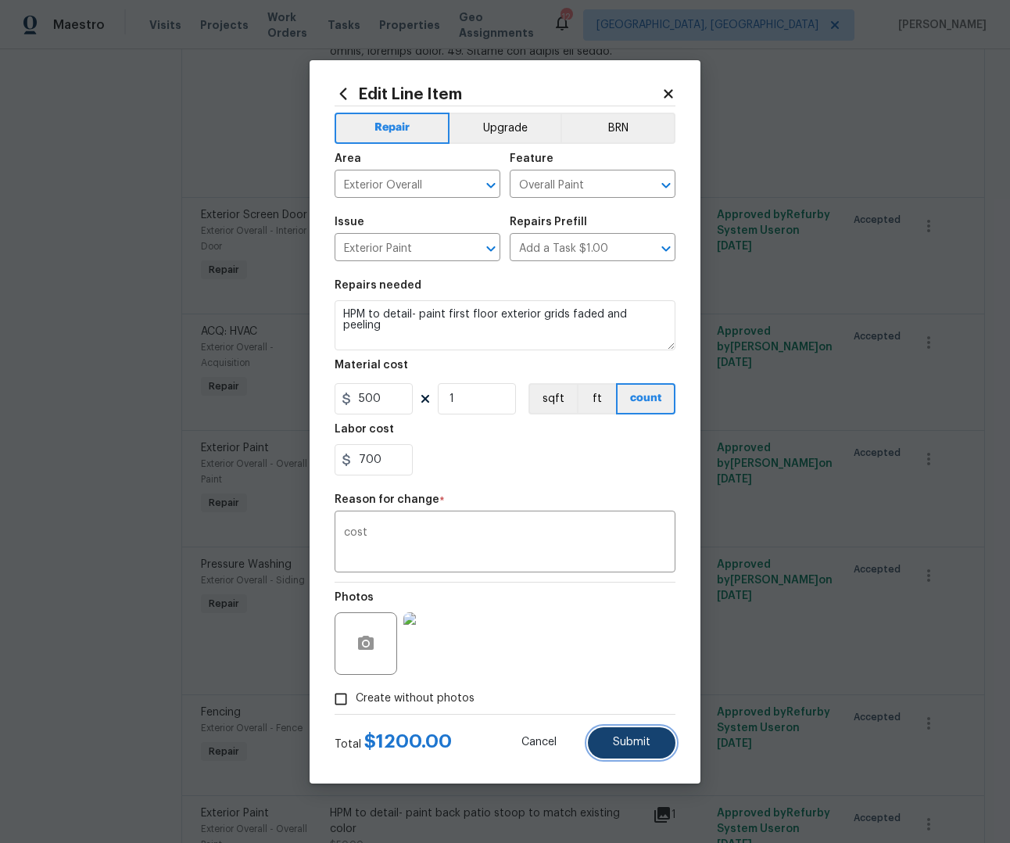
click at [618, 737] on span "Submit" at bounding box center [632, 743] width 38 height 12
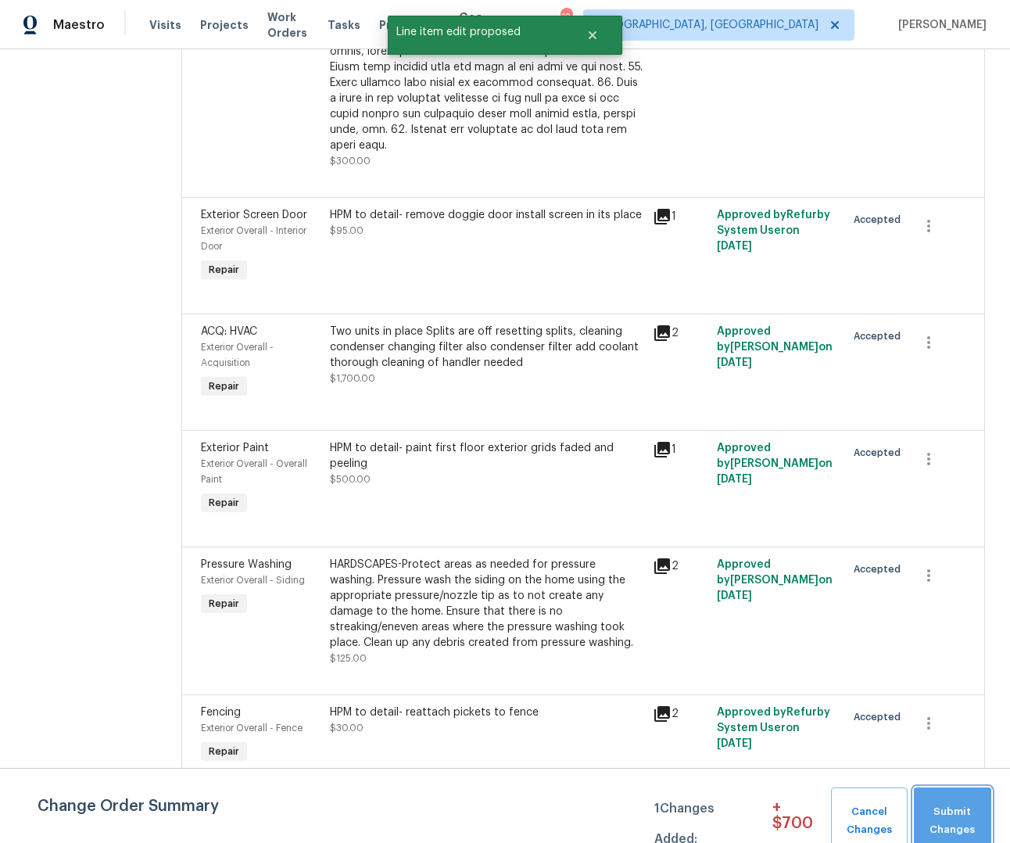
click at [935, 832] on span "Submit Changes" at bounding box center [953, 821] width 62 height 36
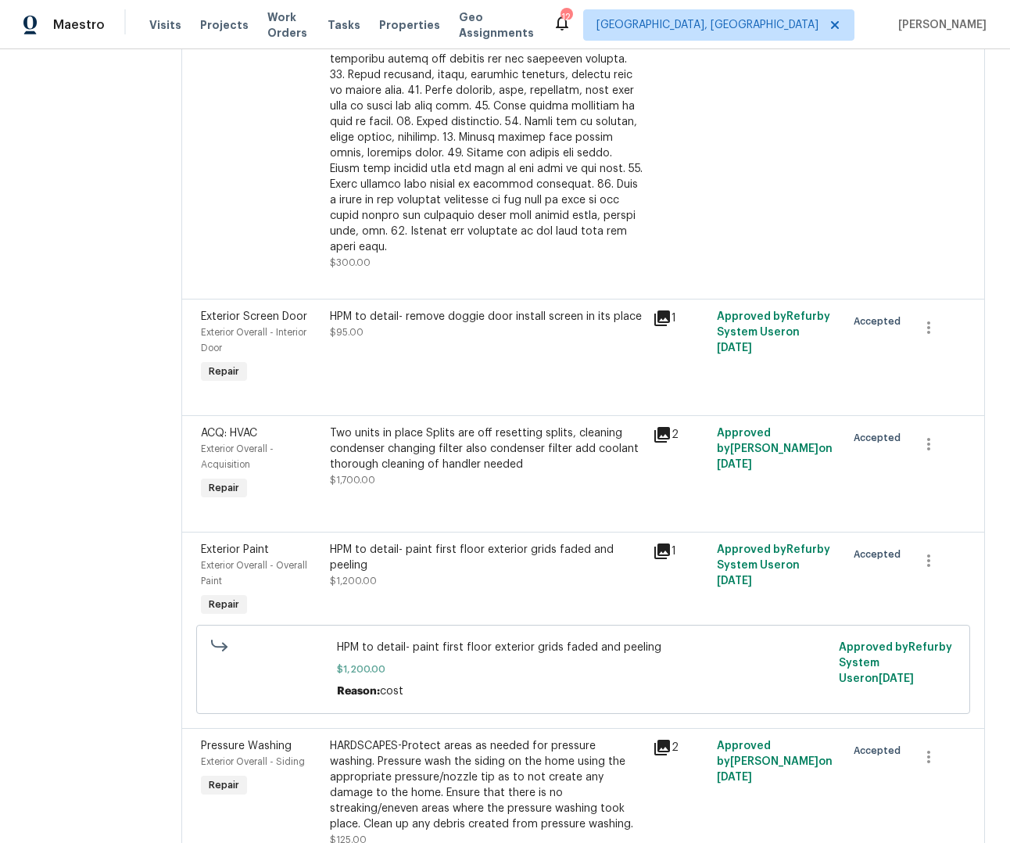
scroll to position [1642, 0]
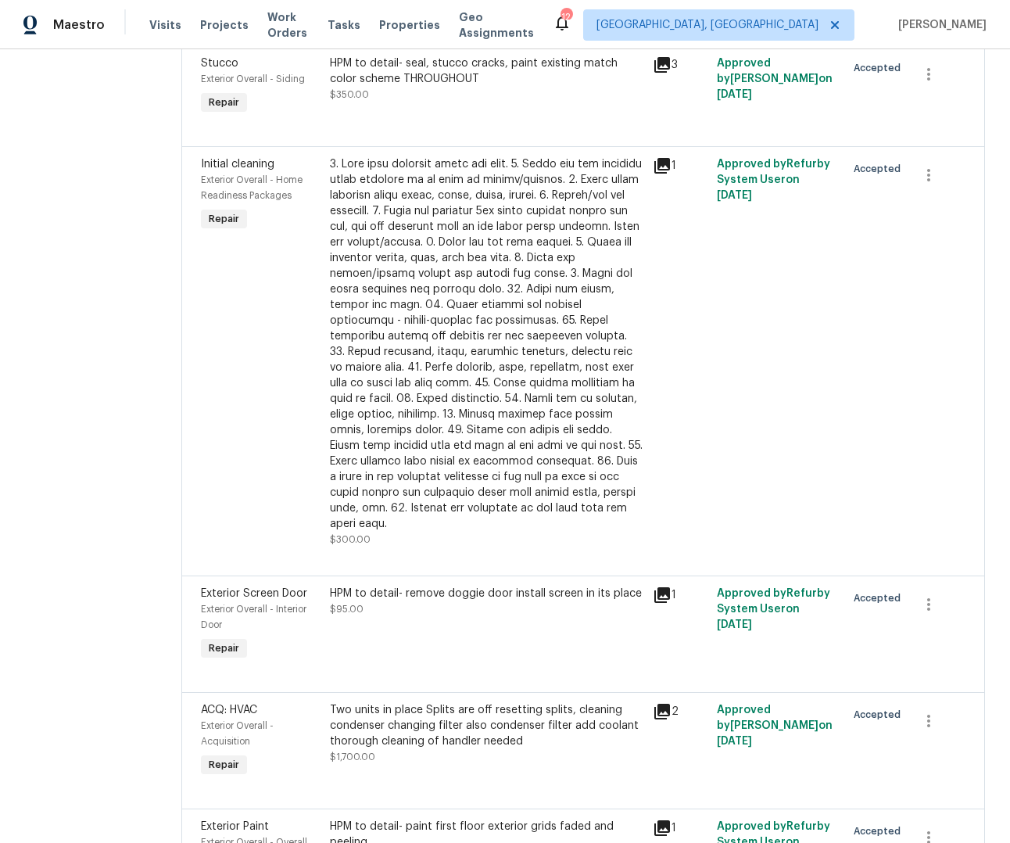
click at [550, 725] on div "Two units in place Splits are off resetting splits, cleaning condenser changing…" at bounding box center [487, 725] width 314 height 47
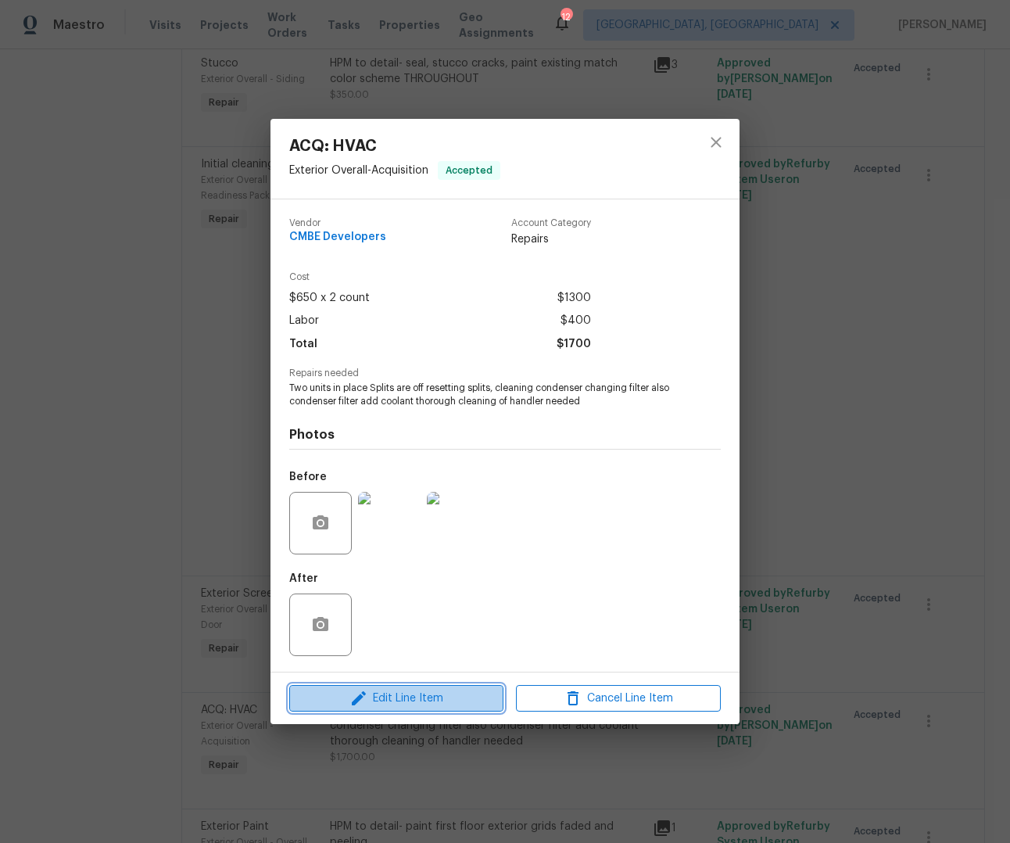
click at [404, 705] on span "Edit Line Item" at bounding box center [396, 699] width 205 height 20
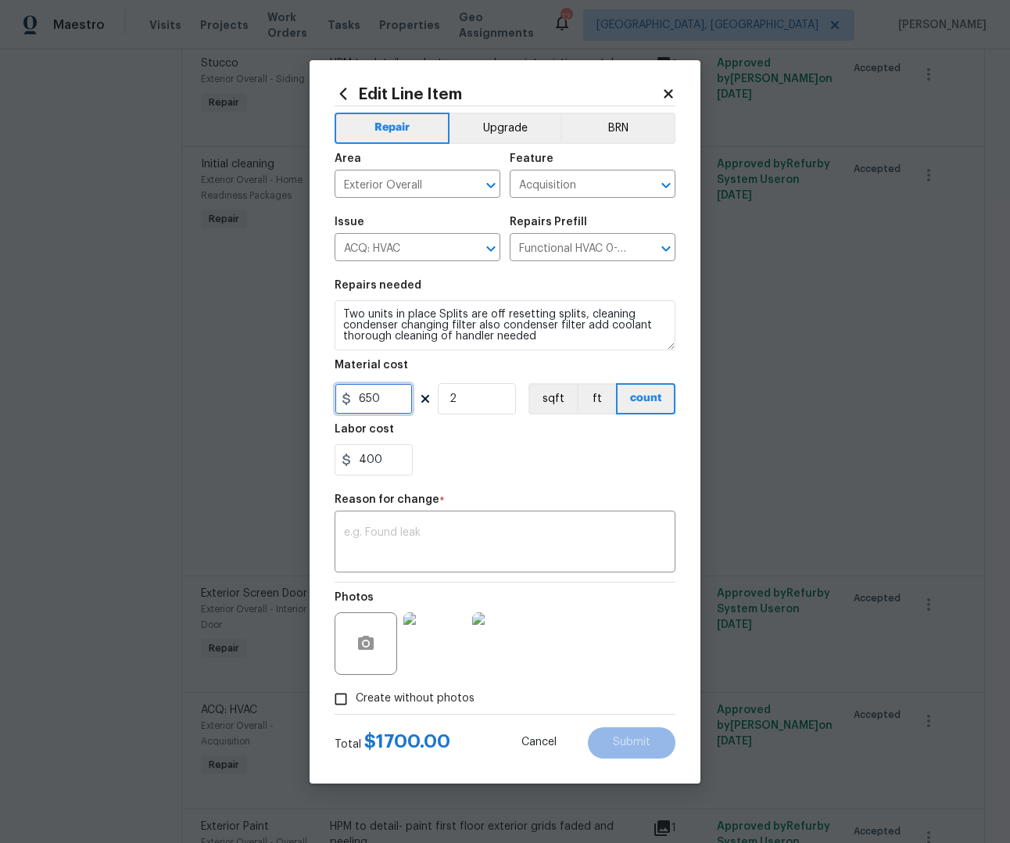
drag, startPoint x: 392, startPoint y: 402, endPoint x: 251, endPoint y: 400, distance: 141.5
click at [251, 400] on div "Edit Line Item Repair Upgrade BRN Area Exterior Overall ​ Feature Acquisition ​…" at bounding box center [505, 421] width 1010 height 843
type input "1000"
click at [454, 400] on input "2" at bounding box center [477, 398] width 78 height 31
type input "1"
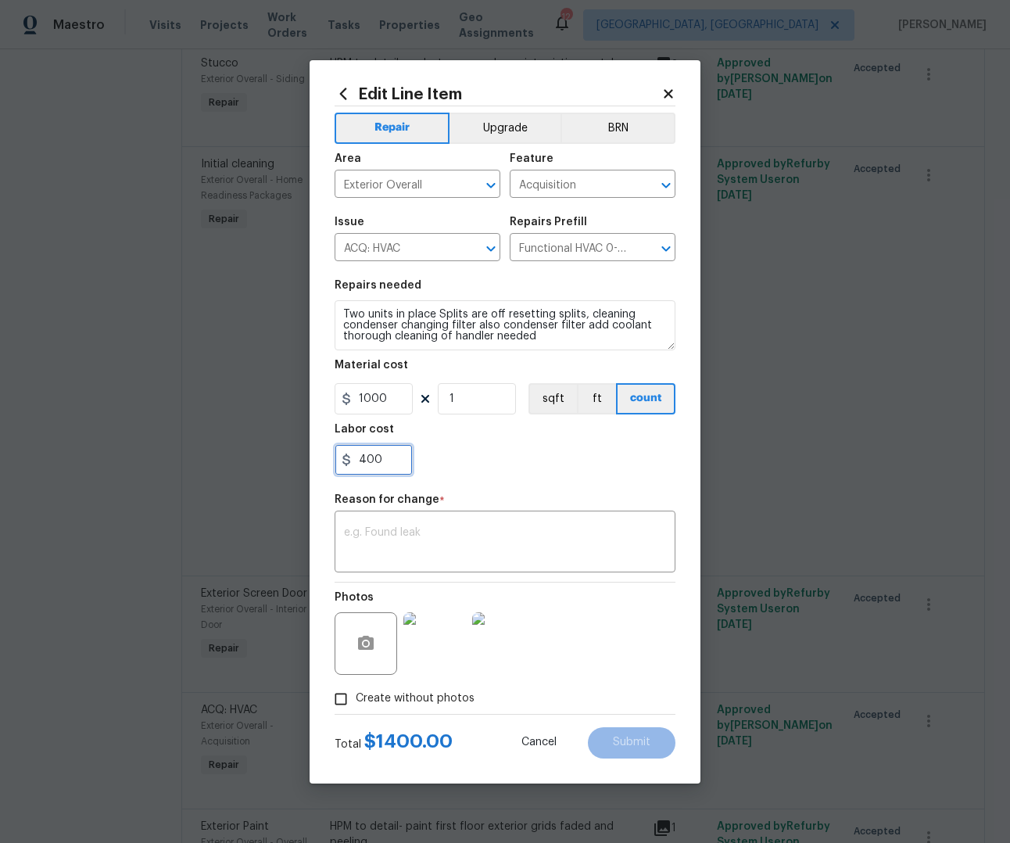
click at [401, 464] on input "400" at bounding box center [374, 459] width 78 height 31
type input "4"
type input "0"
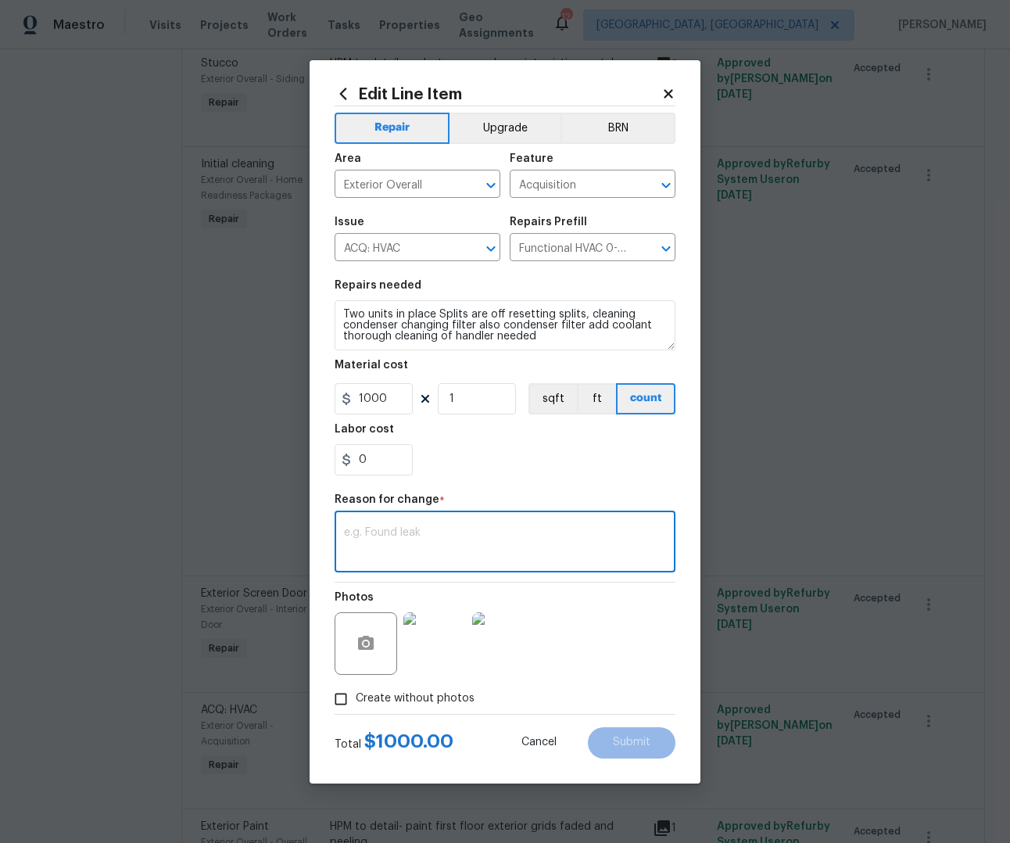
click at [442, 532] on textarea at bounding box center [505, 543] width 322 height 33
type textarea "cost"
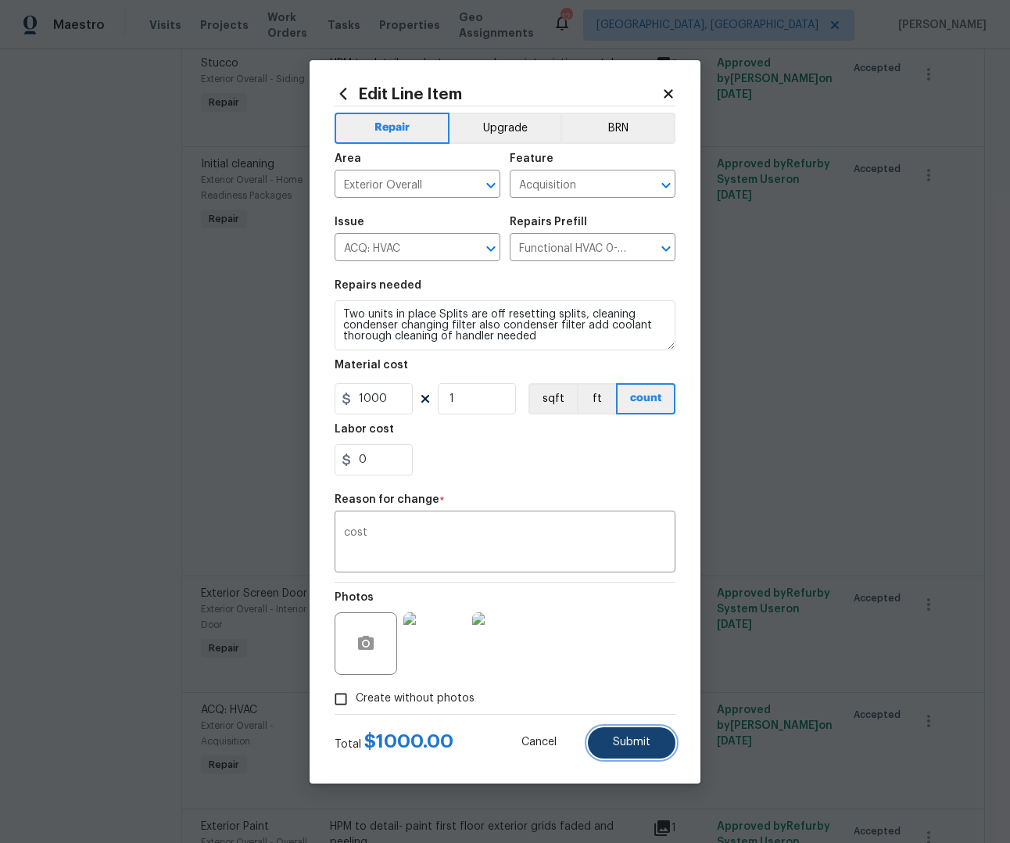
click at [655, 737] on button "Submit" at bounding box center [632, 742] width 88 height 31
type input "2"
type input "650"
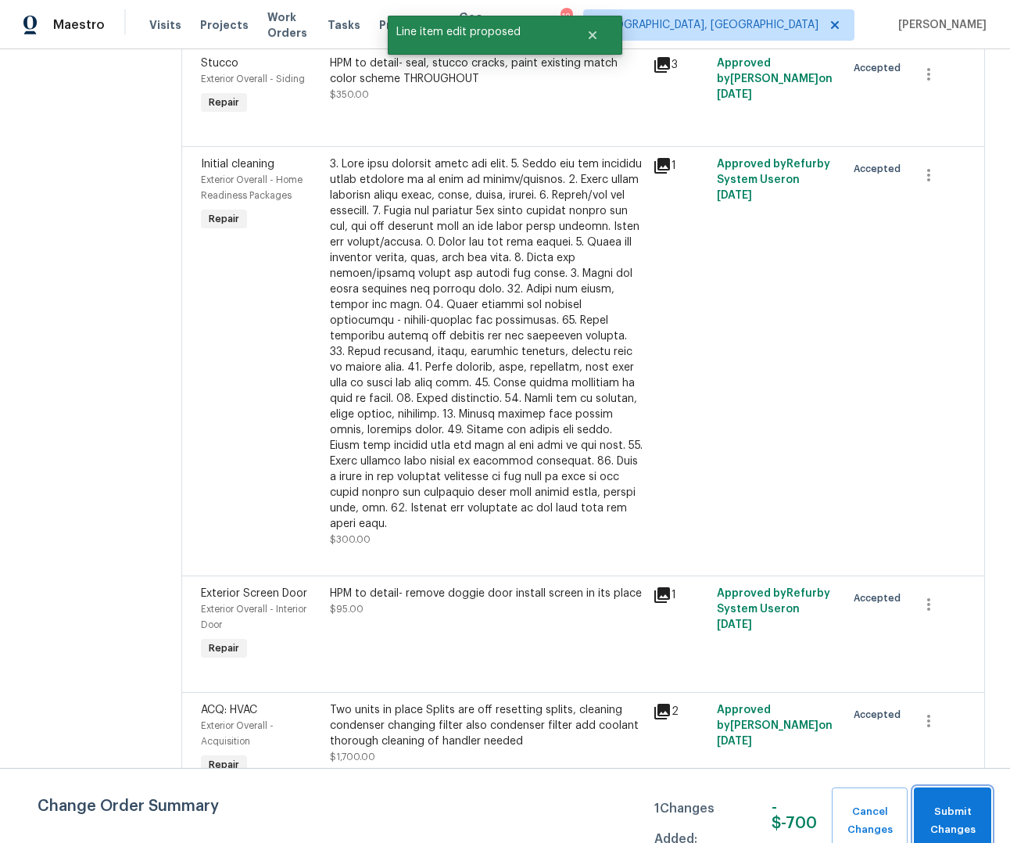
click at [949, 819] on span "Submit Changes" at bounding box center [953, 821] width 62 height 36
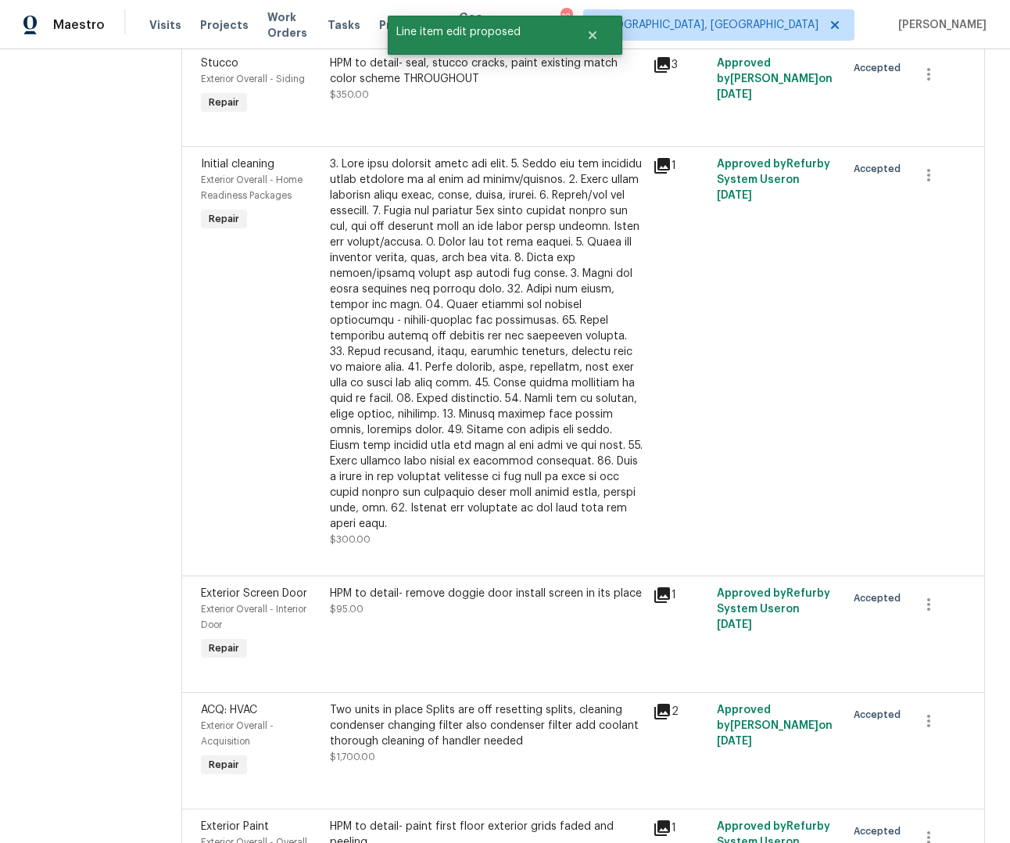
scroll to position [0, 0]
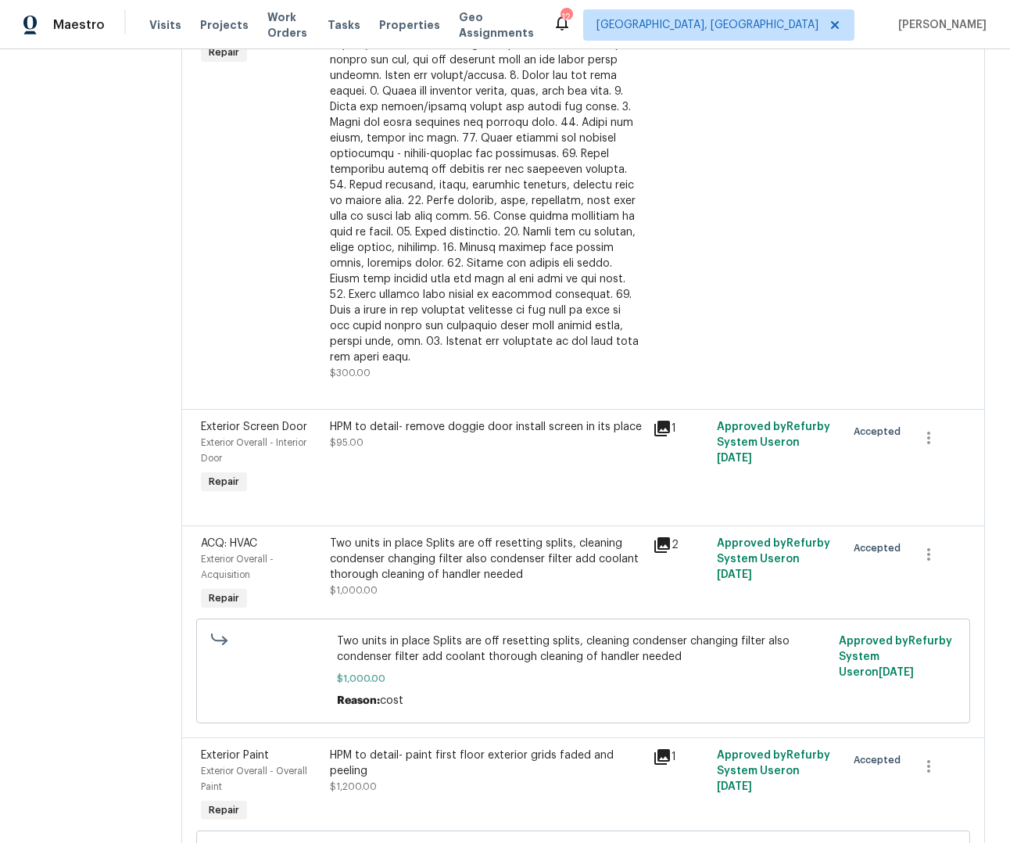
scroll to position [2310, 0]
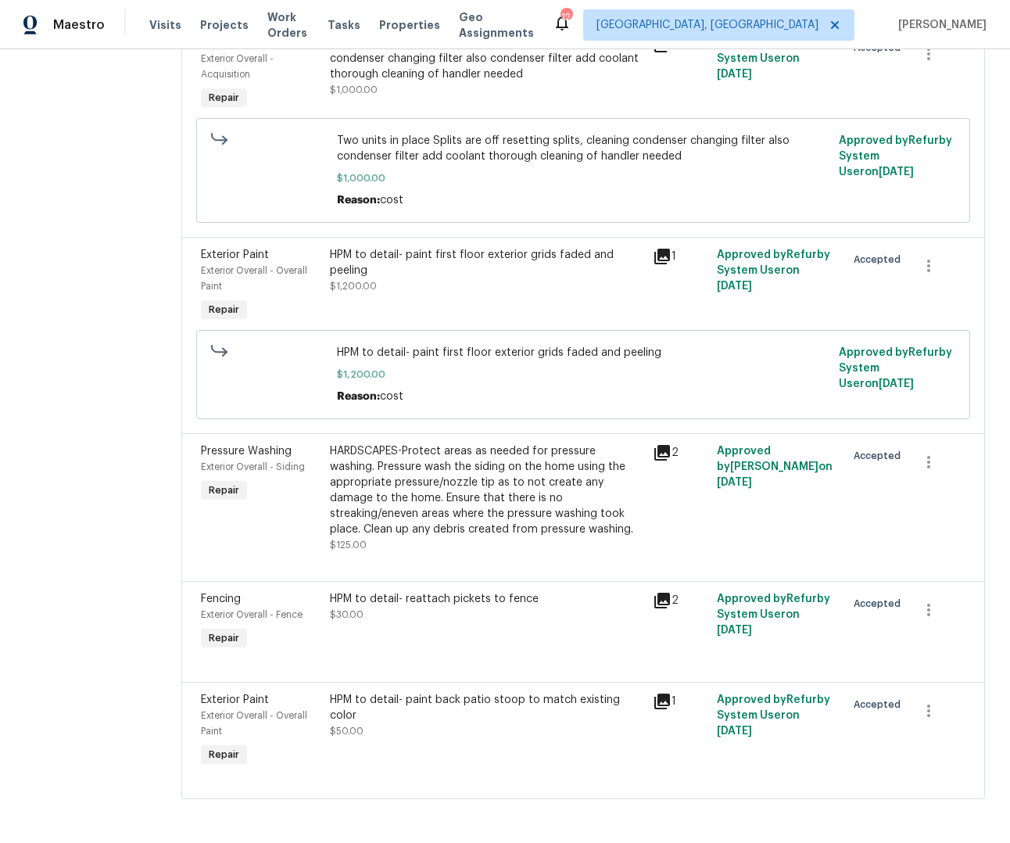
click at [662, 259] on icon at bounding box center [662, 256] width 19 height 19
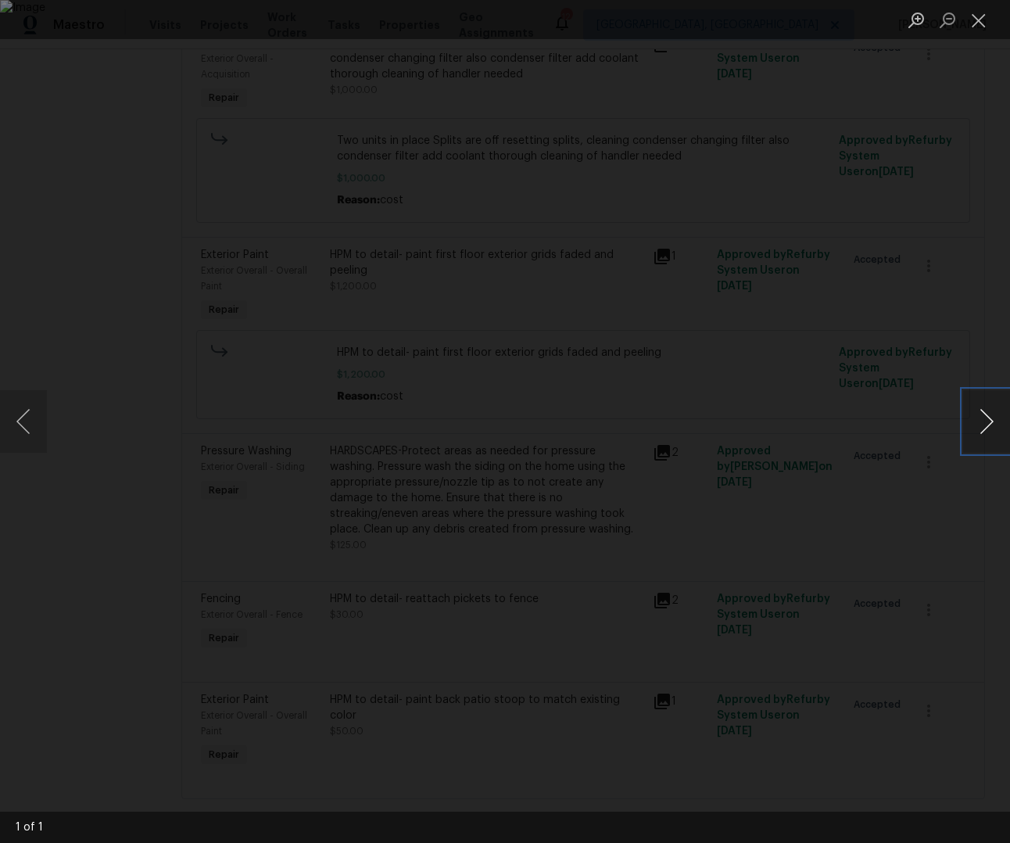
click at [994, 426] on button "Next image" at bounding box center [986, 421] width 47 height 63
click at [984, 428] on button "Next image" at bounding box center [986, 421] width 47 height 63
click at [979, 13] on button "Close lightbox" at bounding box center [978, 19] width 31 height 27
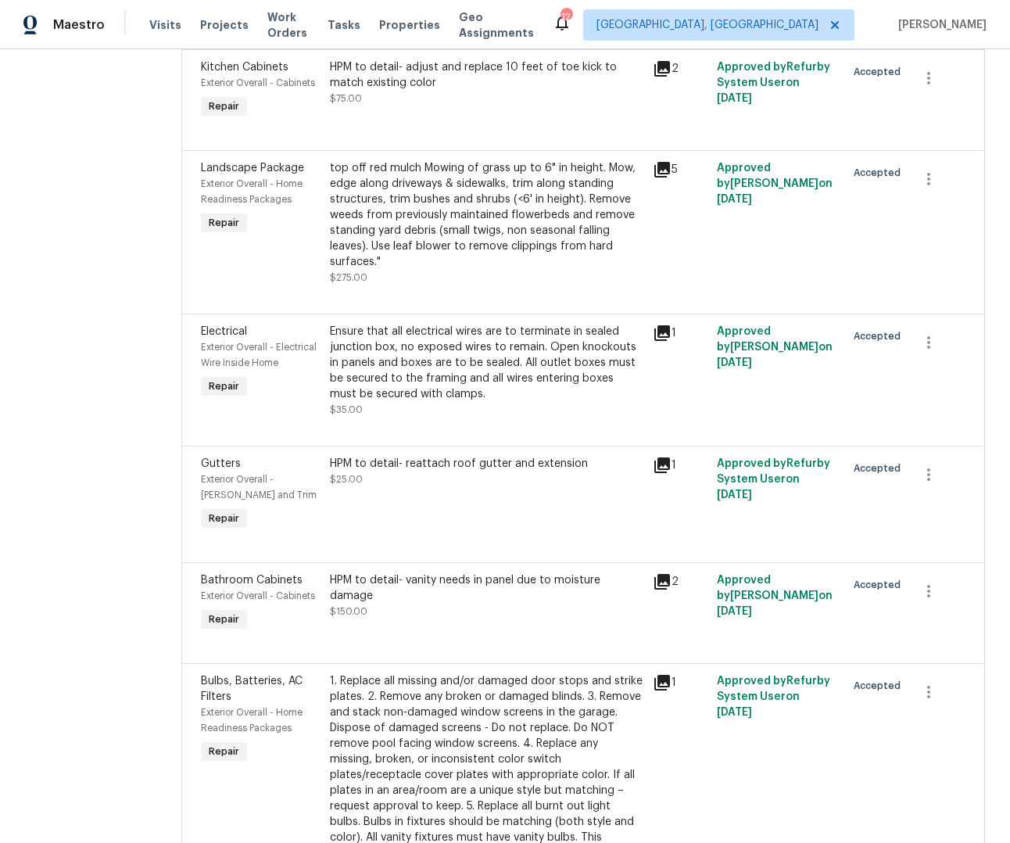
scroll to position [0, 0]
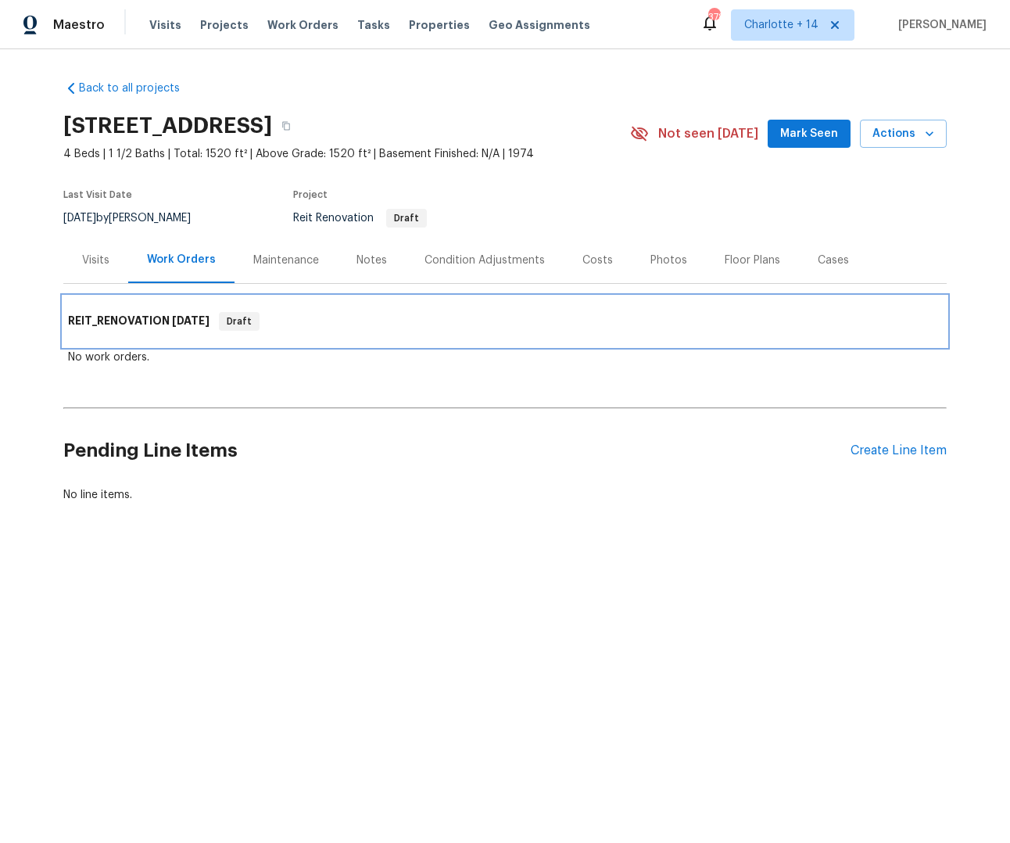
click at [74, 328] on h6 "REIT_RENOVATION [DATE]" at bounding box center [139, 321] width 142 height 19
click at [76, 342] on div "REIT_RENOVATION [DATE] Draft" at bounding box center [504, 321] width 883 height 50
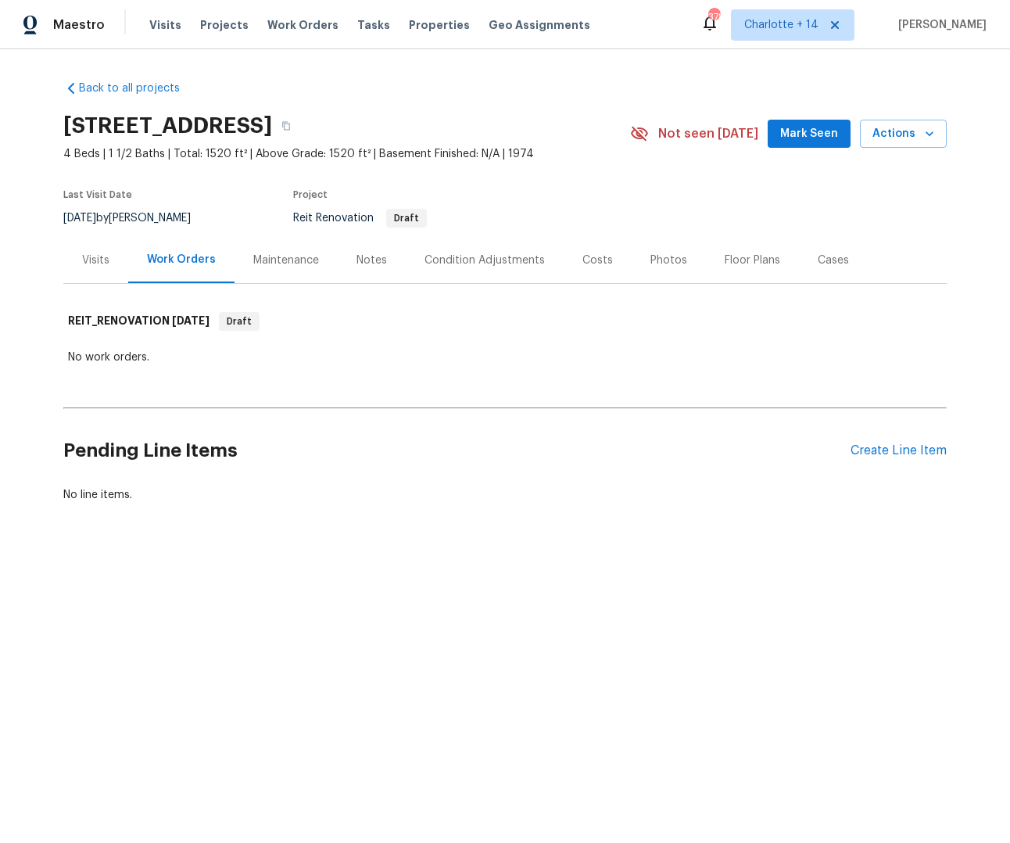
click at [824, 137] on span "Mark Seen" at bounding box center [809, 134] width 58 height 20
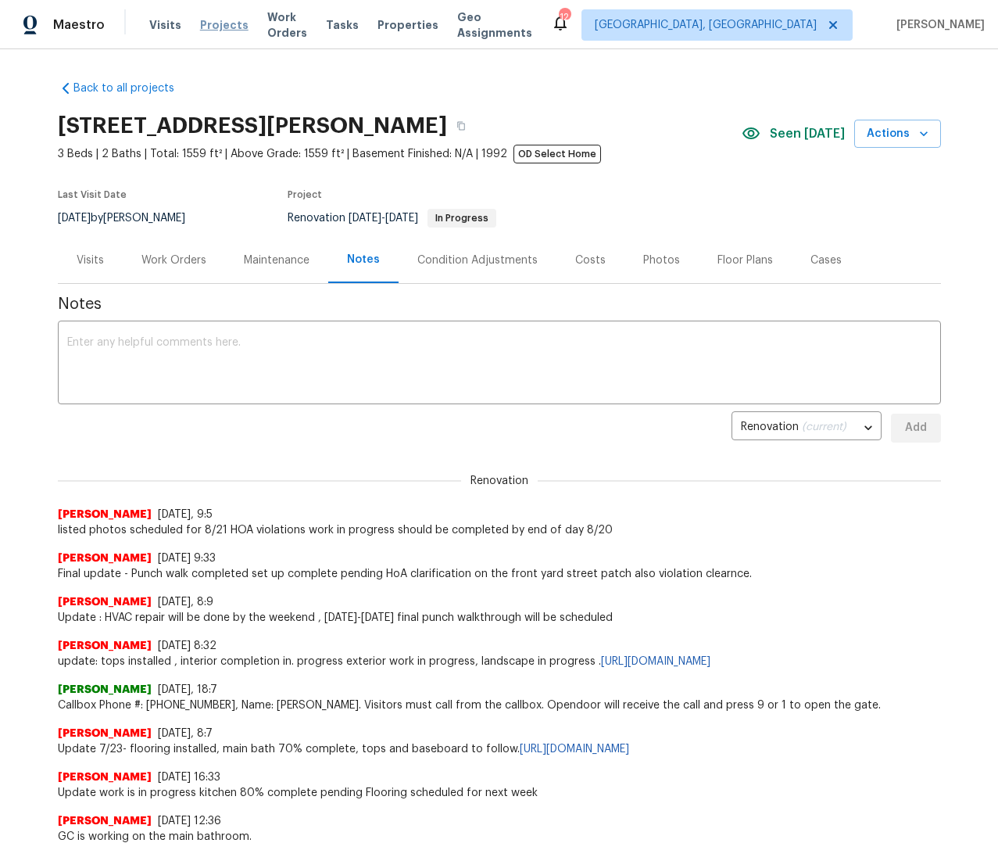
click at [209, 30] on span "Projects" at bounding box center [224, 25] width 48 height 16
